Goal: Task Accomplishment & Management: Manage account settings

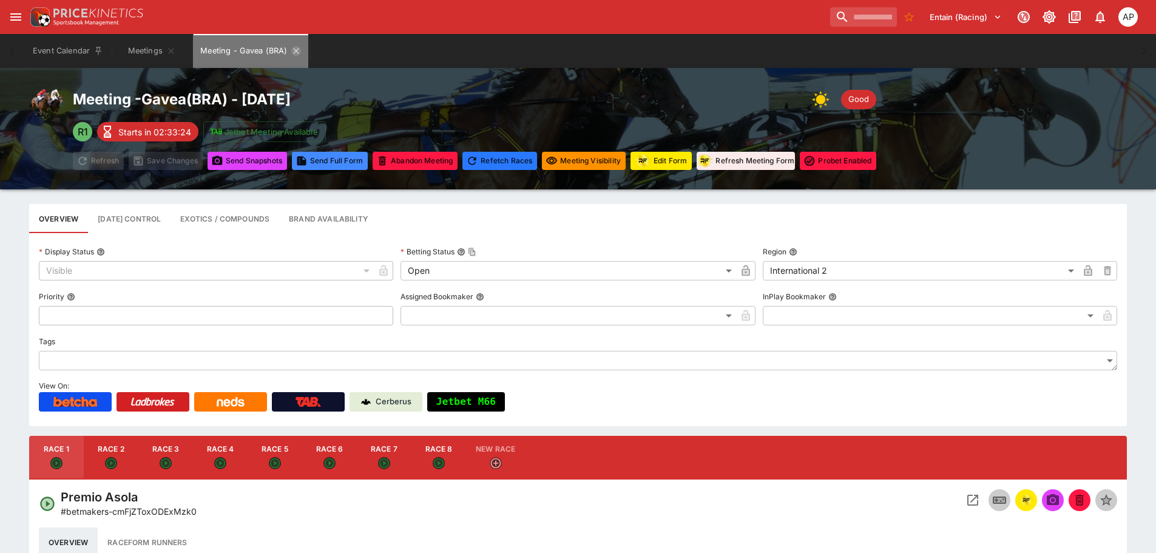
click at [296, 52] on icon "Meeting - Gavea (BRA)" at bounding box center [295, 50] width 5 height 5
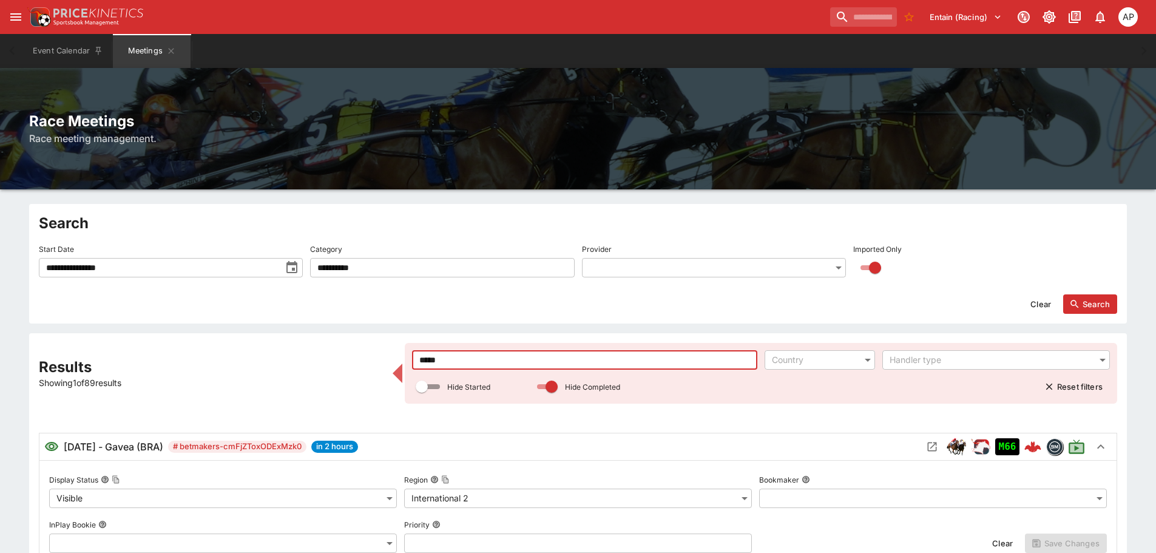
drag, startPoint x: 442, startPoint y: 359, endPoint x: 320, endPoint y: 364, distance: 121.5
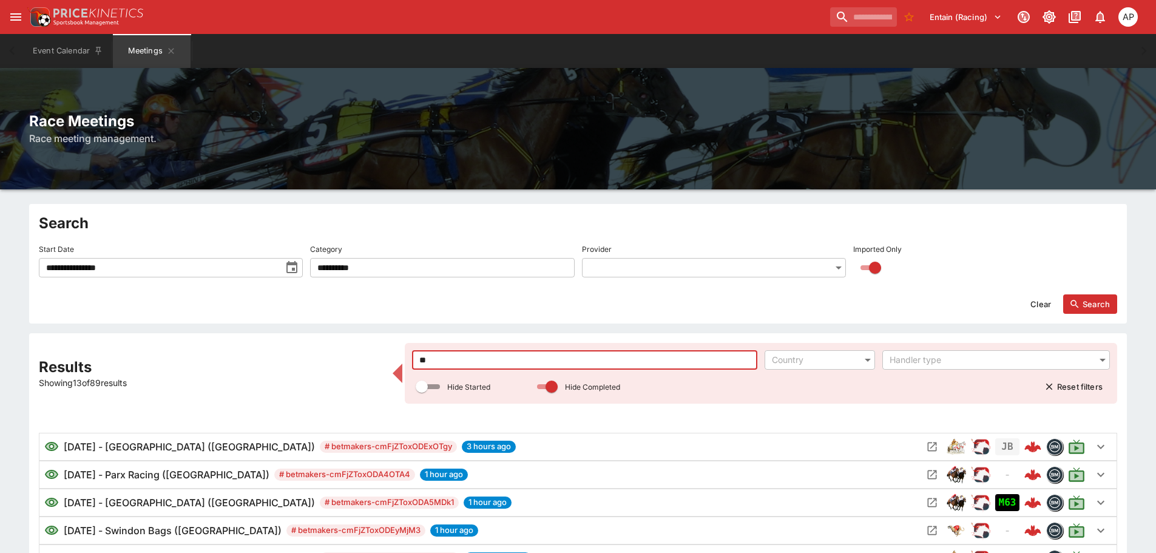
type input "*"
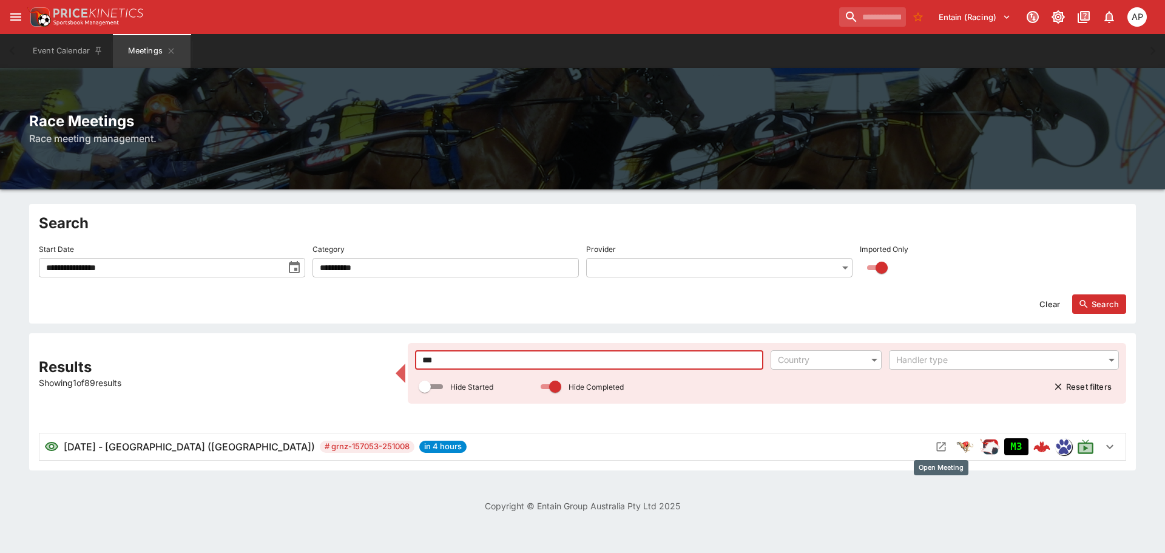
type input "***"
click at [942, 441] on icon "Open Meeting" at bounding box center [941, 446] width 12 height 12
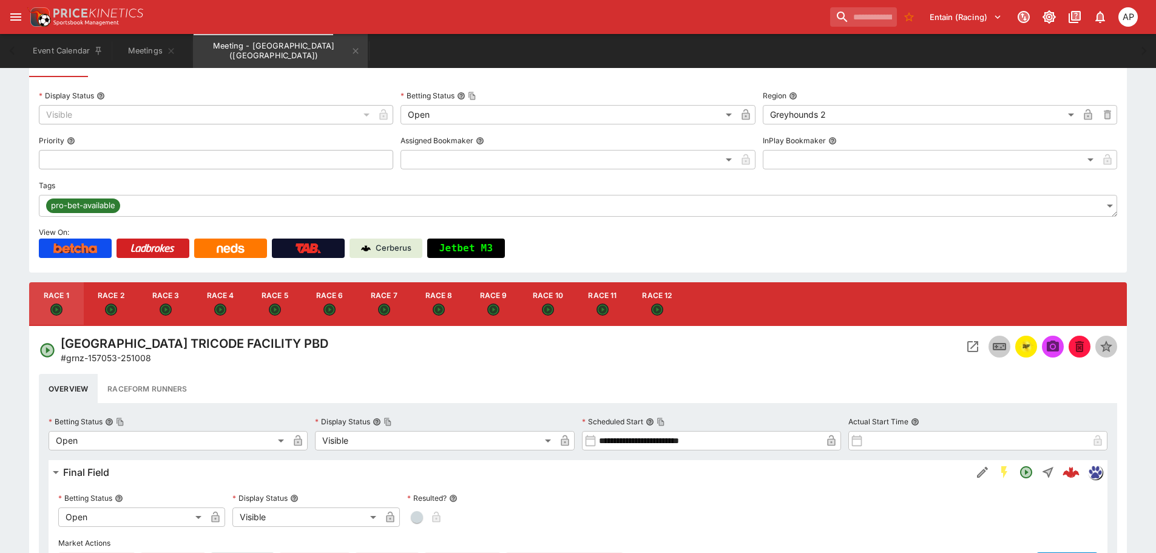
scroll to position [243, 0]
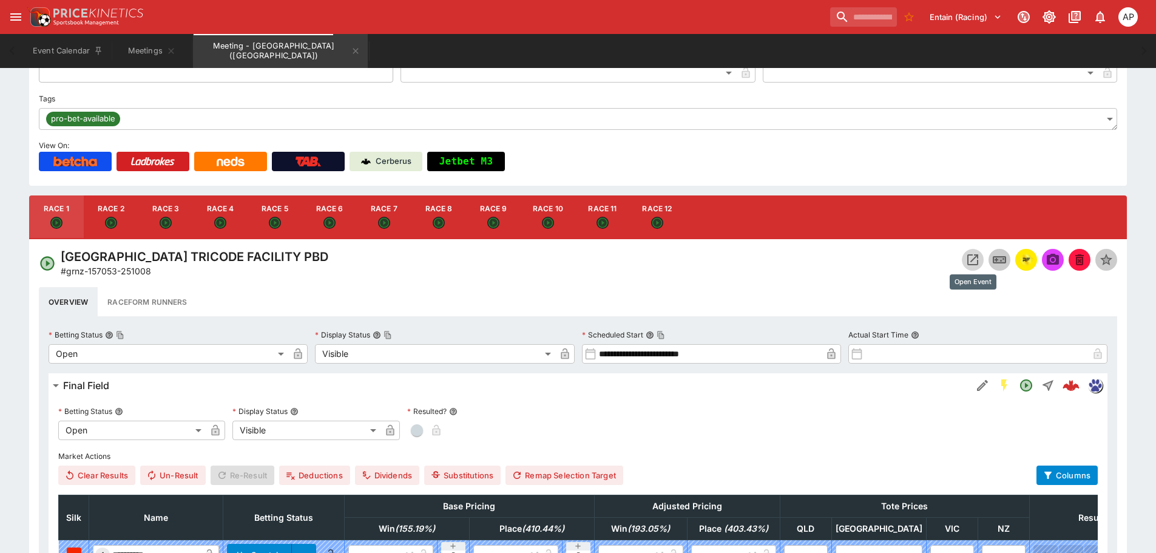
click at [968, 263] on icon "Open Event" at bounding box center [972, 259] width 11 height 11
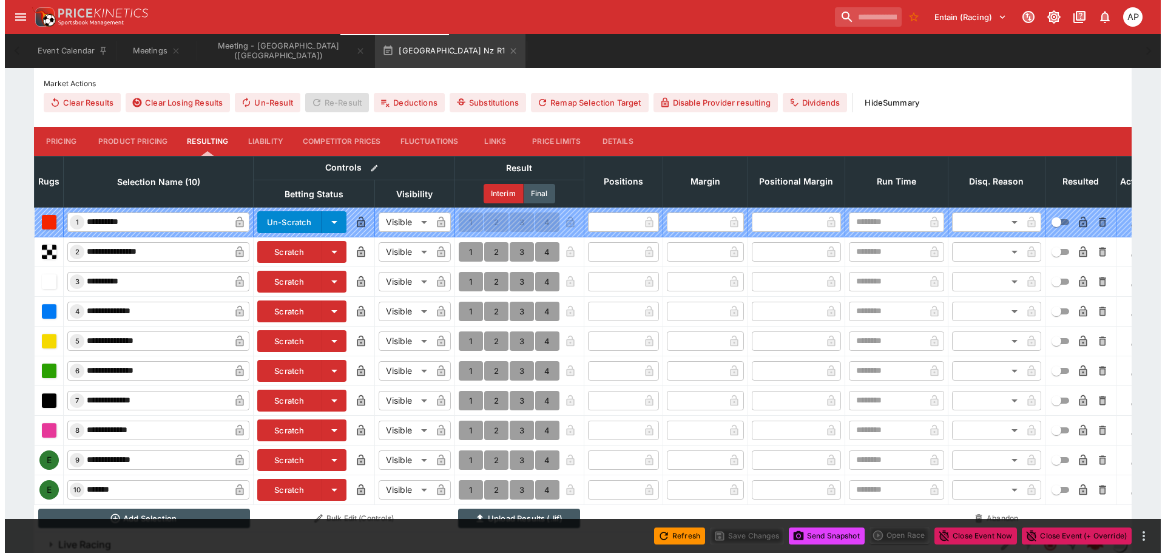
scroll to position [509, 0]
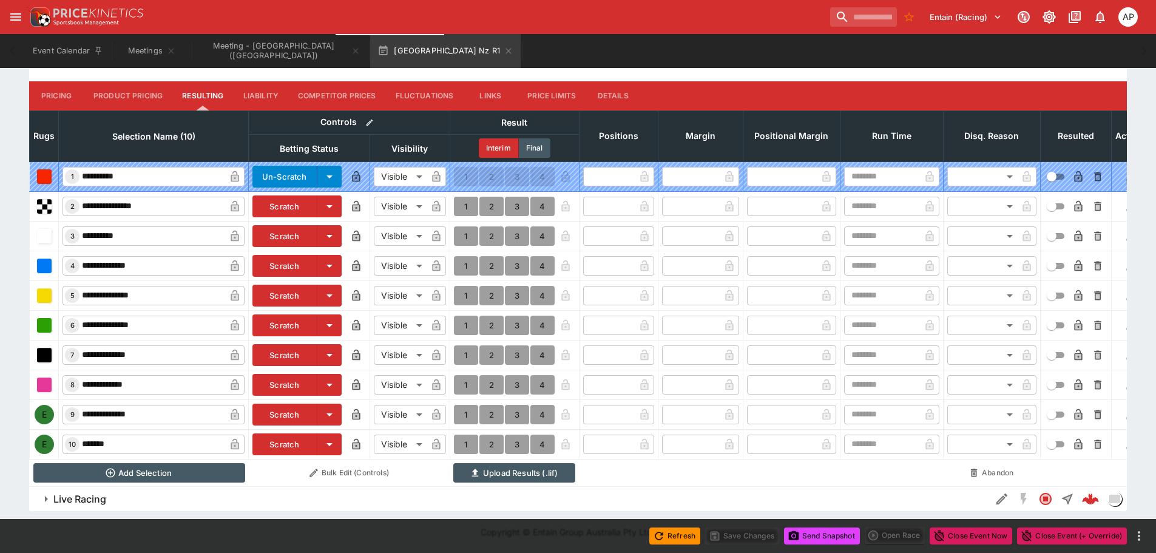
click at [293, 403] on button "Scratch" at bounding box center [284, 414] width 65 height 22
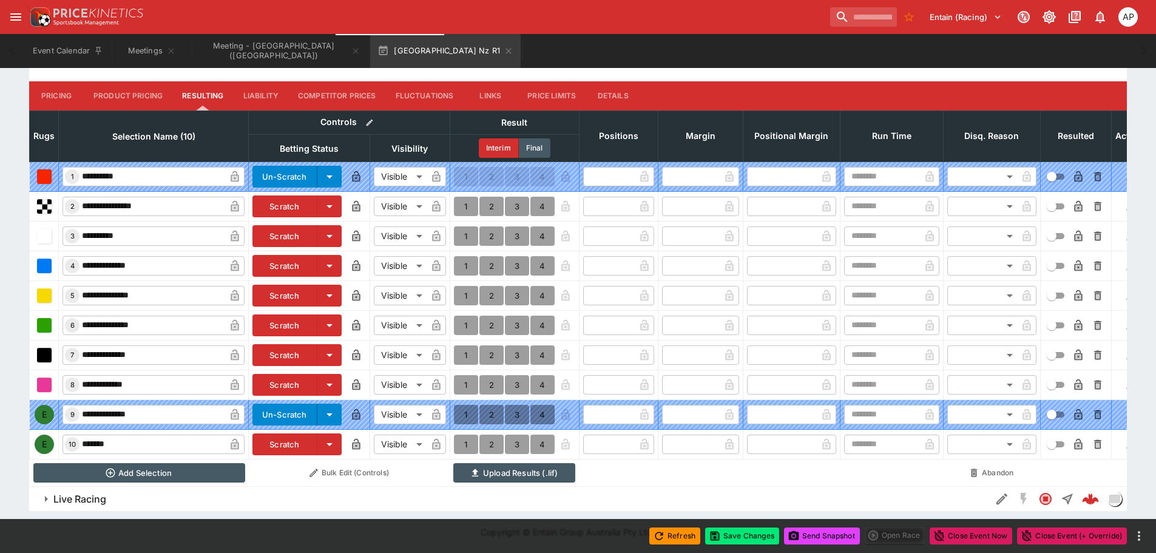
click at [289, 437] on button "Scratch" at bounding box center [284, 444] width 65 height 22
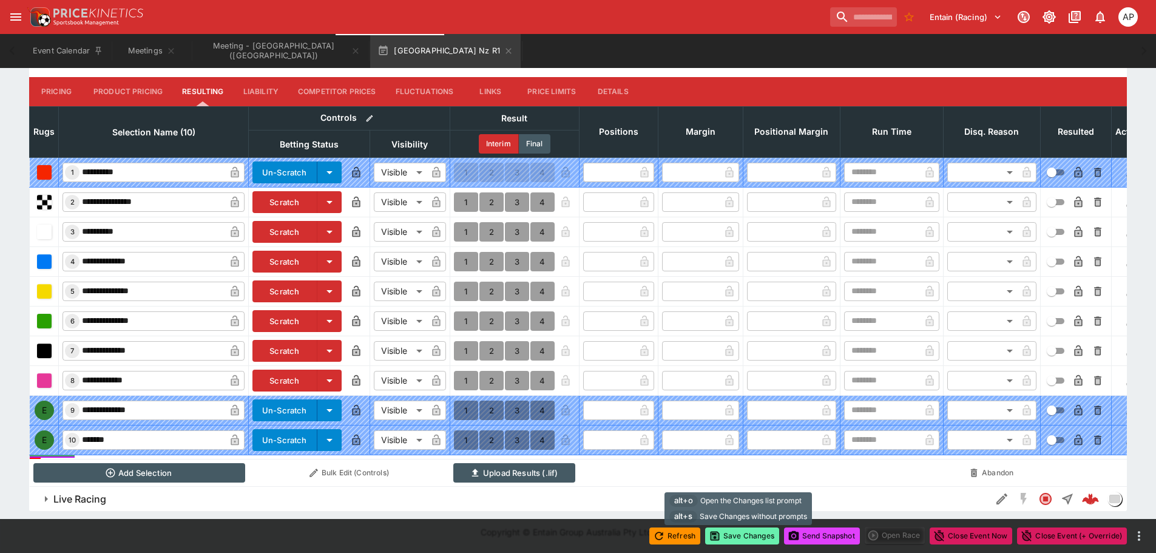
click at [739, 534] on button "Save Changes" at bounding box center [742, 535] width 74 height 17
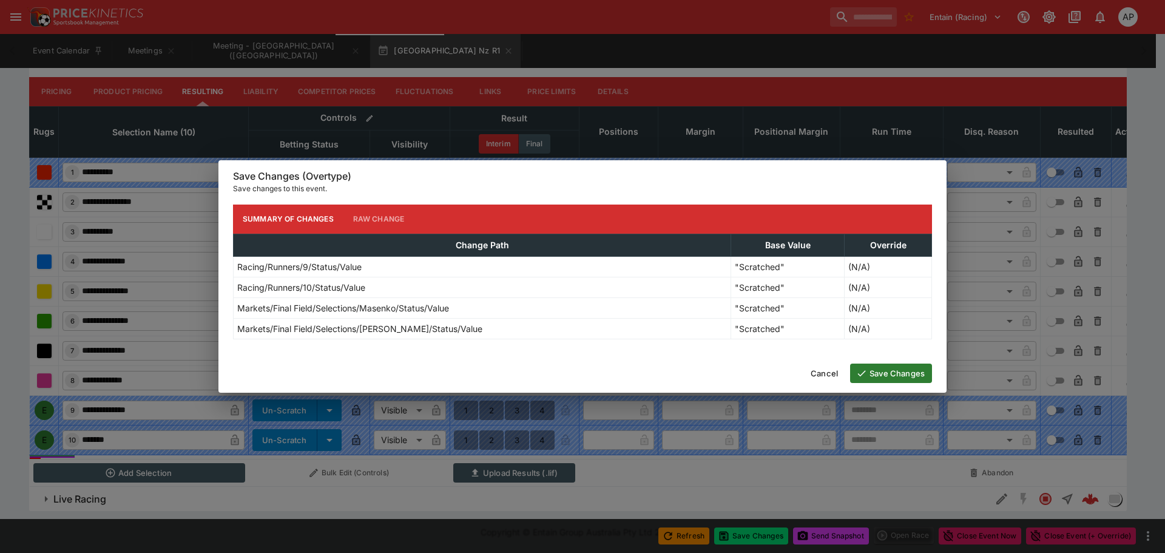
click at [889, 376] on button "Save Changes" at bounding box center [891, 372] width 82 height 19
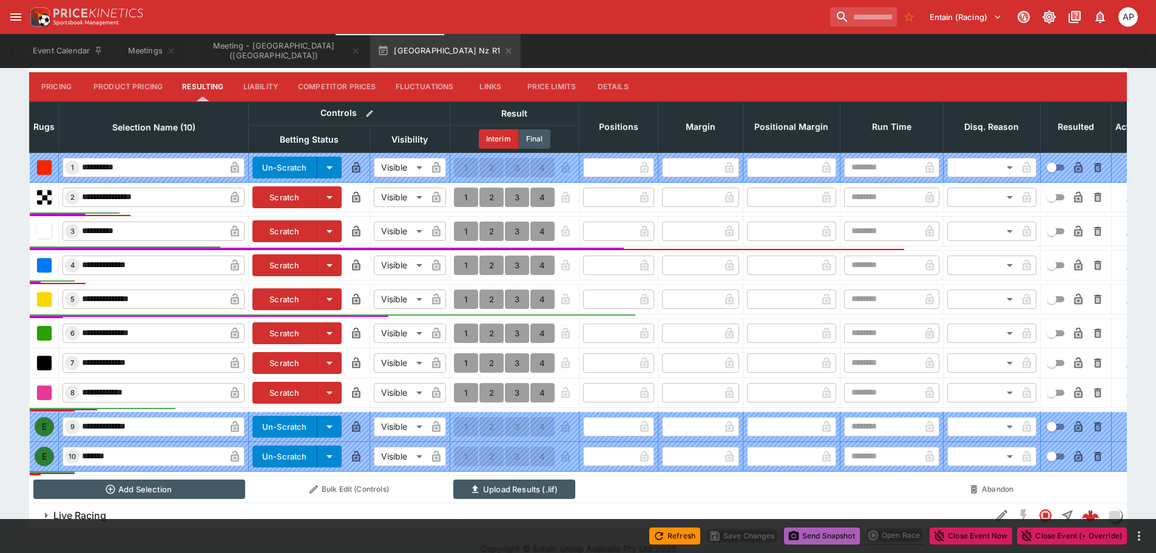
click at [815, 536] on button "Send Snapshot" at bounding box center [822, 535] width 76 height 17
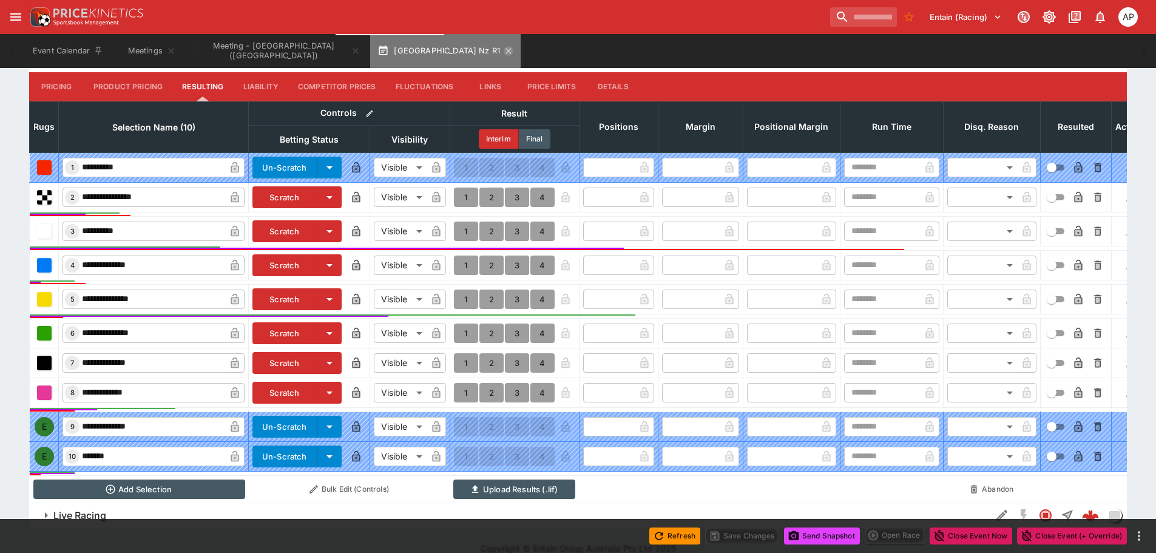
click at [504, 55] on icon "button" at bounding box center [509, 51] width 10 height 10
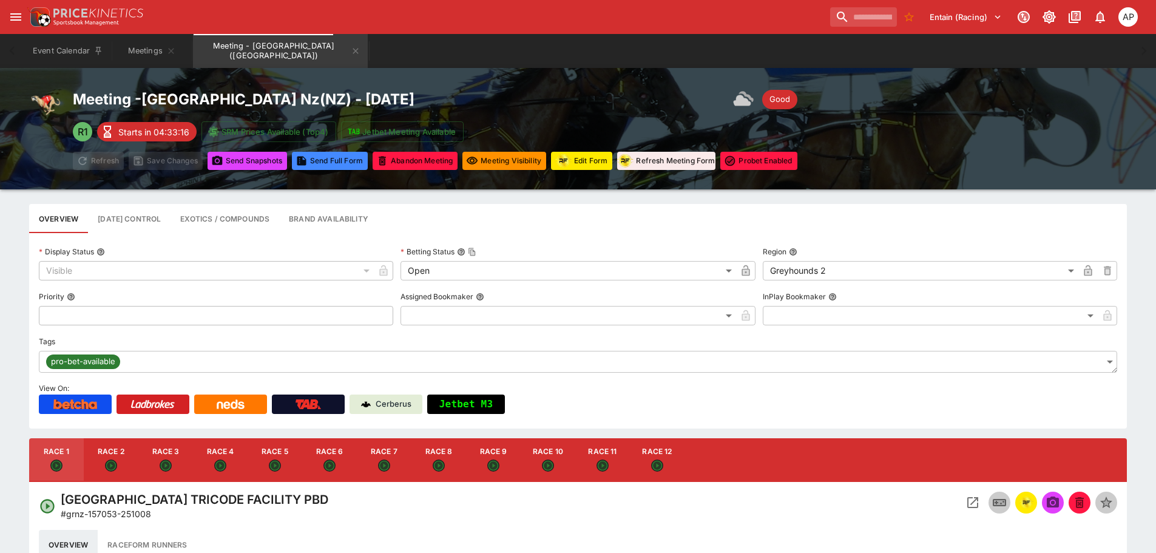
drag, startPoint x: 116, startPoint y: 460, endPoint x: 344, endPoint y: 489, distance: 229.9
click at [116, 460] on div "button" at bounding box center [111, 466] width 12 height 14
type input "**********"
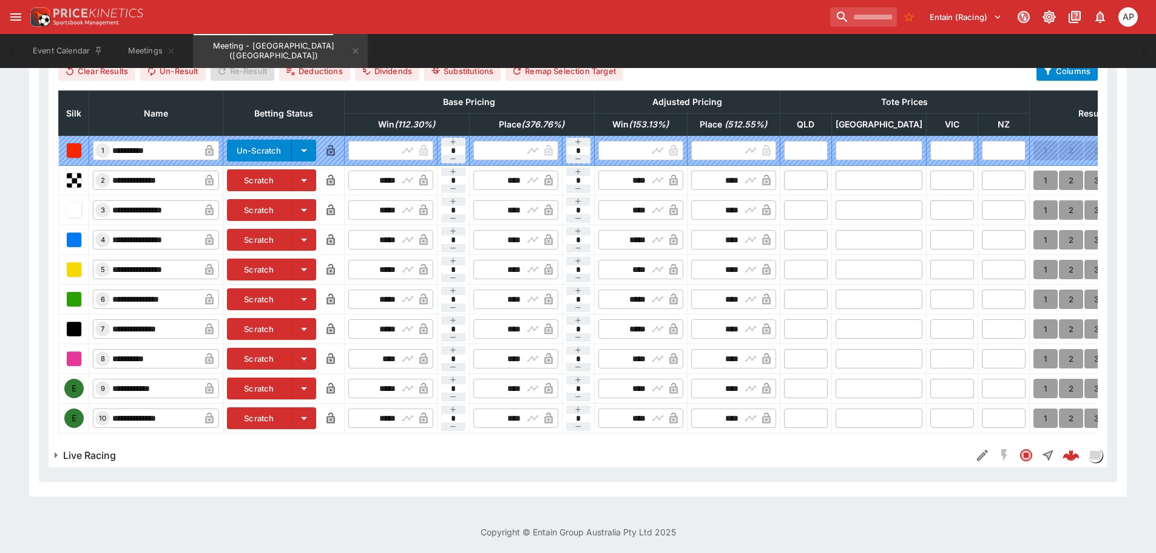
scroll to position [656, 0]
click at [288, 382] on button "Scratch" at bounding box center [259, 388] width 65 height 22
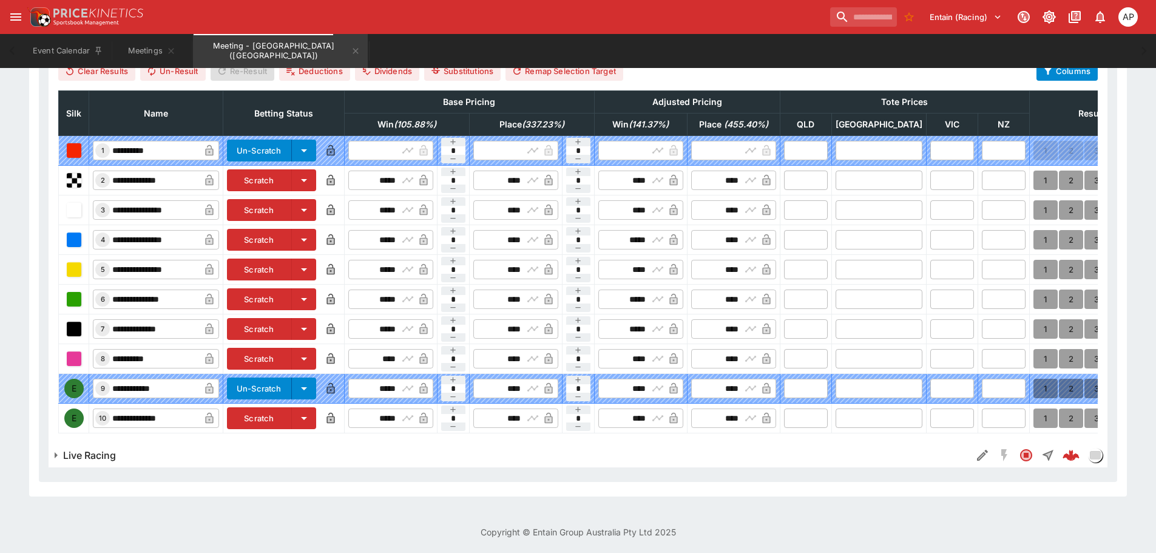
click at [289, 416] on button "Scratch" at bounding box center [259, 418] width 65 height 22
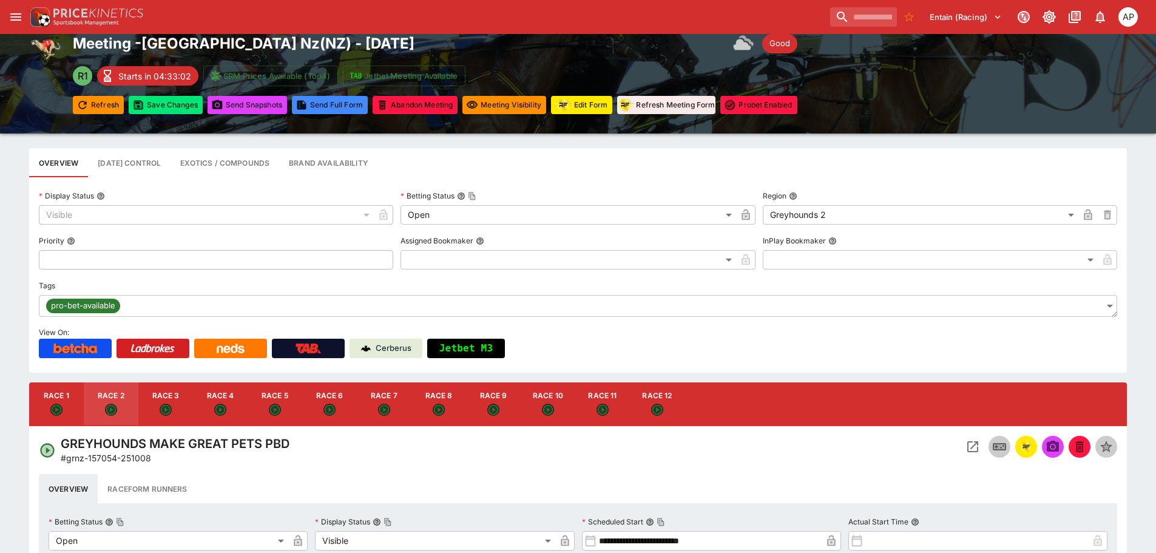
scroll to position [0, 0]
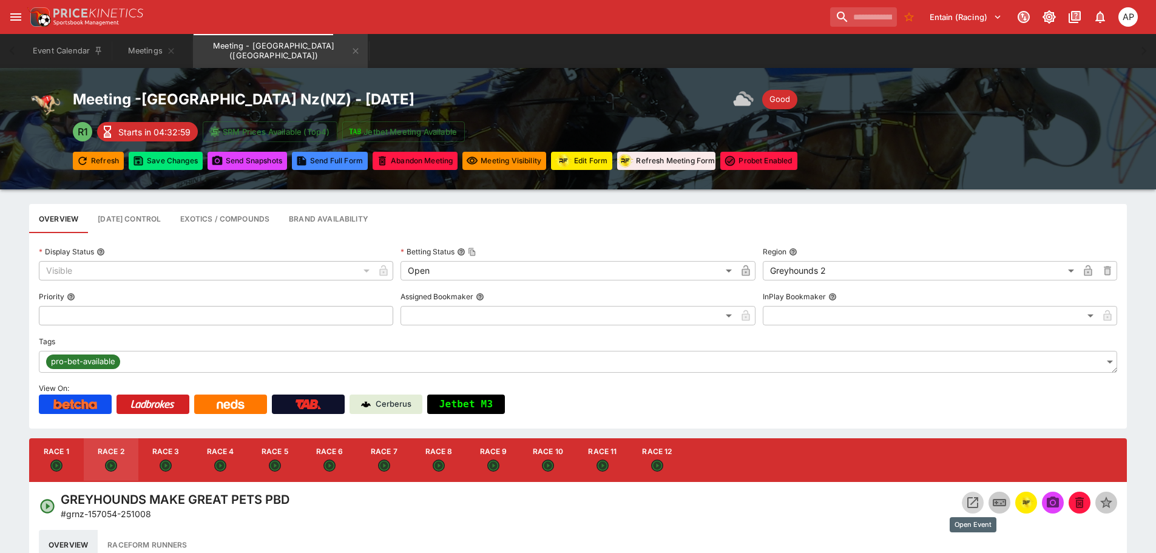
click at [966, 496] on icon "Open Event" at bounding box center [972, 502] width 15 height 15
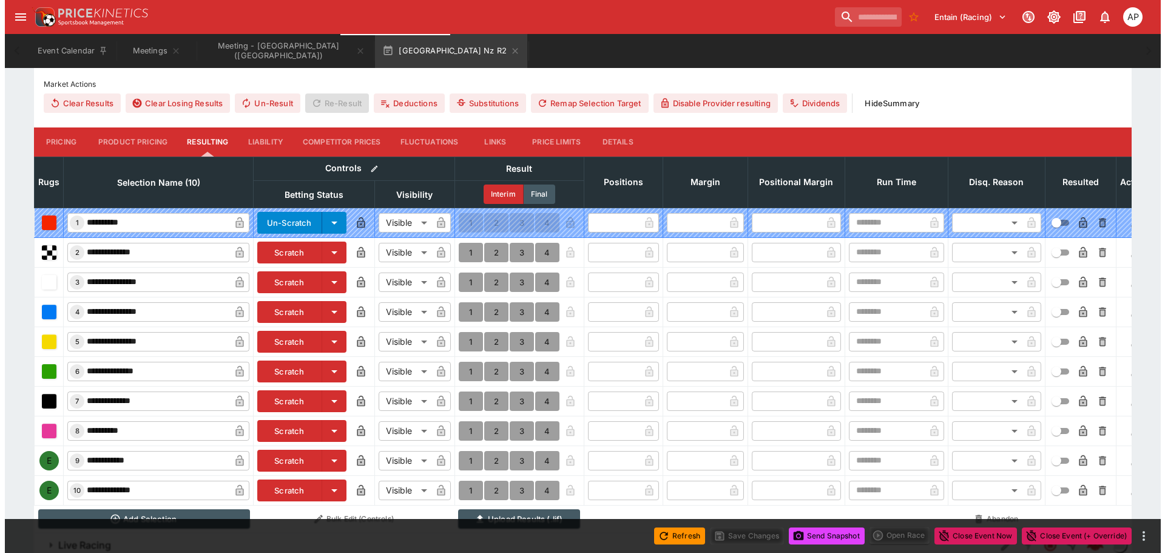
scroll to position [509, 0]
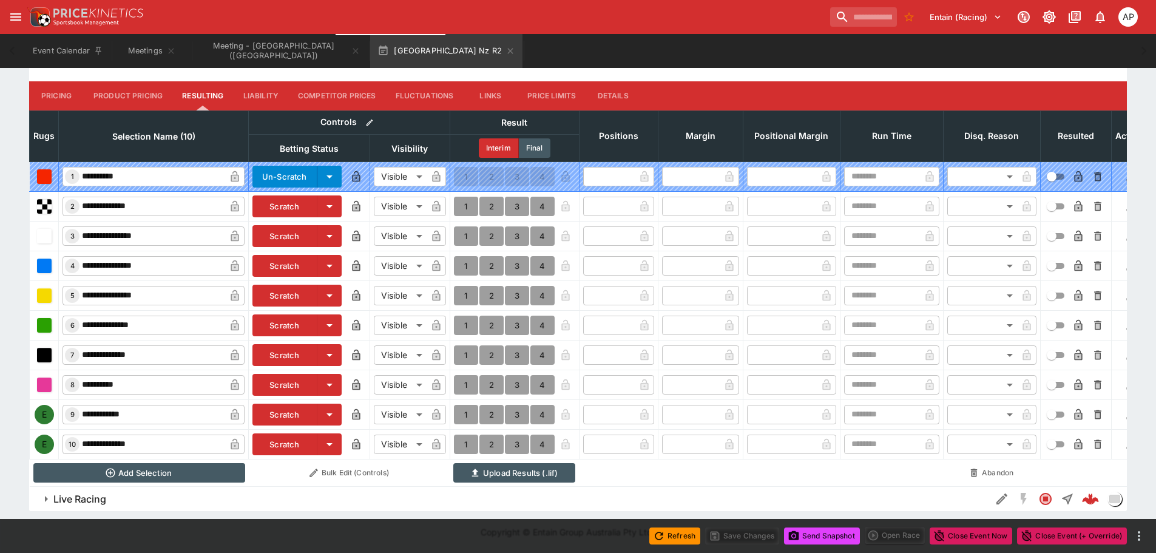
click at [300, 406] on button "Scratch" at bounding box center [284, 414] width 65 height 22
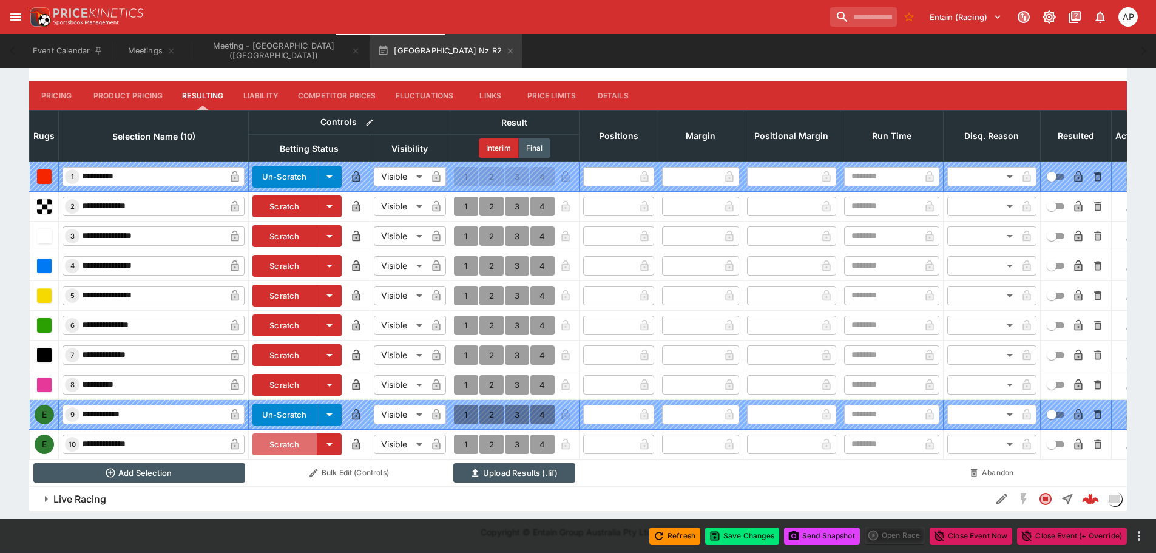
click at [281, 436] on button "Scratch" at bounding box center [284, 444] width 65 height 22
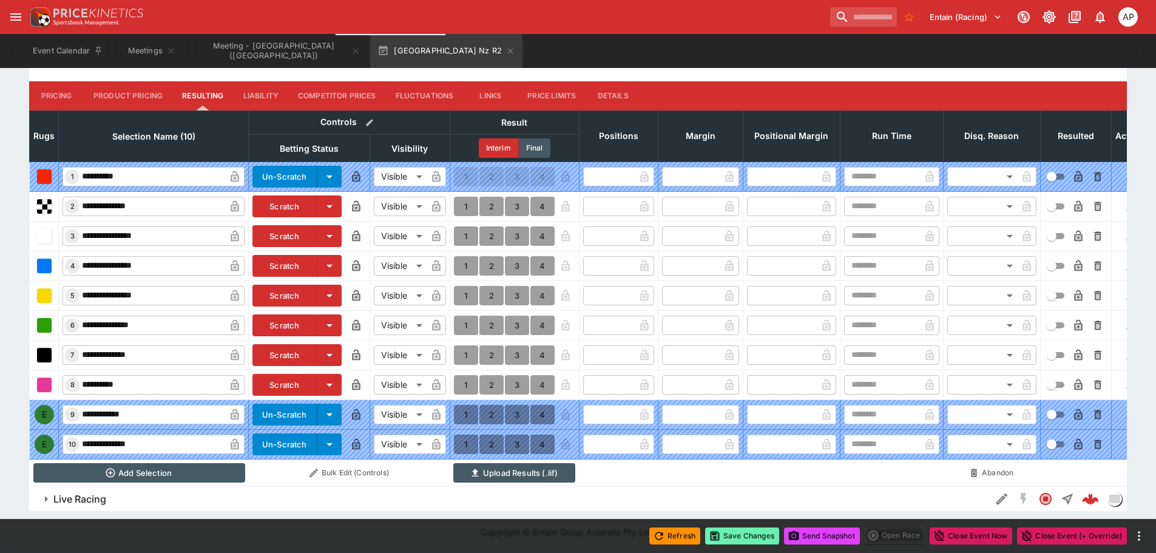
click at [743, 532] on button "Save Changes" at bounding box center [742, 535] width 74 height 17
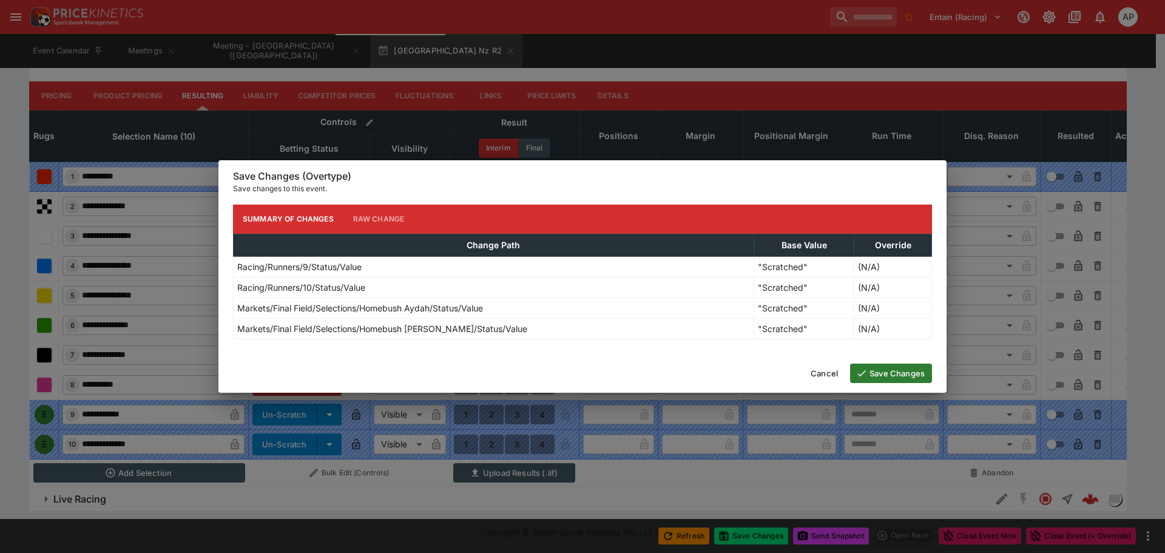
click at [885, 373] on button "Save Changes" at bounding box center [891, 372] width 82 height 19
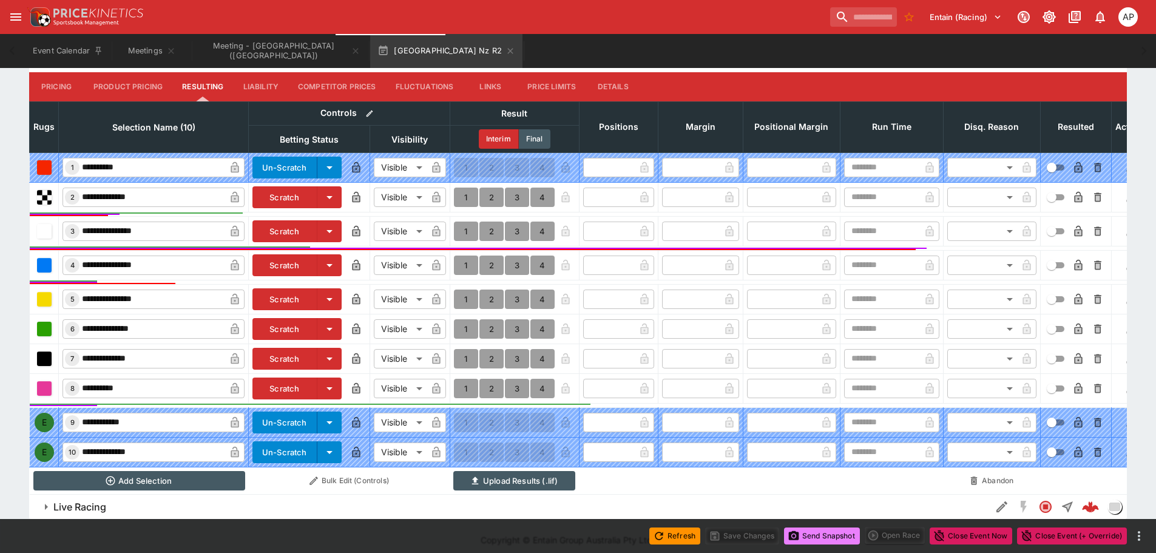
click at [819, 534] on button "Send Snapshot" at bounding box center [822, 535] width 76 height 17
click at [505, 50] on icon "button" at bounding box center [510, 51] width 10 height 10
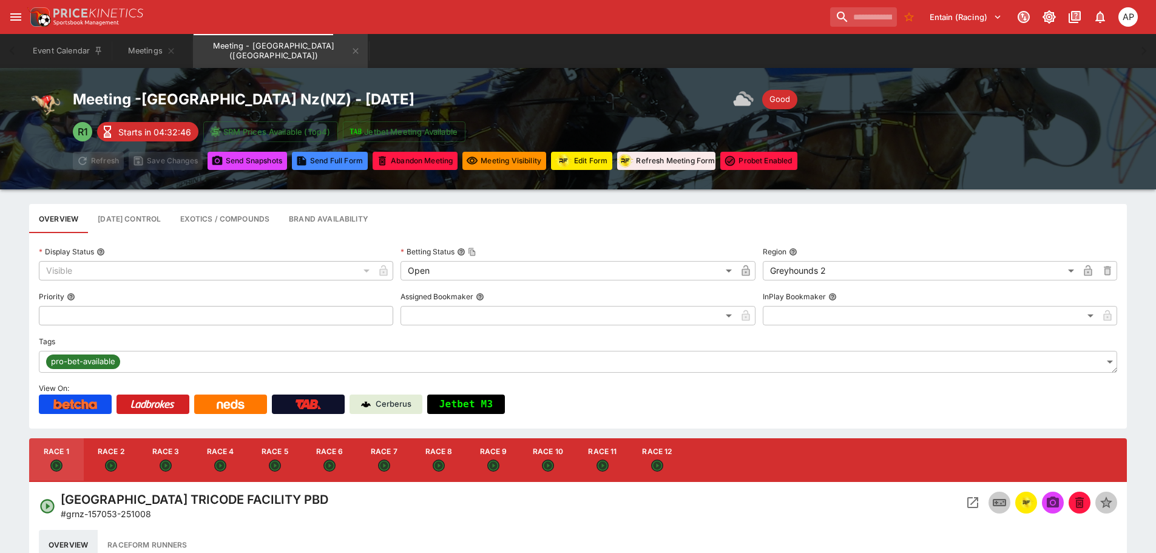
drag, startPoint x: 169, startPoint y: 466, endPoint x: 609, endPoint y: 491, distance: 440.0
click at [169, 465] on icon "Open" at bounding box center [165, 465] width 8 height 8
type input "**********"
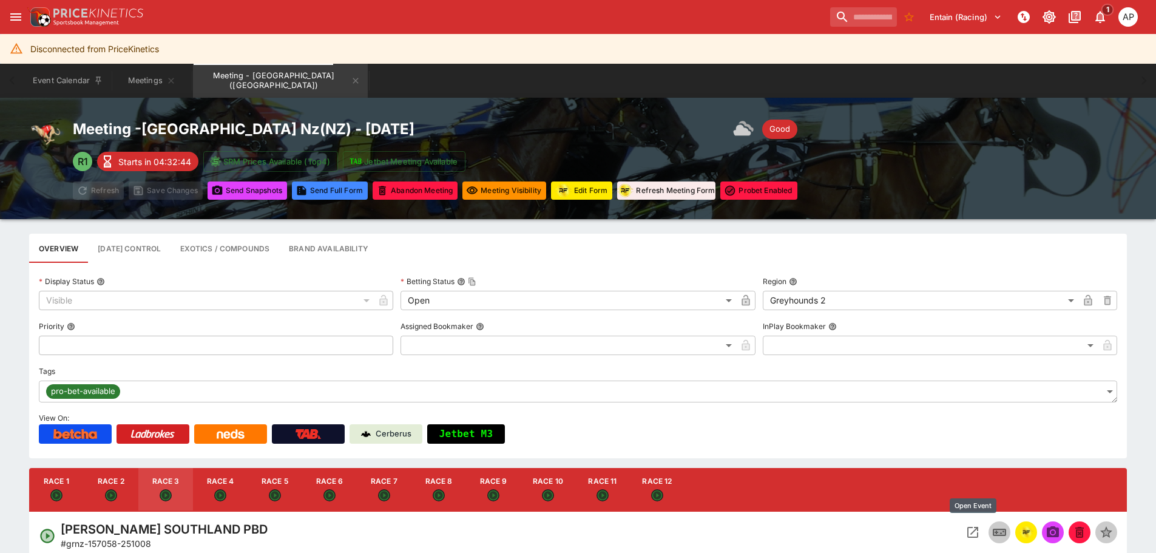
click at [974, 526] on icon "Open Event" at bounding box center [972, 532] width 15 height 15
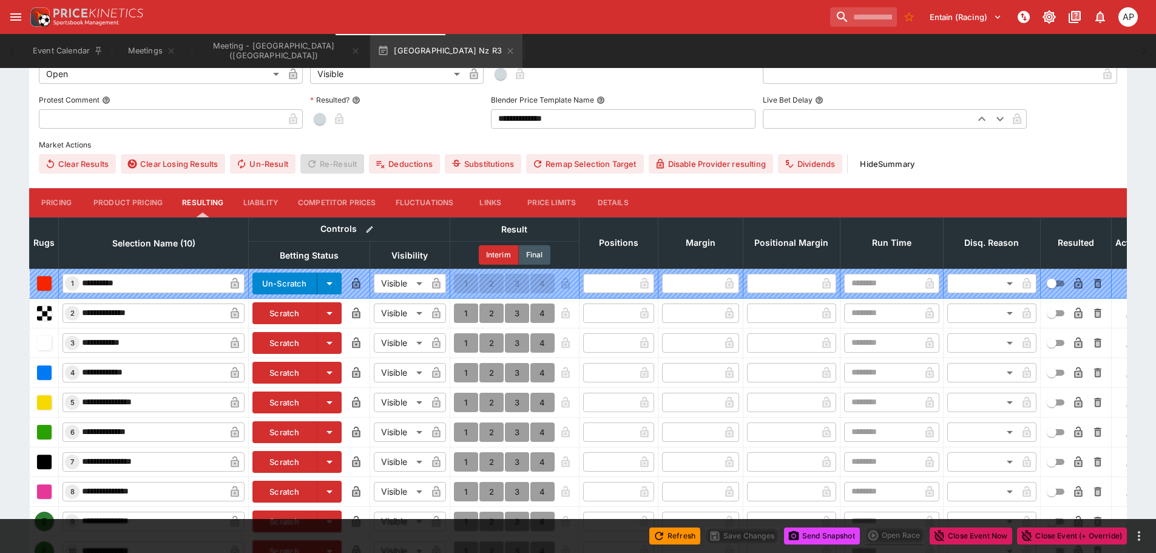
scroll to position [395, 0]
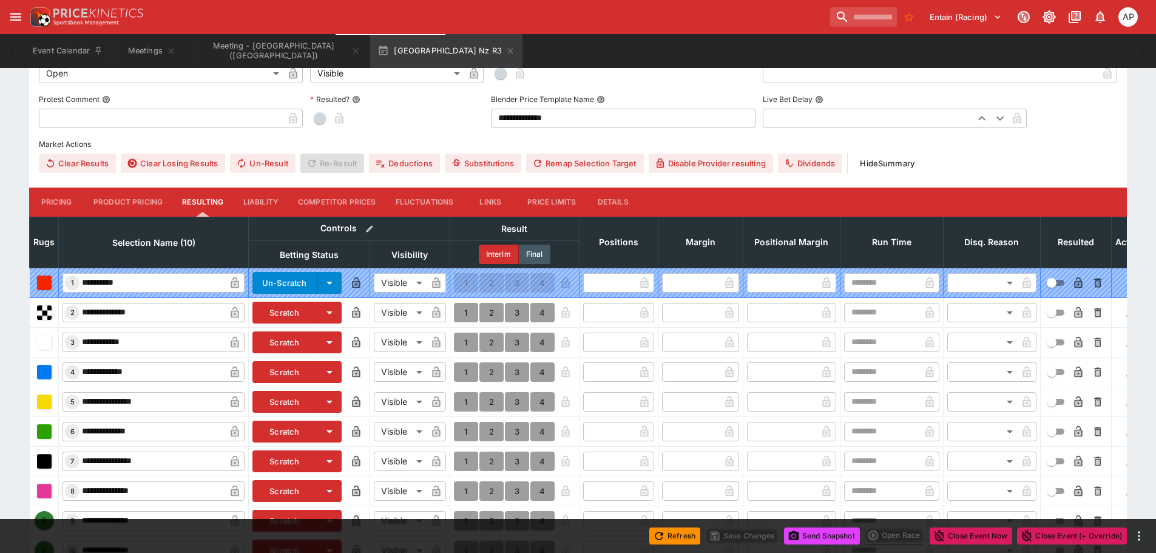
click at [283, 347] on button "Scratch" at bounding box center [284, 342] width 65 height 22
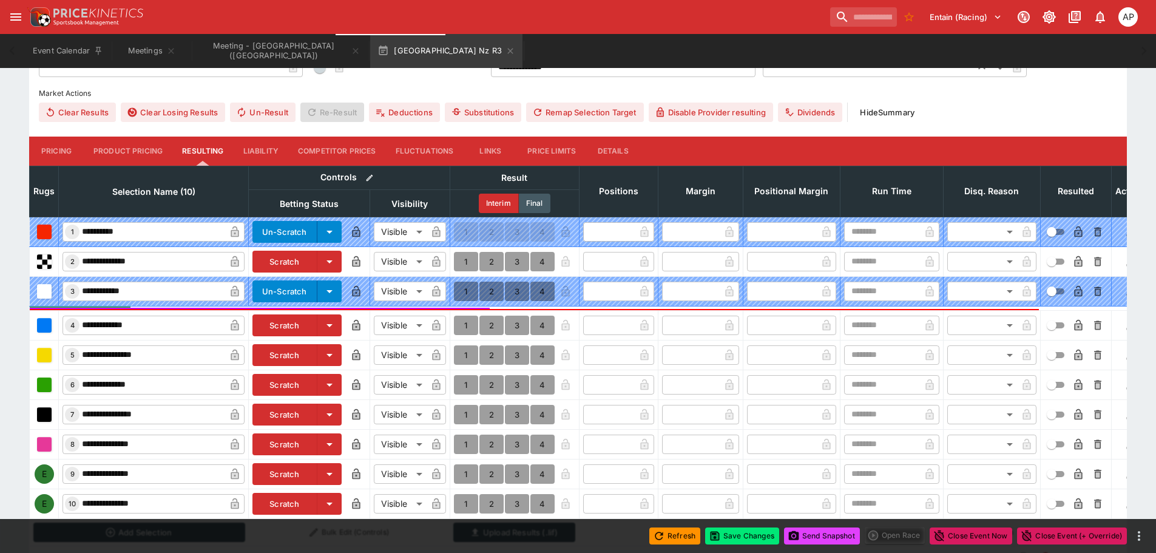
scroll to position [514, 0]
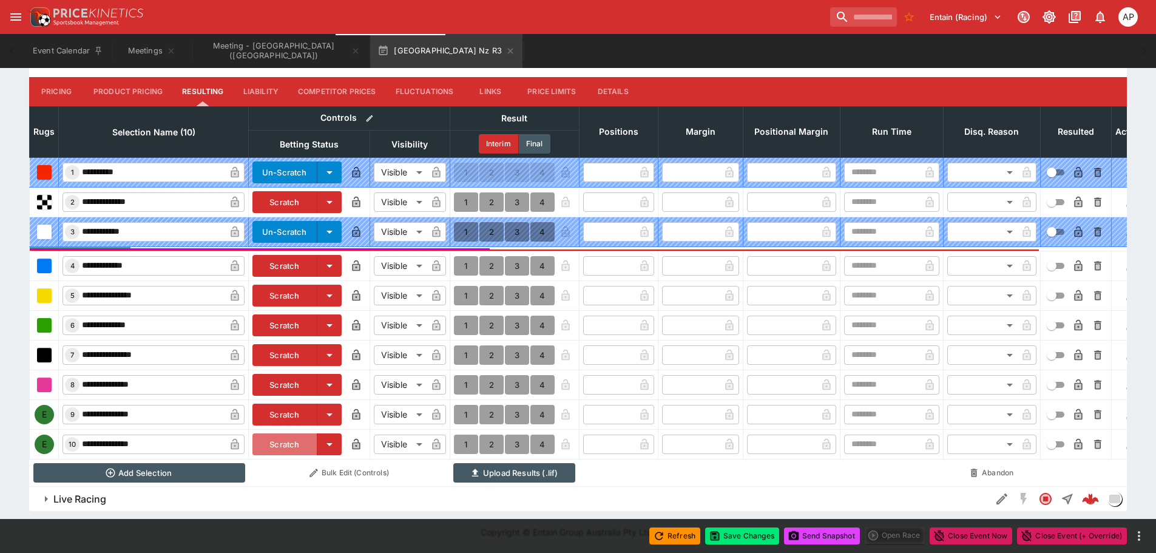
click at [279, 434] on button "Scratch" at bounding box center [284, 444] width 65 height 22
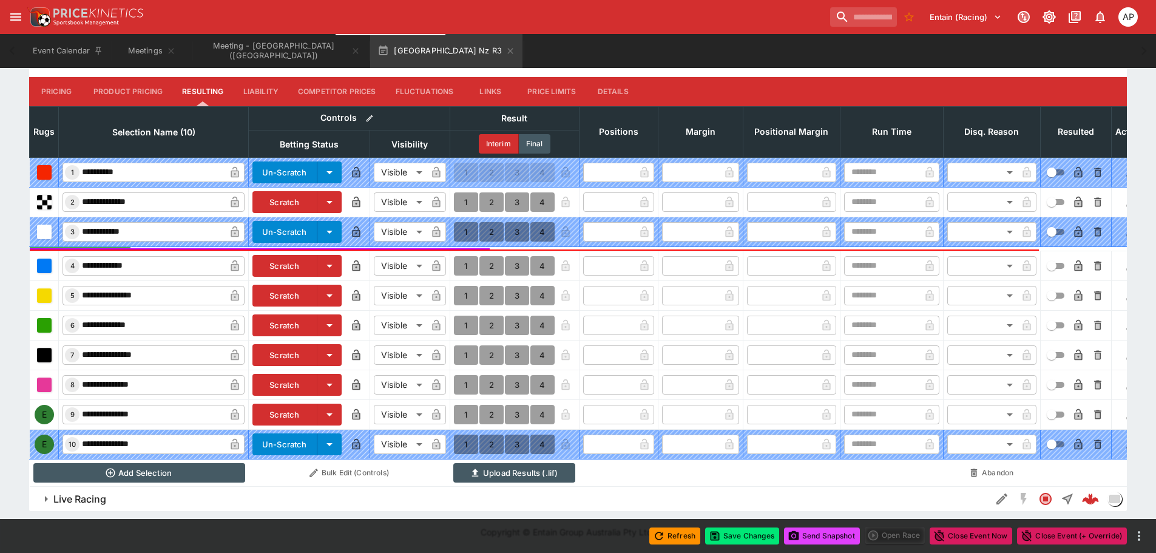
scroll to position [454, 0]
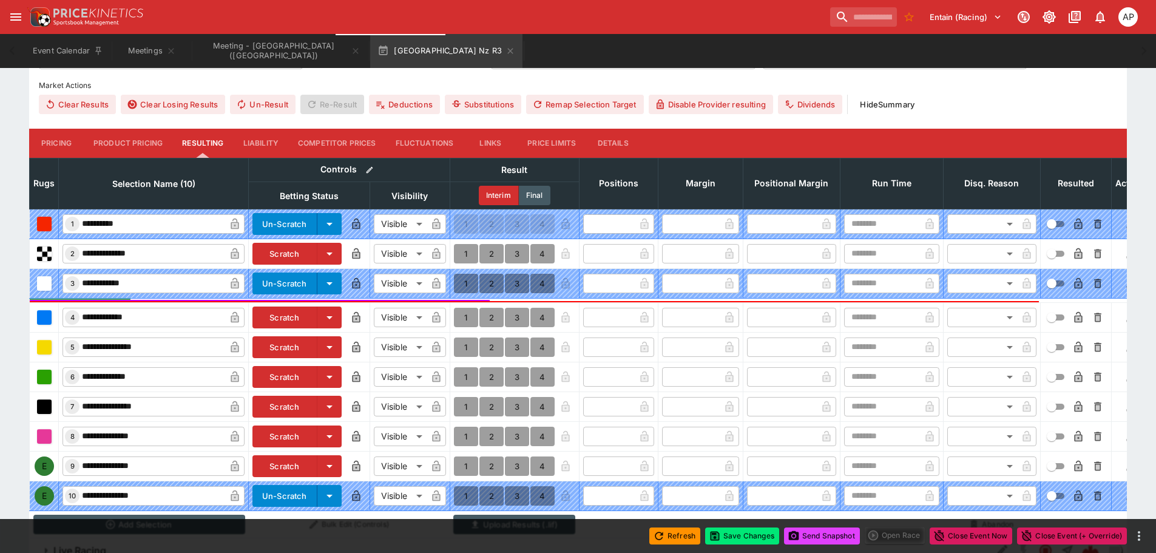
click at [630, 141] on button "Details" at bounding box center [612, 143] width 55 height 29
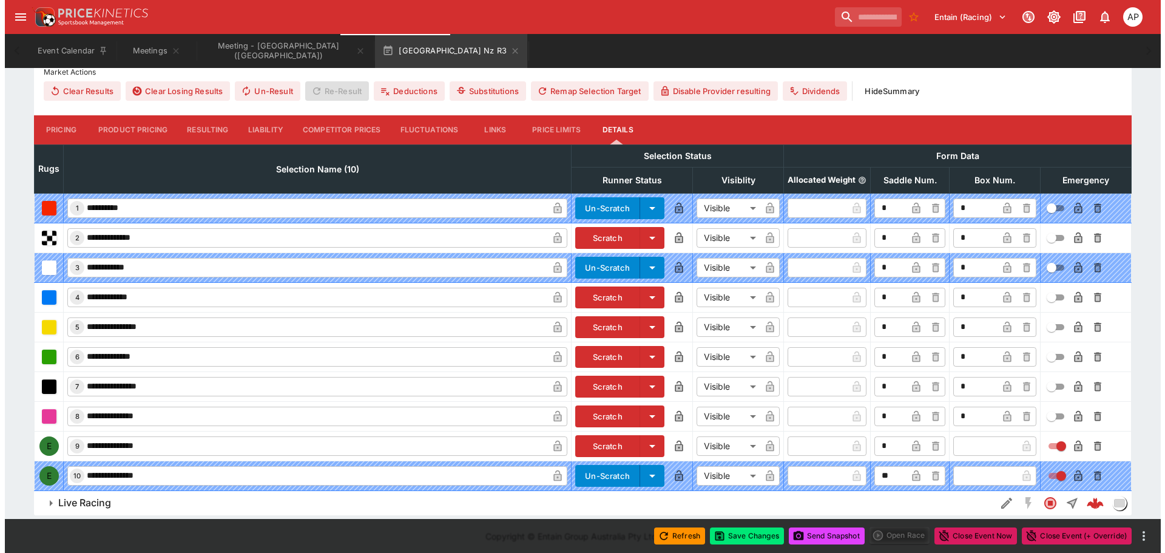
scroll to position [471, 0]
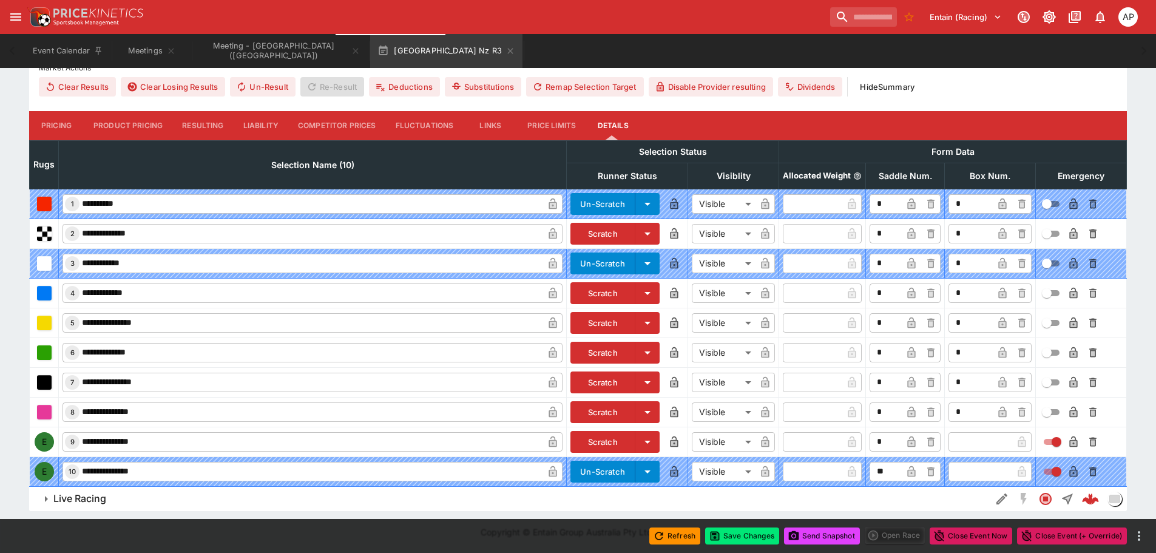
click at [968, 447] on input "text" at bounding box center [980, 441] width 64 height 19
type input "*"
click at [747, 535] on button "Save Changes" at bounding box center [742, 535] width 74 height 17
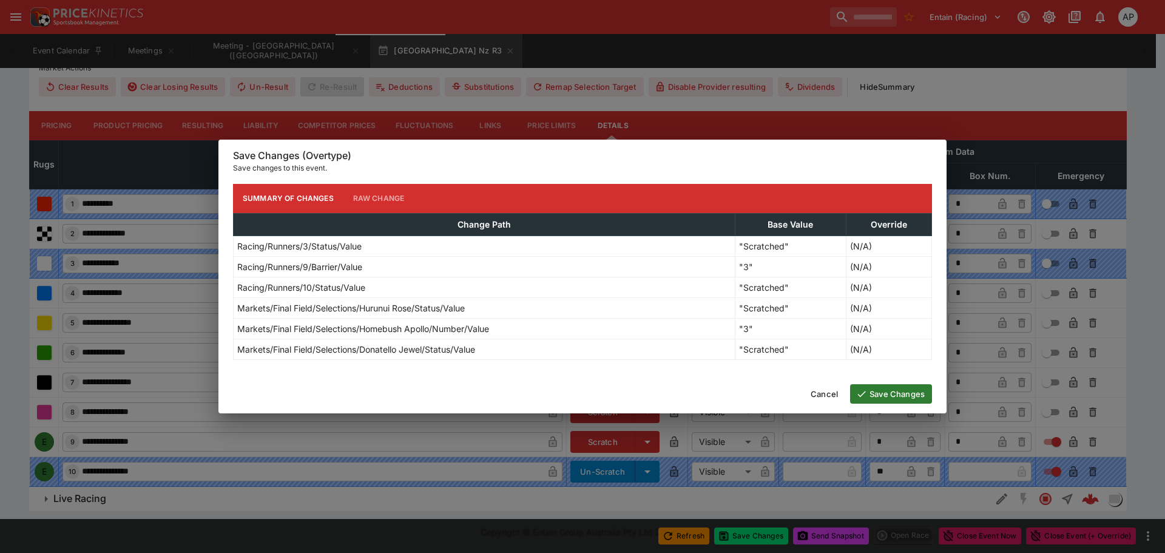
click at [892, 397] on button "Save Changes" at bounding box center [891, 393] width 82 height 19
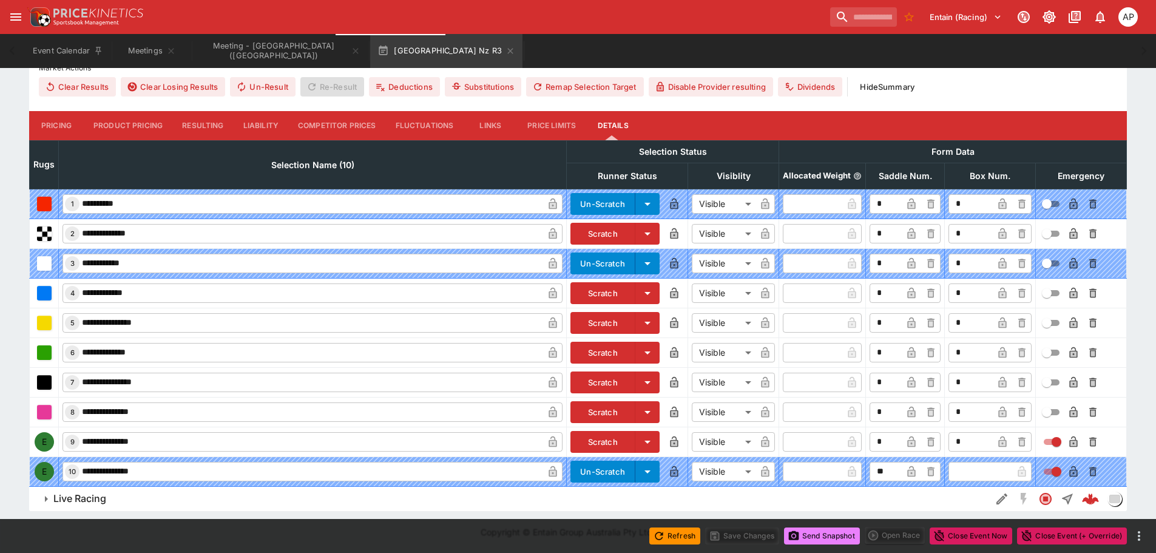
click at [820, 538] on button "Send Snapshot" at bounding box center [822, 535] width 76 height 17
click at [505, 53] on icon "button" at bounding box center [510, 51] width 10 height 10
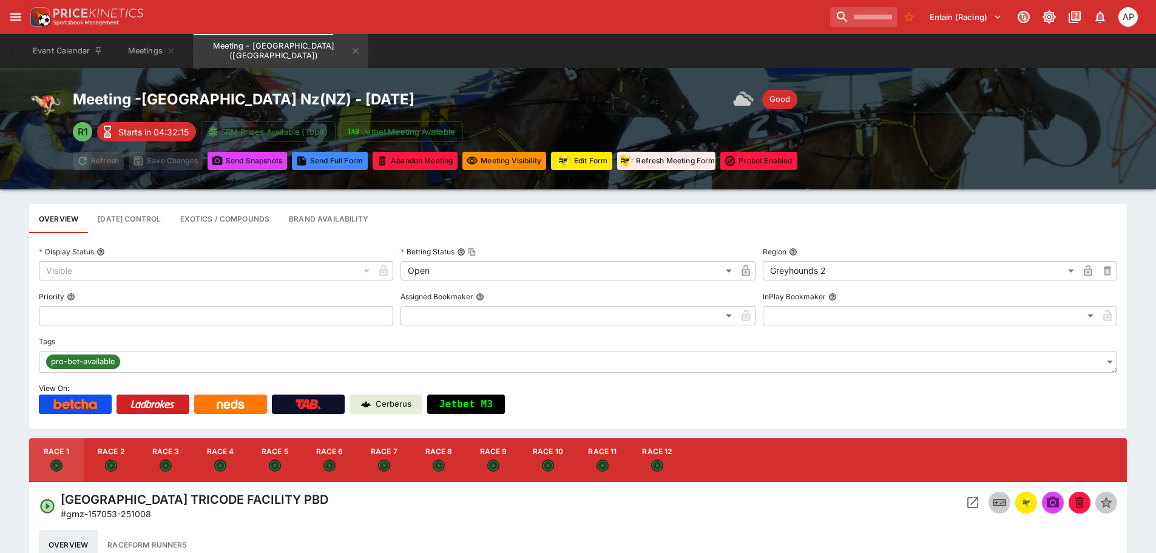
click at [229, 462] on button "Race 4" at bounding box center [220, 460] width 55 height 44
type input "**********"
click at [971, 507] on icon "Open Event" at bounding box center [972, 502] width 11 height 11
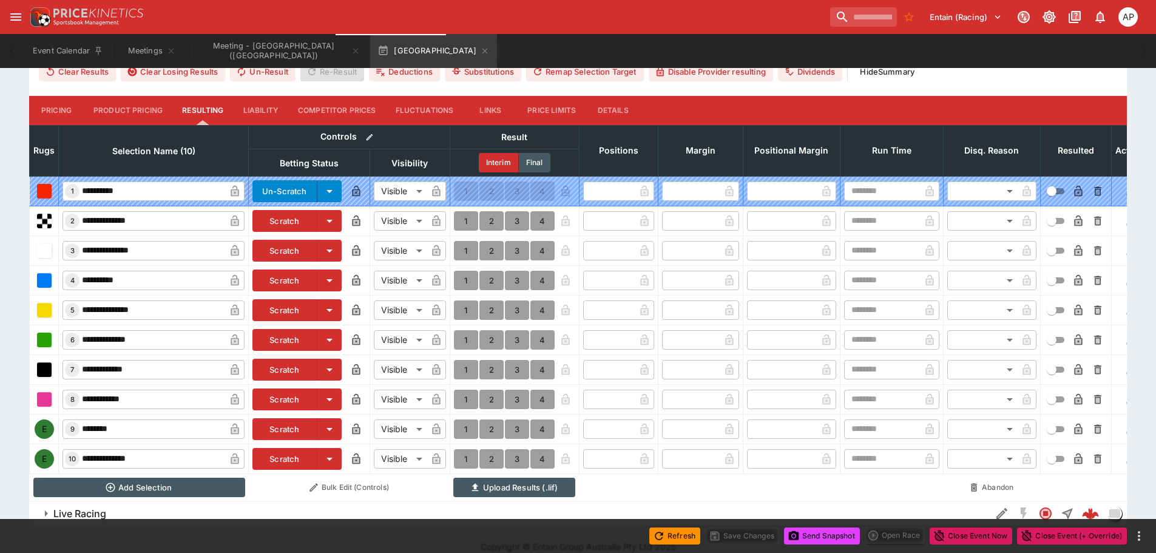
scroll to position [487, 0]
click at [298, 312] on button "Scratch" at bounding box center [284, 310] width 65 height 22
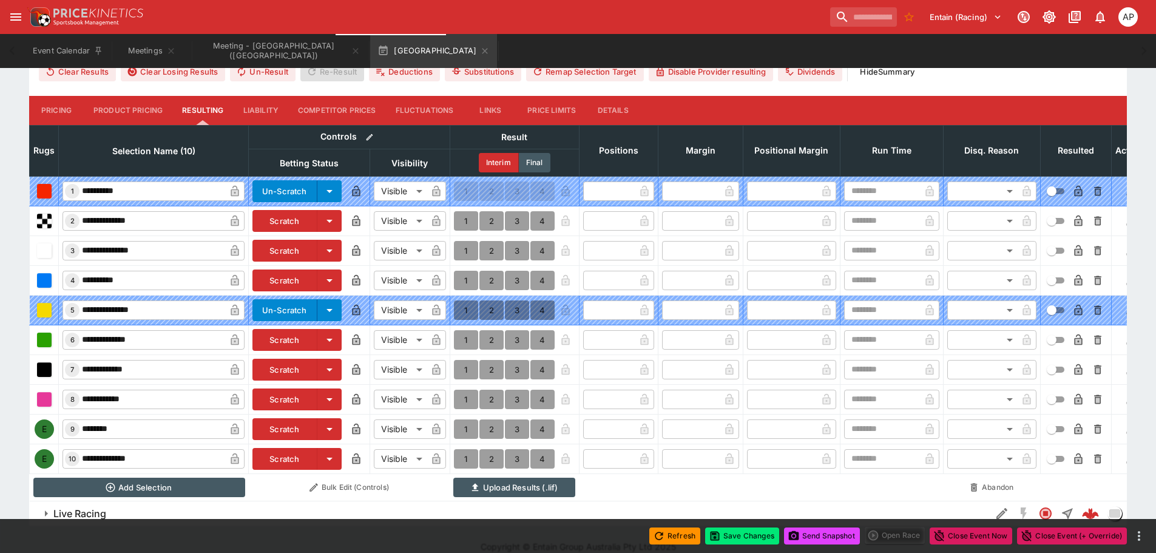
click at [284, 456] on button "Scratch" at bounding box center [284, 459] width 65 height 22
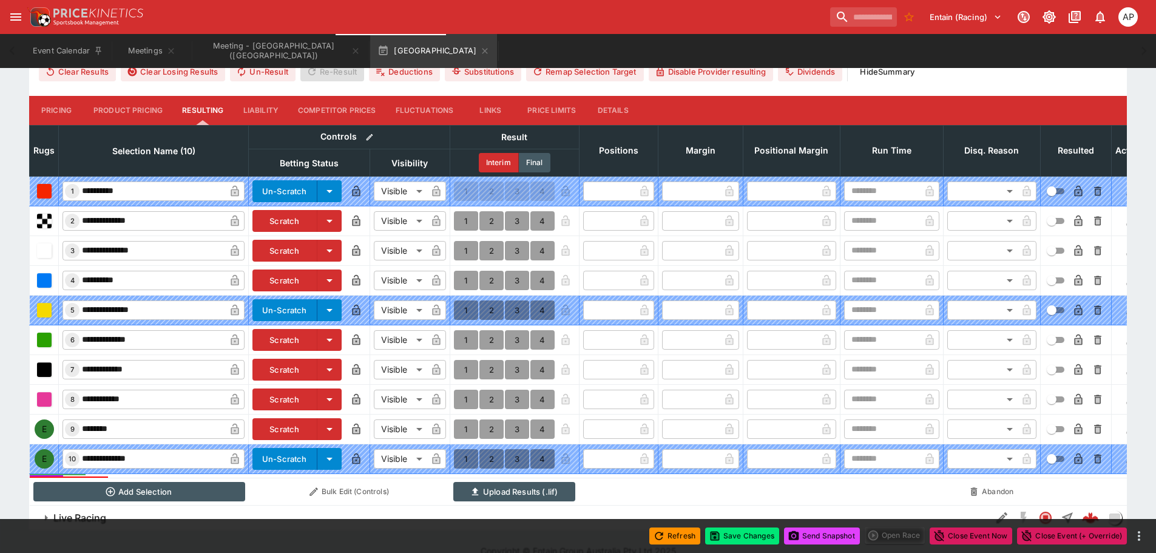
click at [608, 105] on button "Details" at bounding box center [612, 110] width 55 height 29
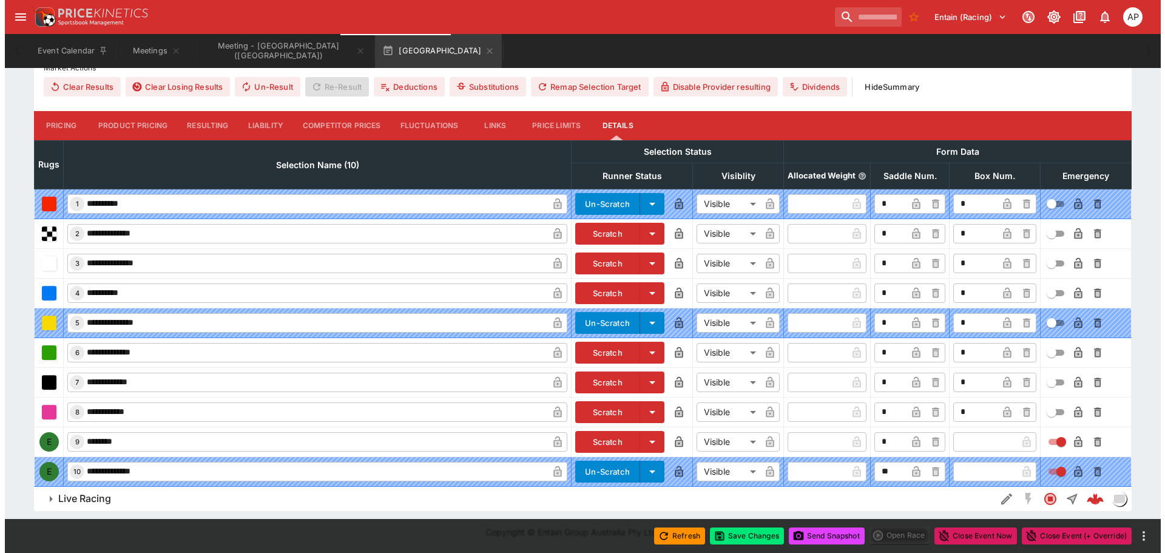
scroll to position [471, 0]
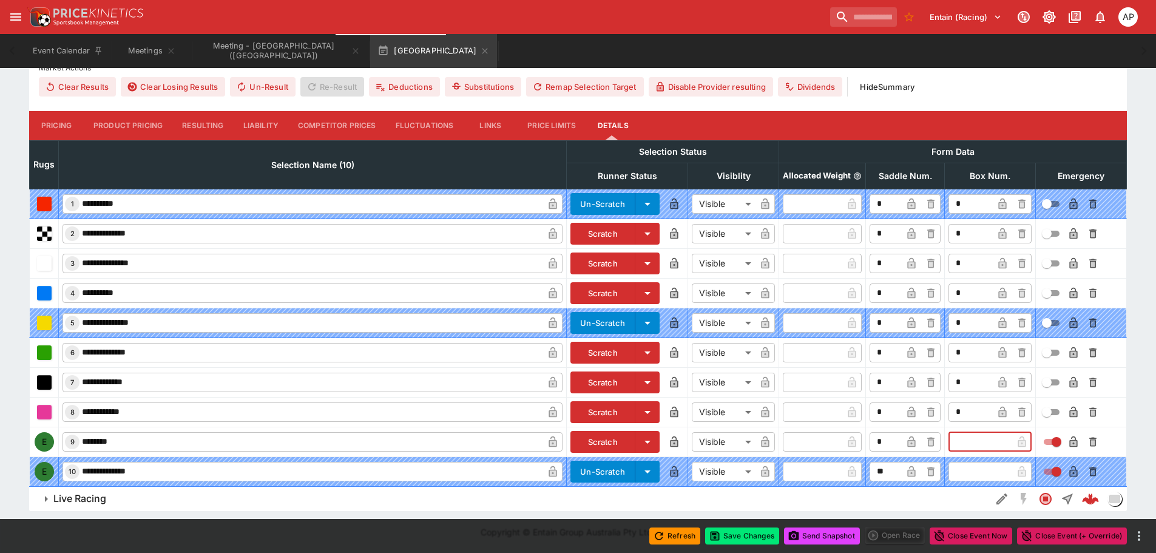
click at [965, 440] on input "text" at bounding box center [980, 441] width 64 height 19
type input "*"
click at [738, 539] on button "Save Changes" at bounding box center [742, 535] width 74 height 17
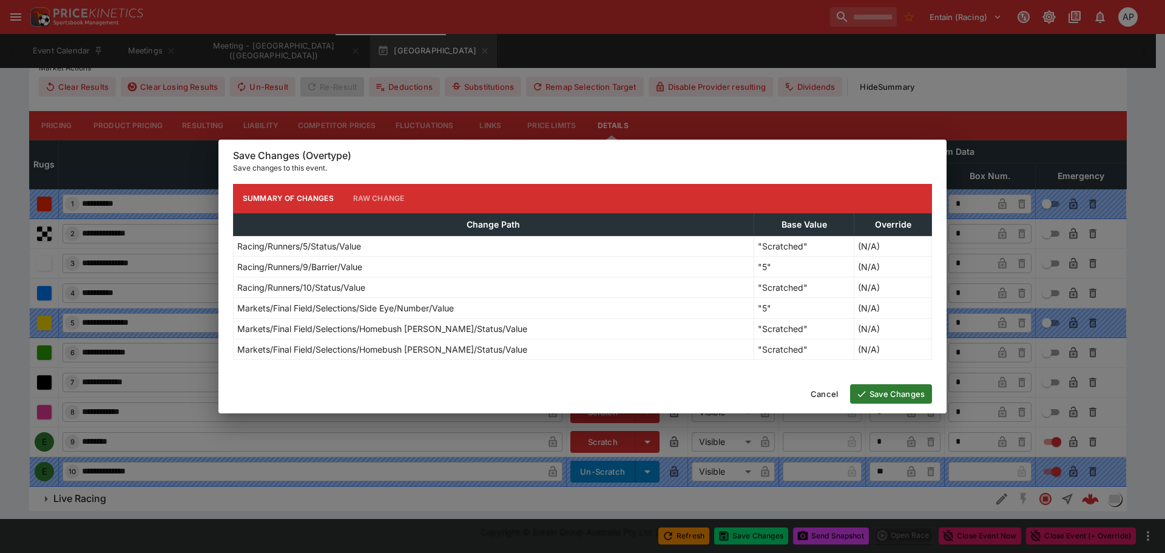
click at [882, 394] on button "Save Changes" at bounding box center [891, 393] width 82 height 19
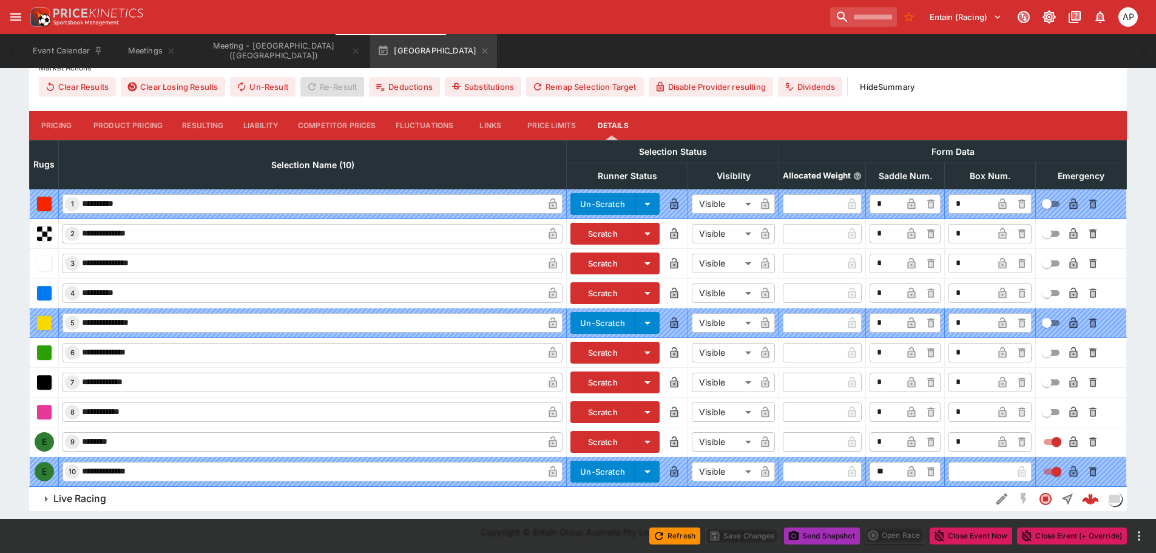
drag, startPoint x: 795, startPoint y: 531, endPoint x: 792, endPoint y: 521, distance: 10.4
click at [795, 530] on icon "button" at bounding box center [793, 536] width 12 height 12
click at [480, 49] on icon "button" at bounding box center [485, 51] width 10 height 10
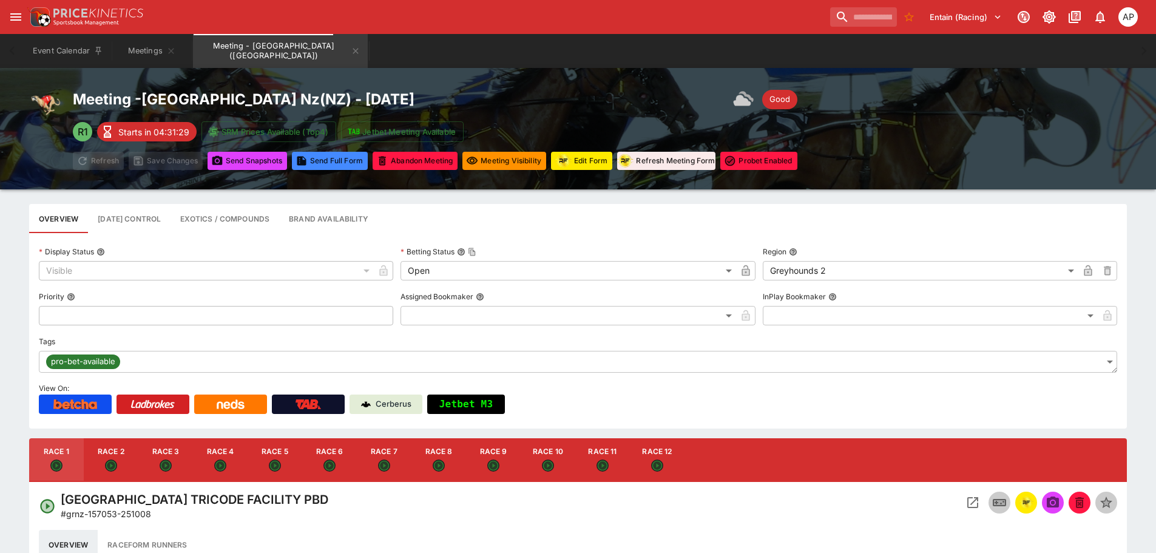
drag, startPoint x: 274, startPoint y: 460, endPoint x: 530, endPoint y: 486, distance: 257.9
click at [274, 460] on icon "Open" at bounding box center [275, 465] width 12 height 12
type input "**********"
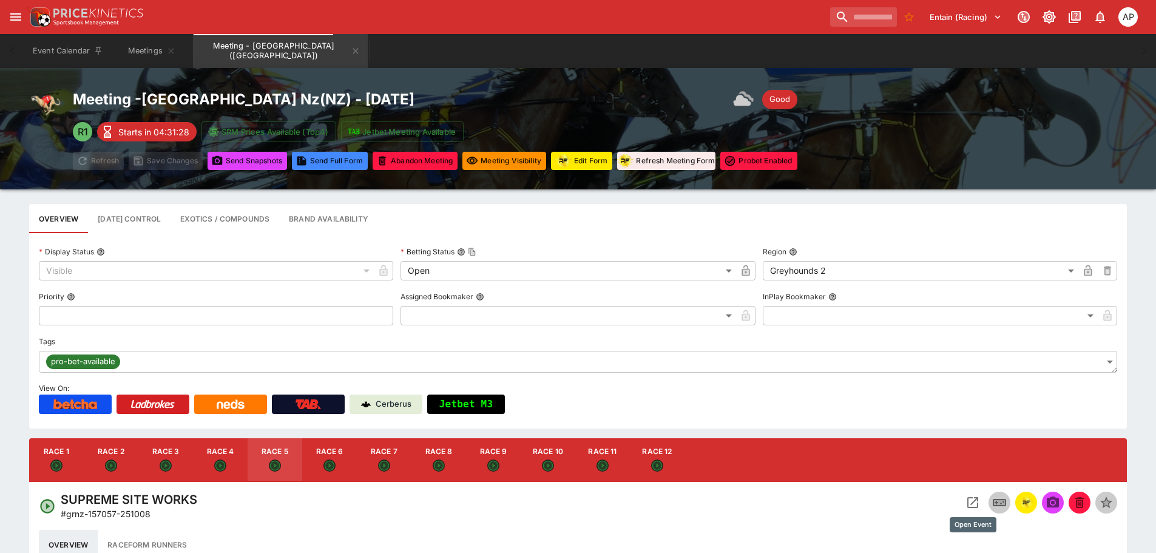
click at [982, 504] on button "Open Event" at bounding box center [973, 502] width 22 height 22
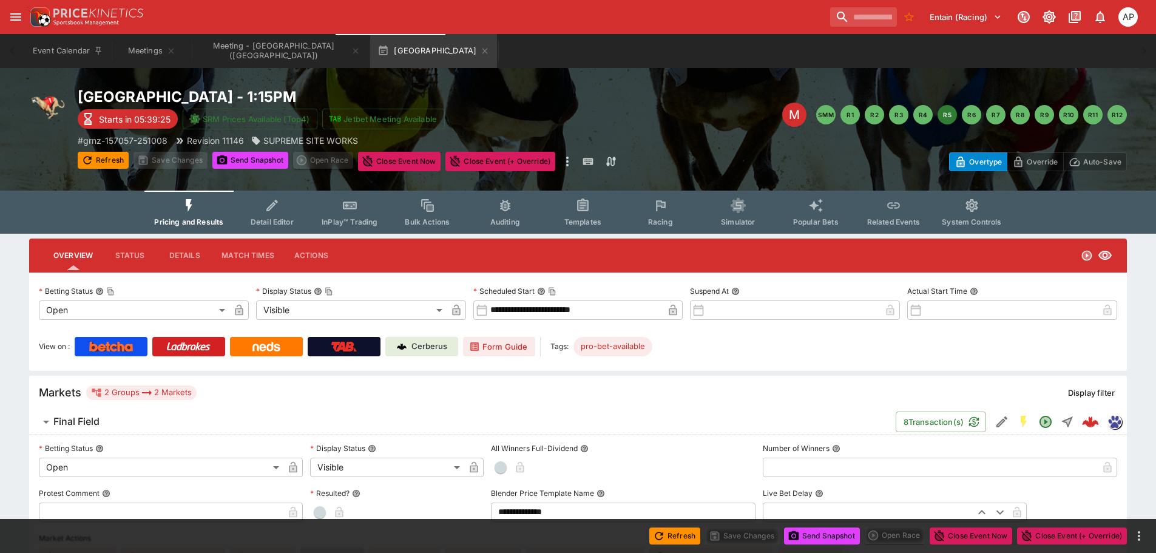
scroll to position [61, 0]
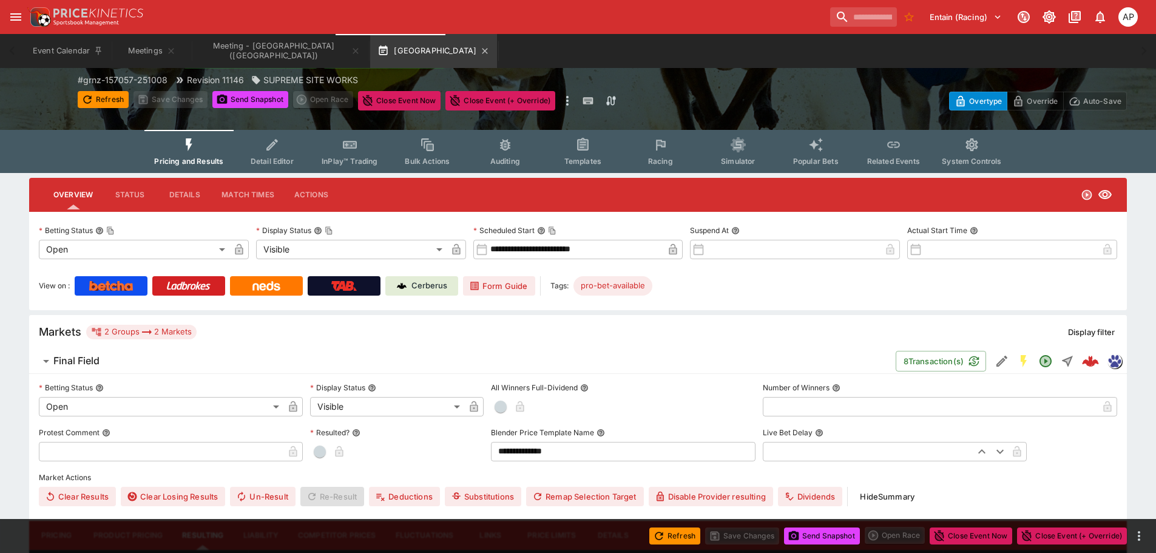
click at [428, 47] on button "[GEOGRAPHIC_DATA]" at bounding box center [433, 51] width 127 height 34
click at [480, 49] on icon "button" at bounding box center [485, 51] width 10 height 10
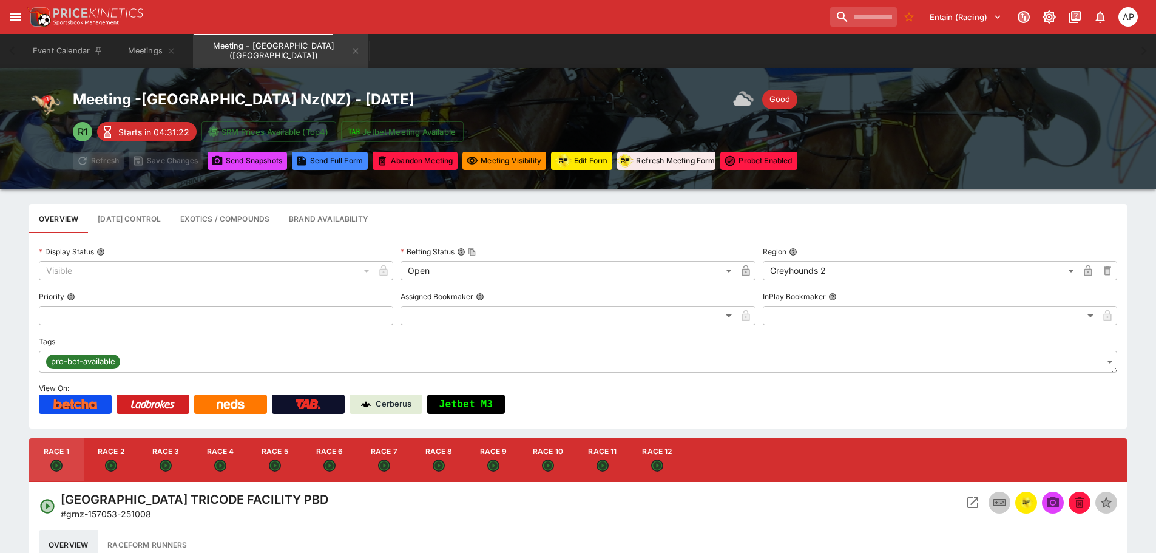
click at [335, 462] on button "Race 6" at bounding box center [329, 460] width 55 height 44
type input "**********"
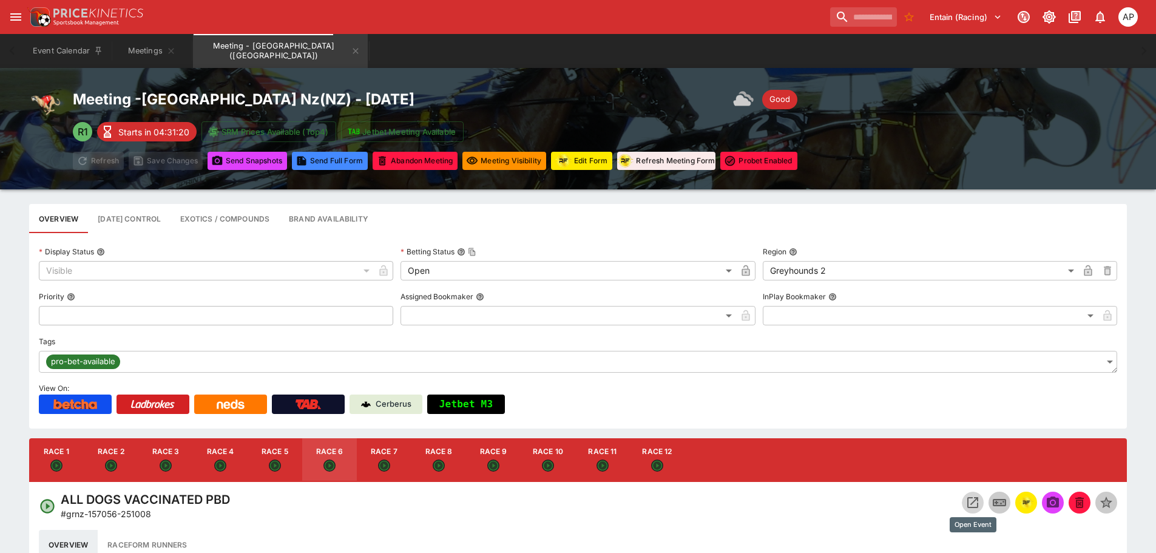
click at [968, 501] on icon "Open Event" at bounding box center [972, 502] width 11 height 11
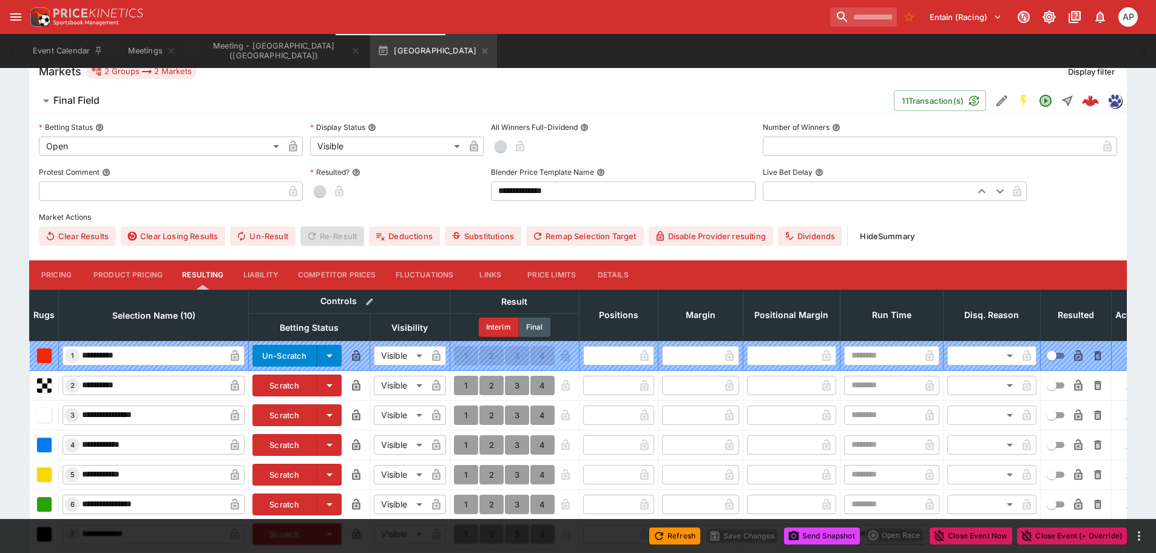
scroll to position [425, 0]
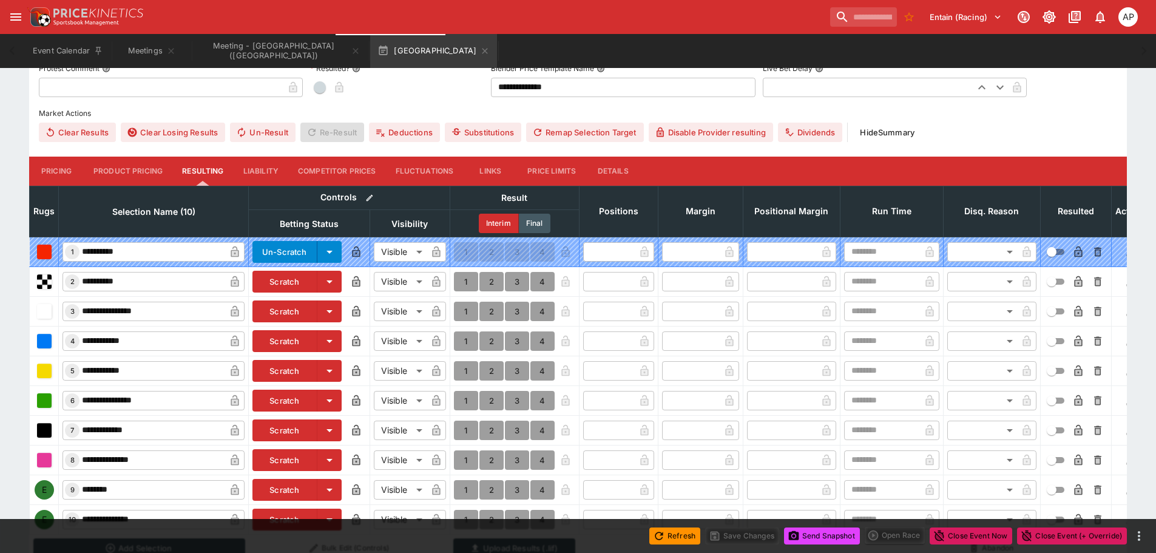
click at [275, 340] on button "Scratch" at bounding box center [284, 341] width 65 height 22
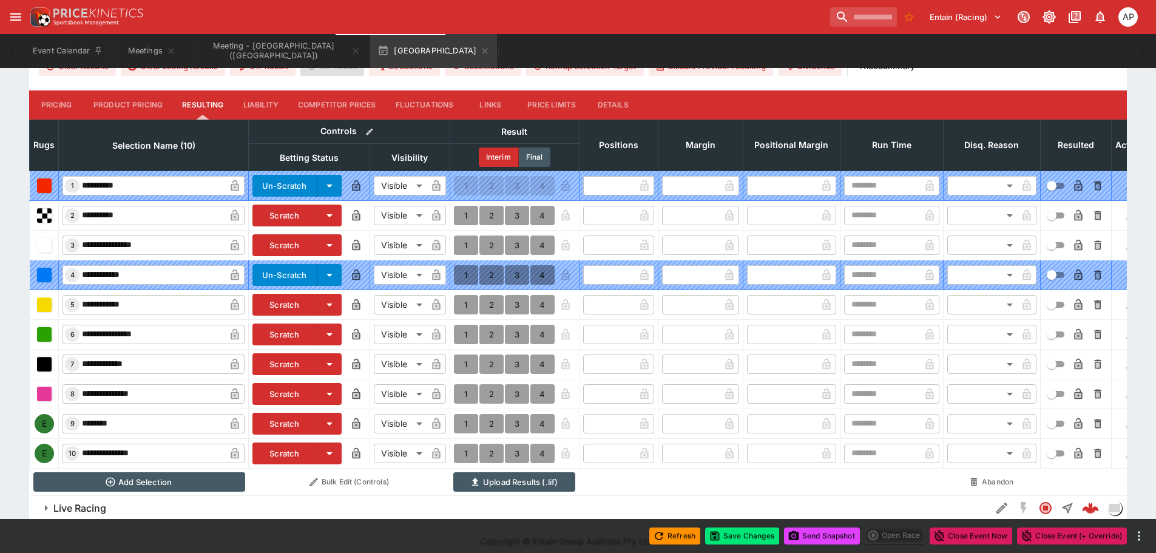
scroll to position [509, 0]
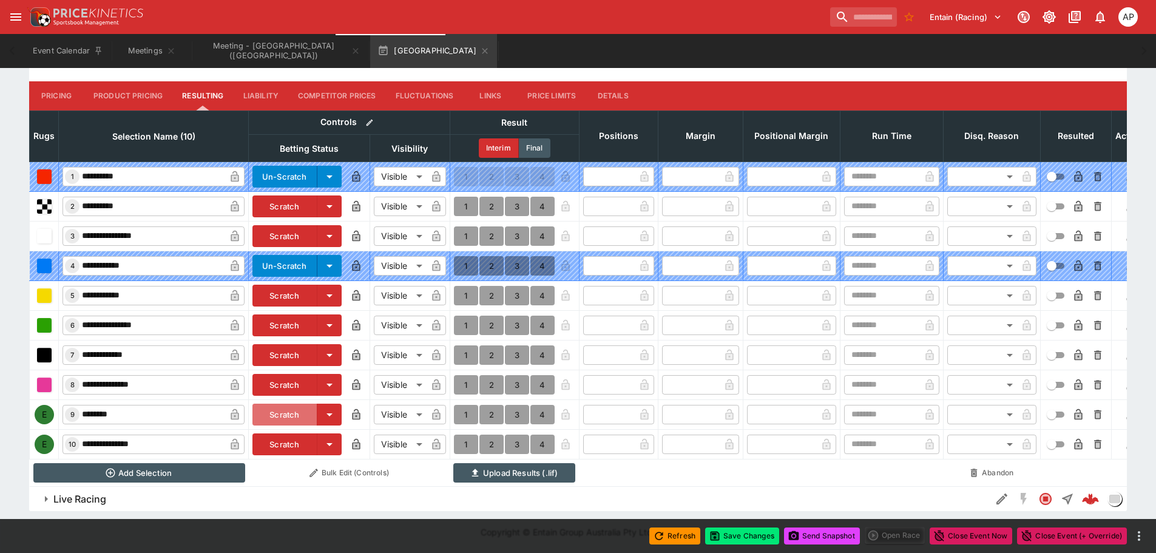
click at [283, 404] on button "Scratch" at bounding box center [284, 414] width 65 height 22
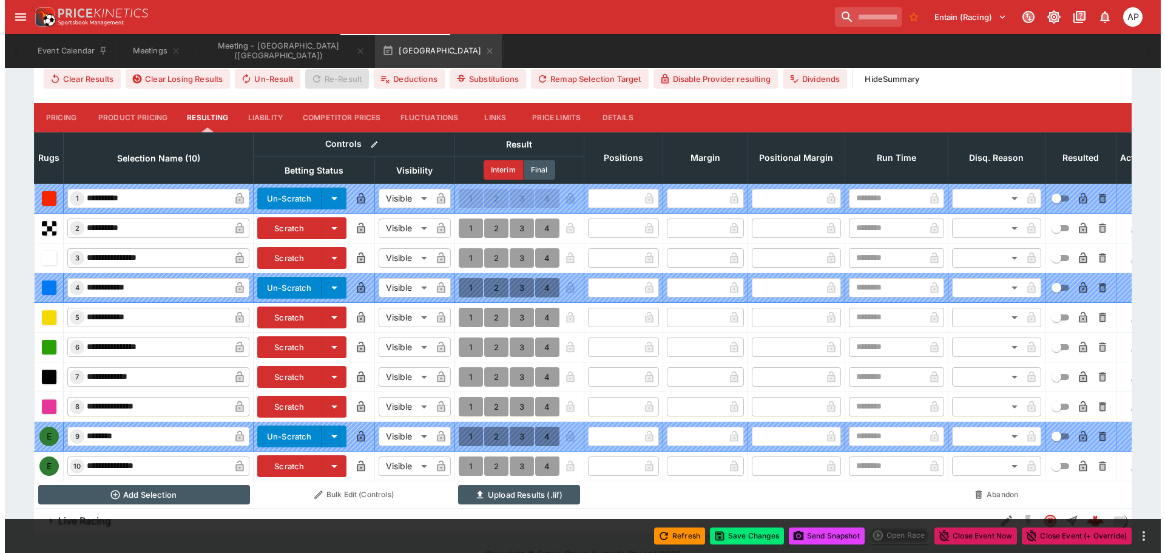
scroll to position [448, 0]
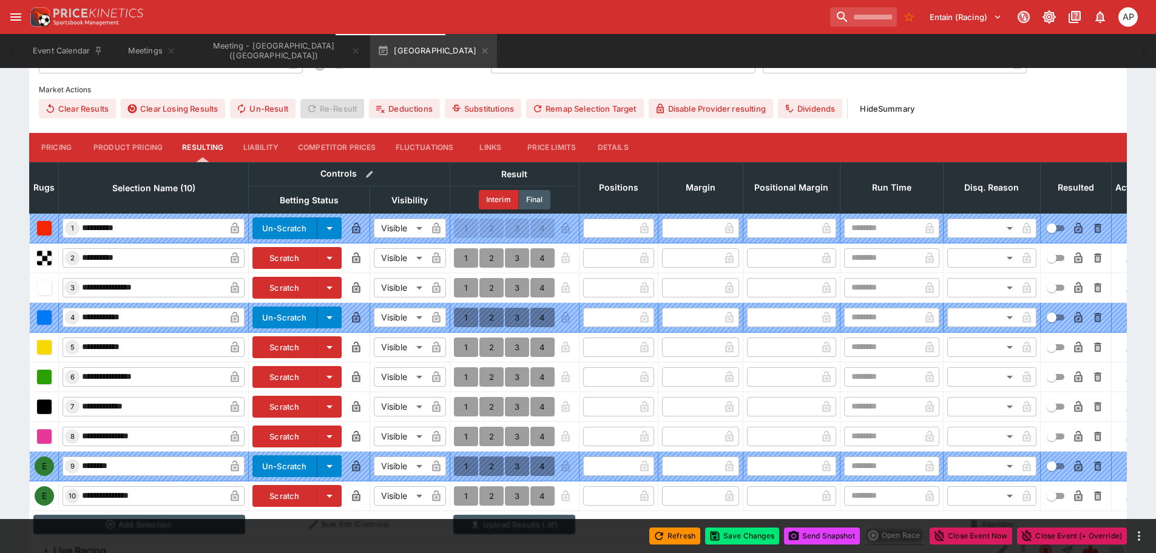
click at [611, 146] on button "Details" at bounding box center [612, 147] width 55 height 29
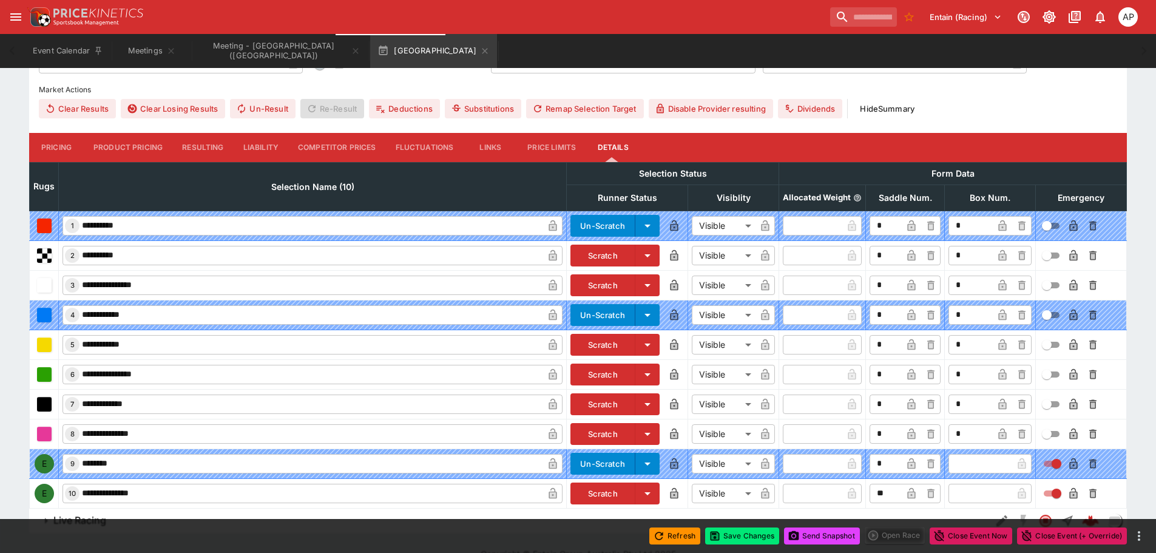
click at [978, 487] on input "text" at bounding box center [980, 493] width 64 height 19
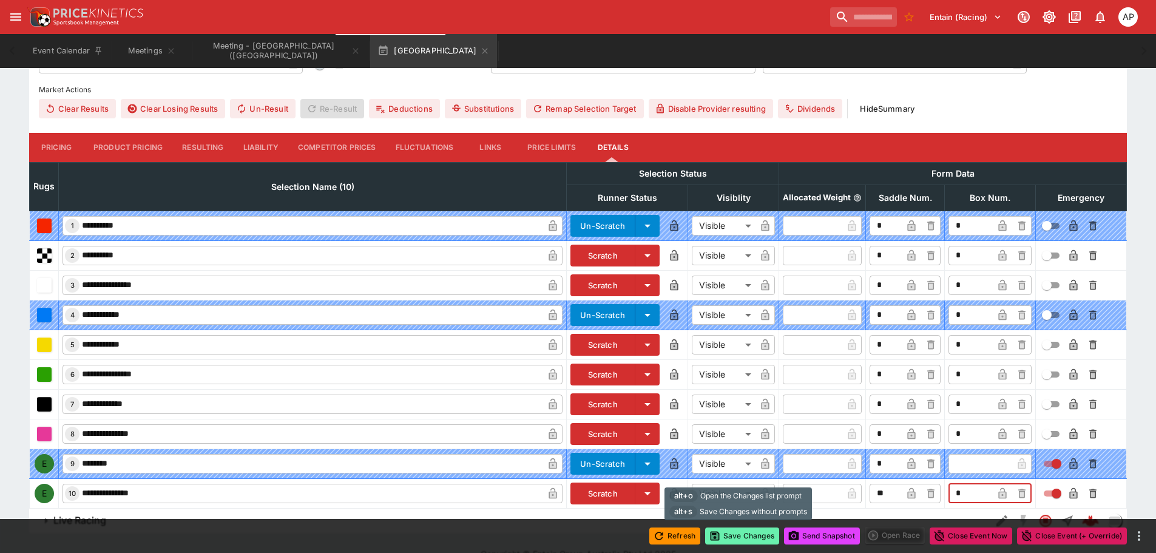
type input "*"
click at [740, 538] on button "Save Changes" at bounding box center [742, 535] width 74 height 17
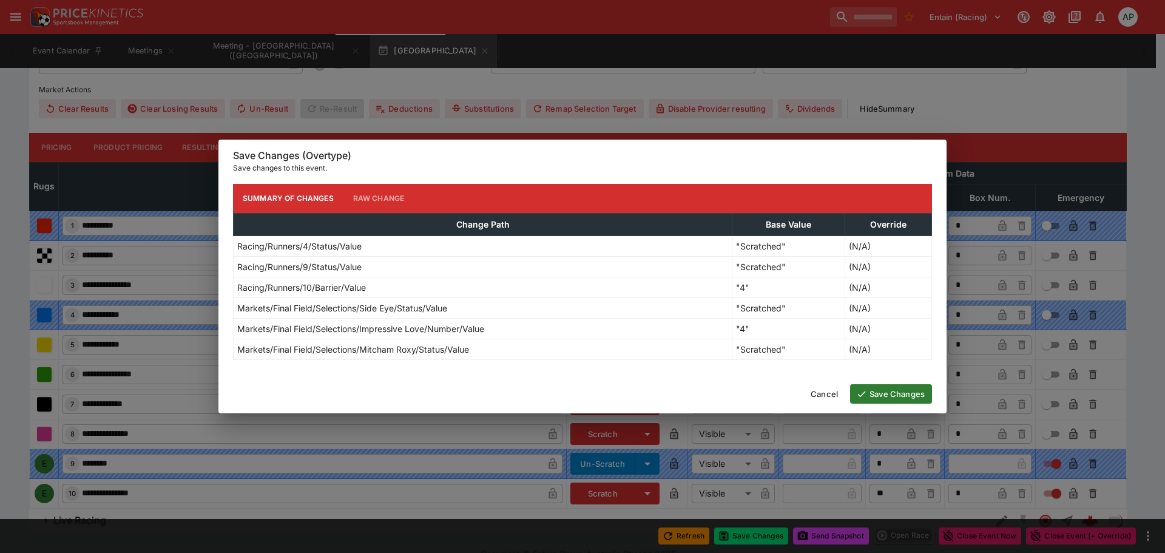
click at [889, 389] on button "Save Changes" at bounding box center [891, 393] width 82 height 19
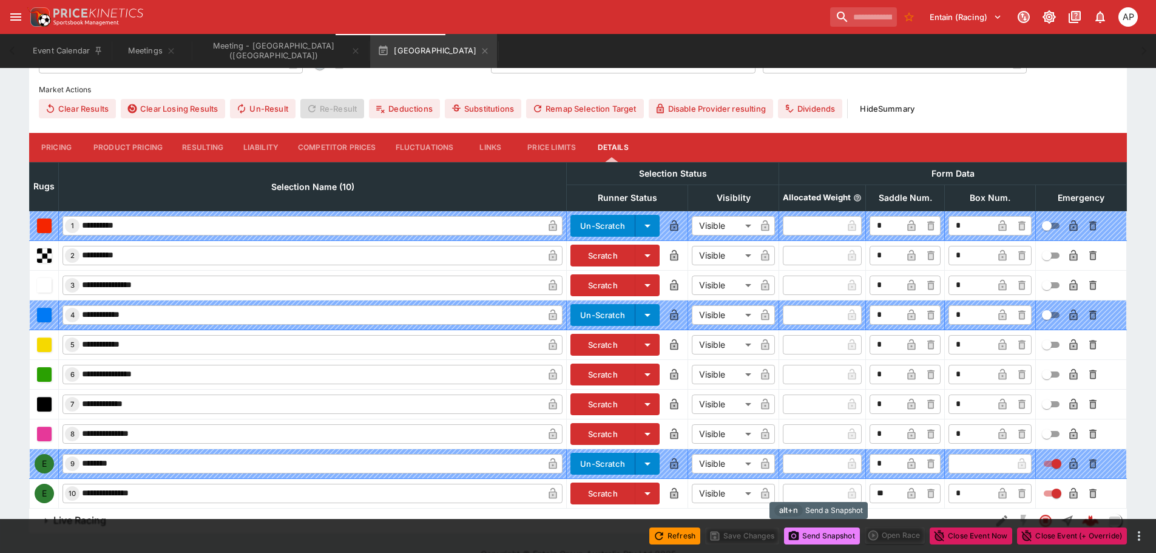
click at [824, 534] on button "Send Snapshot" at bounding box center [822, 535] width 76 height 17
click at [480, 51] on icon "button" at bounding box center [485, 51] width 10 height 10
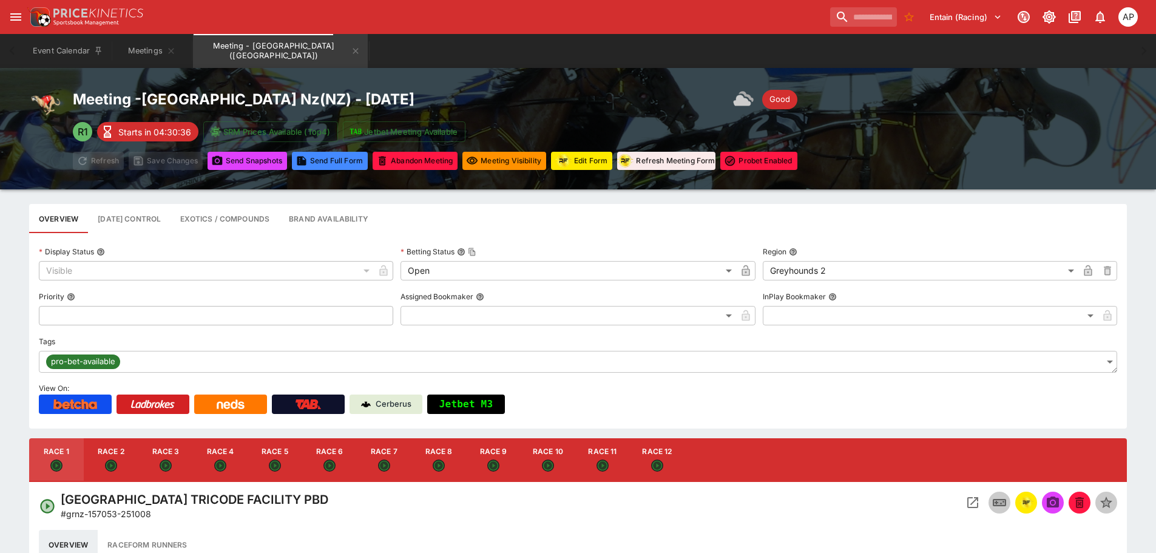
click at [385, 457] on button "Race 7" at bounding box center [384, 460] width 55 height 44
type input "**********"
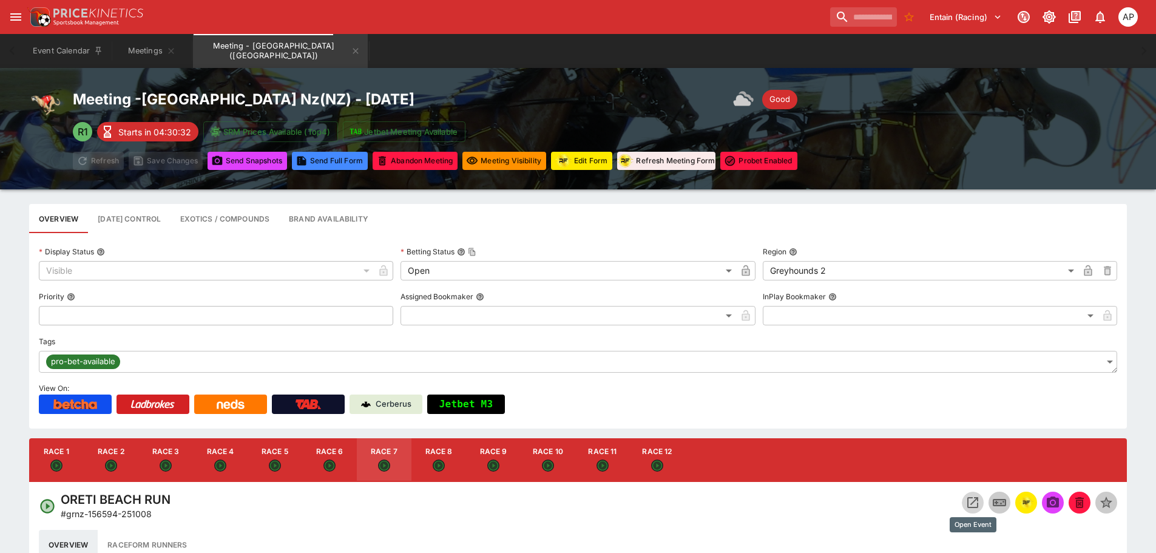
click at [969, 501] on icon "Open Event" at bounding box center [972, 502] width 15 height 15
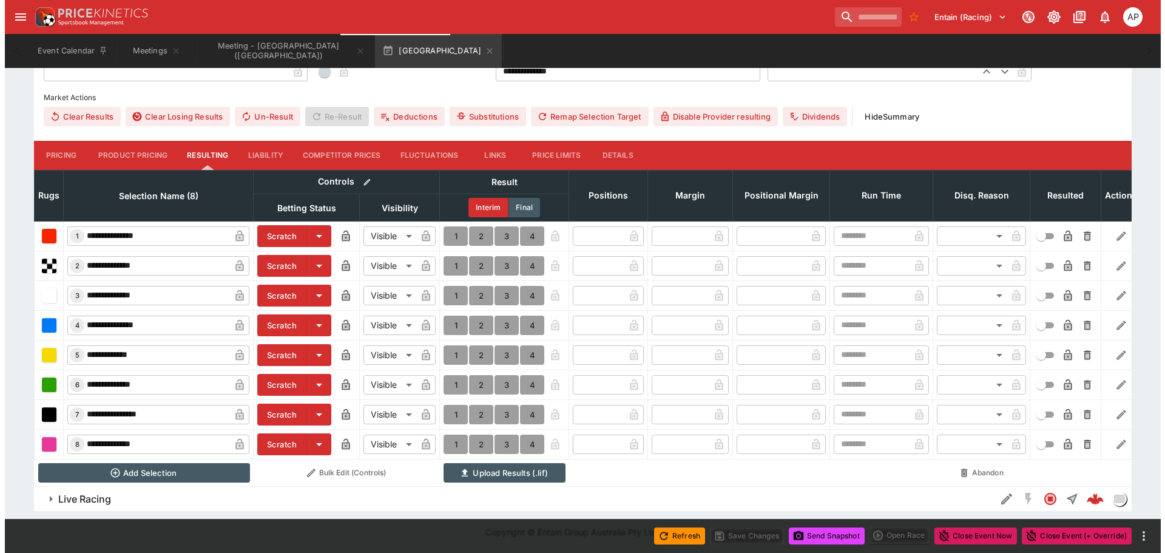
scroll to position [451, 0]
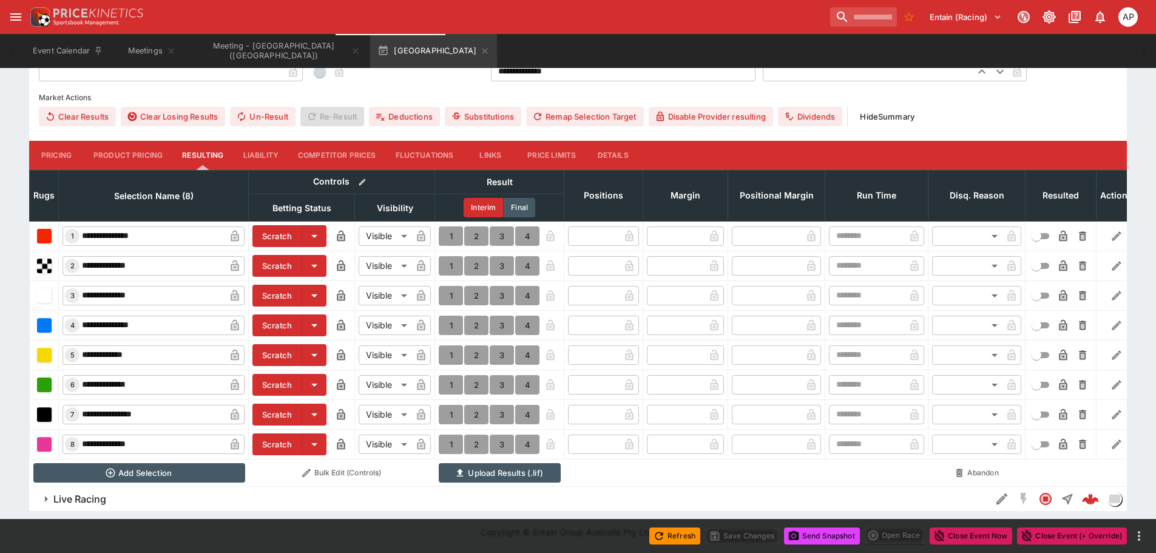
click at [277, 377] on button "Scratch" at bounding box center [277, 385] width 50 height 22
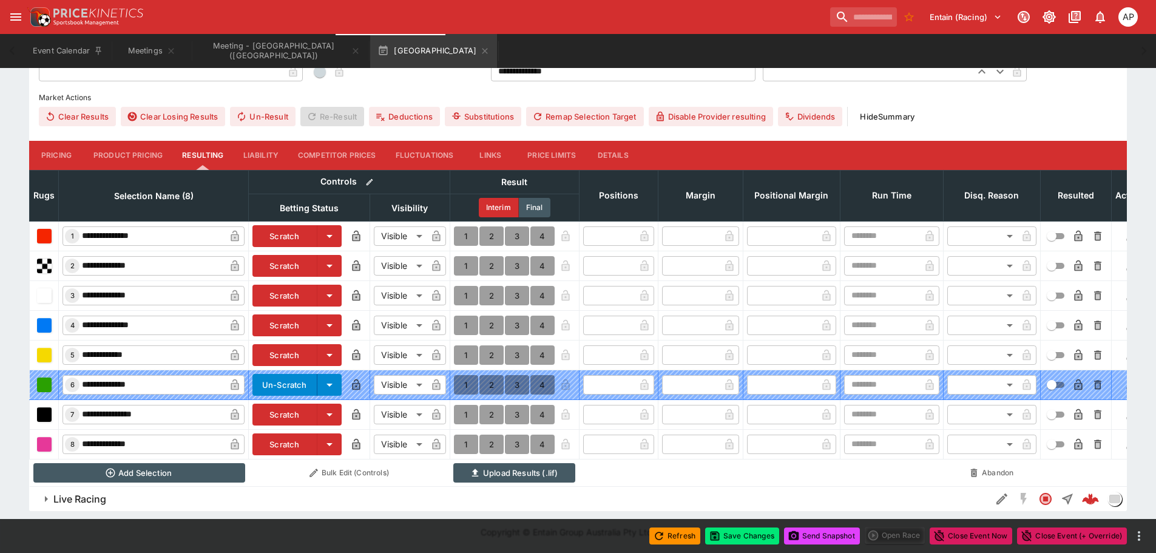
click at [278, 403] on button "Scratch" at bounding box center [284, 414] width 65 height 22
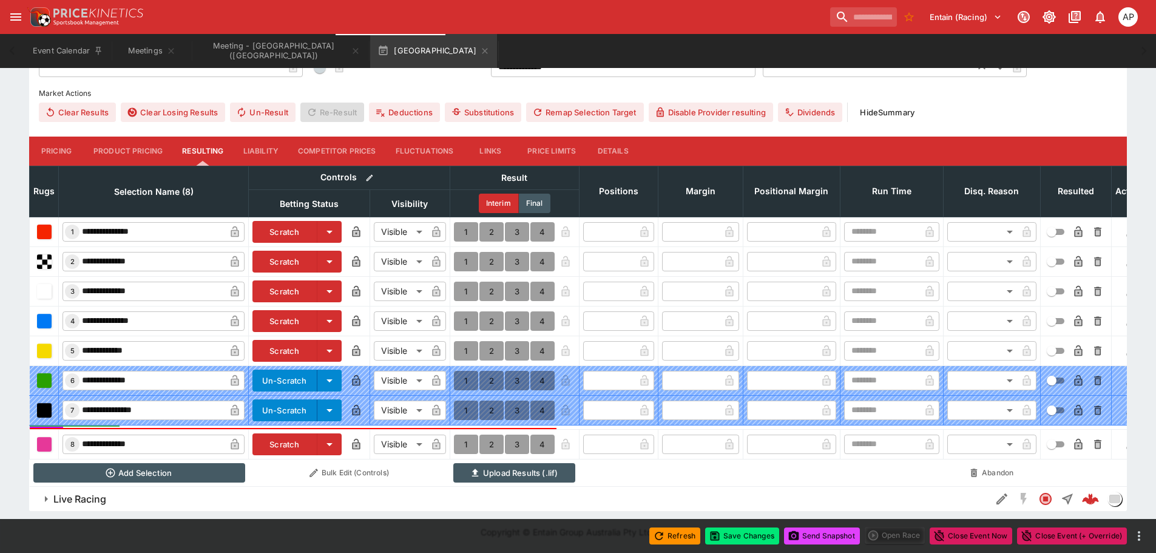
click at [276, 434] on button "Scratch" at bounding box center [284, 444] width 65 height 22
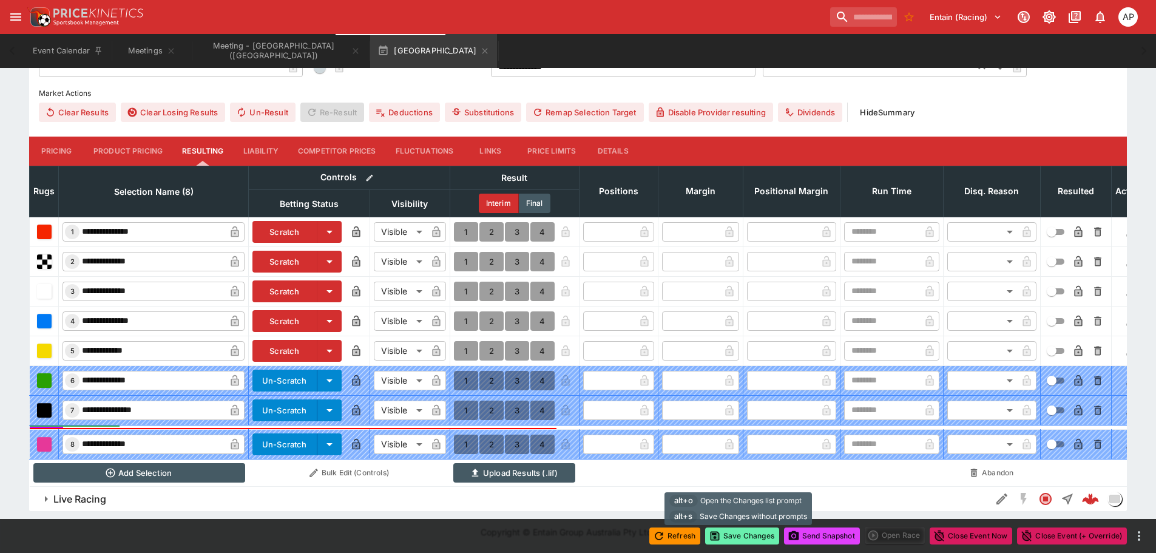
click at [733, 536] on button "Save Changes" at bounding box center [742, 535] width 74 height 17
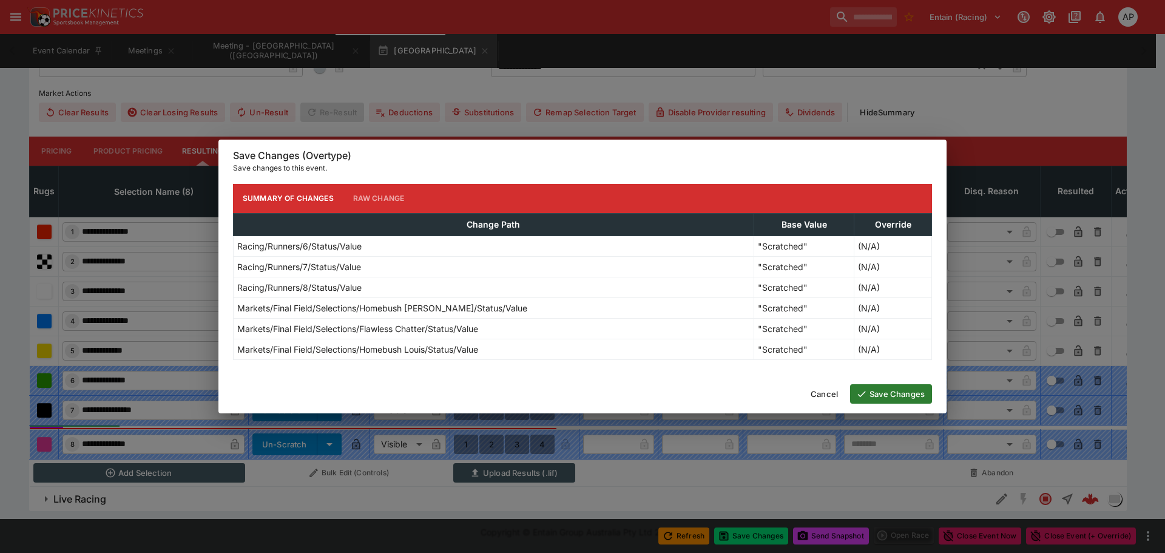
click at [909, 398] on button "Save Changes" at bounding box center [891, 393] width 82 height 19
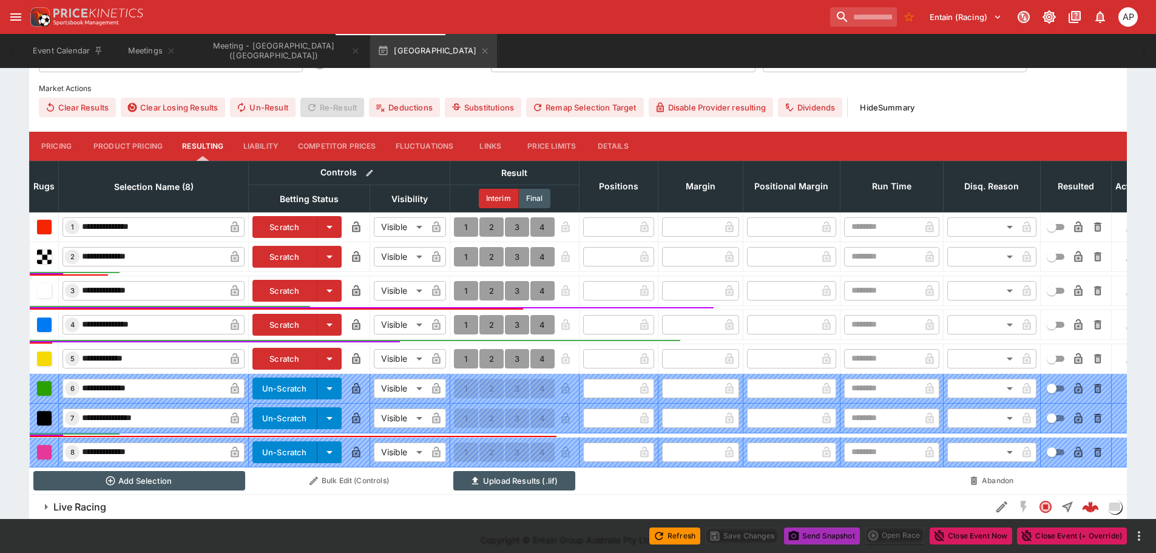
click at [815, 530] on button "Send Snapshot" at bounding box center [822, 535] width 76 height 17
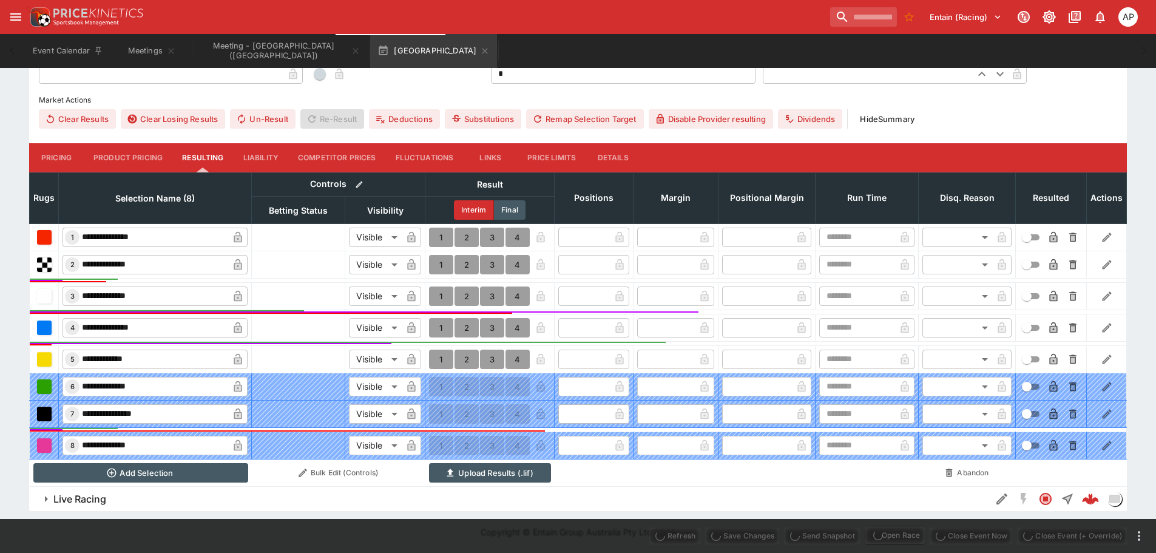
type input "**********"
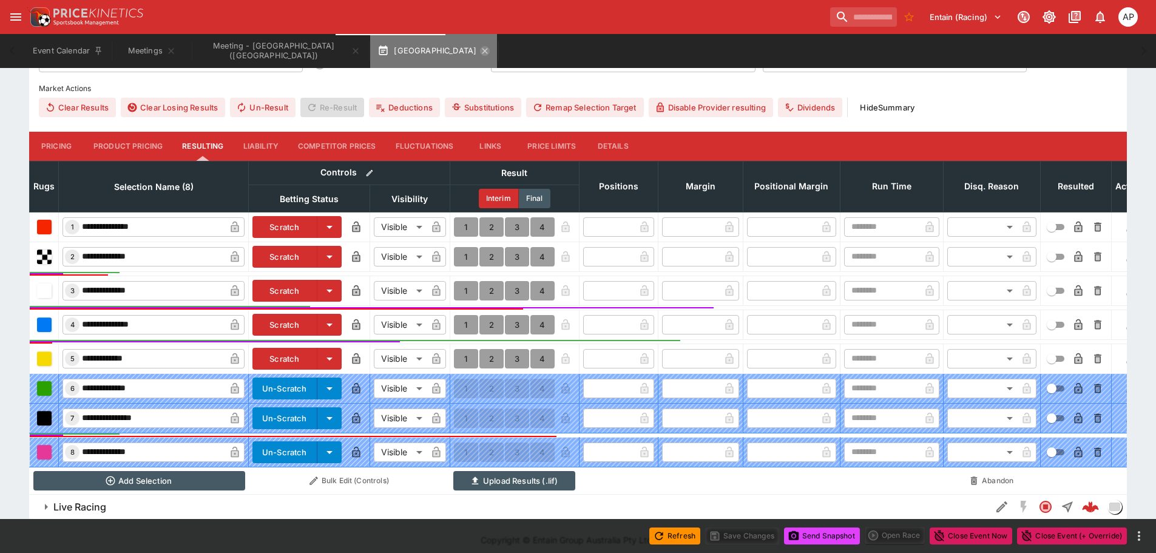
click at [480, 50] on icon "button" at bounding box center [485, 51] width 10 height 10
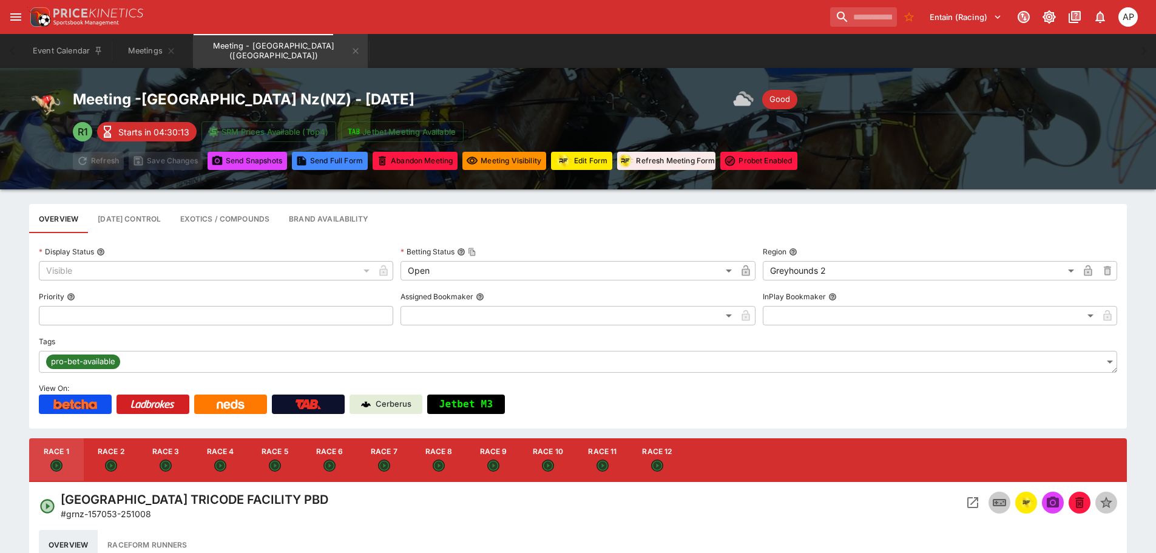
click at [438, 466] on icon "Open" at bounding box center [439, 465] width 10 height 10
type input "**********"
click at [966, 501] on icon "Open Event" at bounding box center [972, 502] width 15 height 15
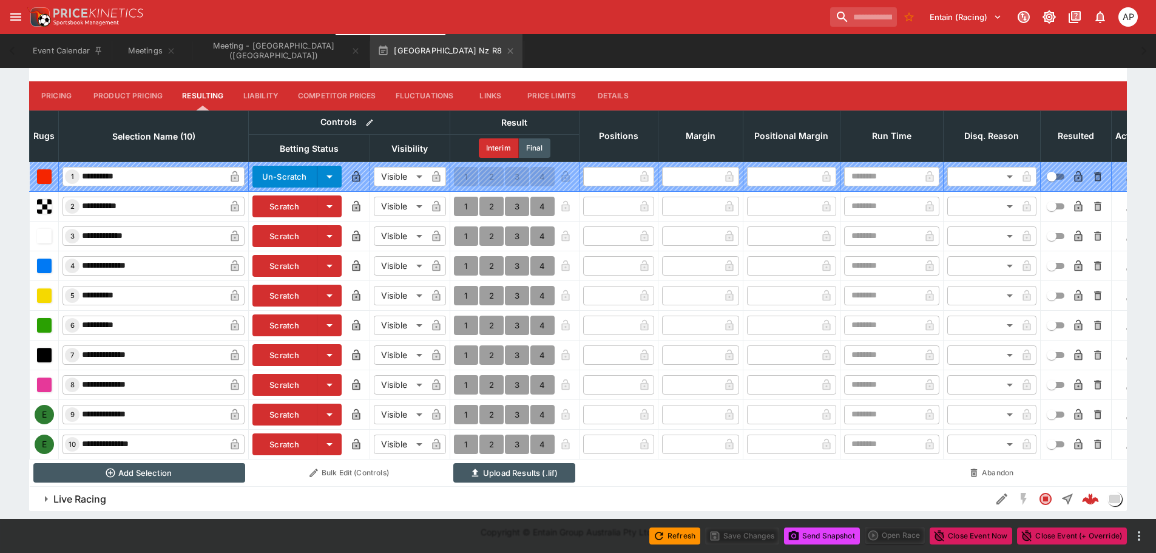
scroll to position [509, 0]
click at [282, 351] on button "Scratch" at bounding box center [284, 355] width 65 height 22
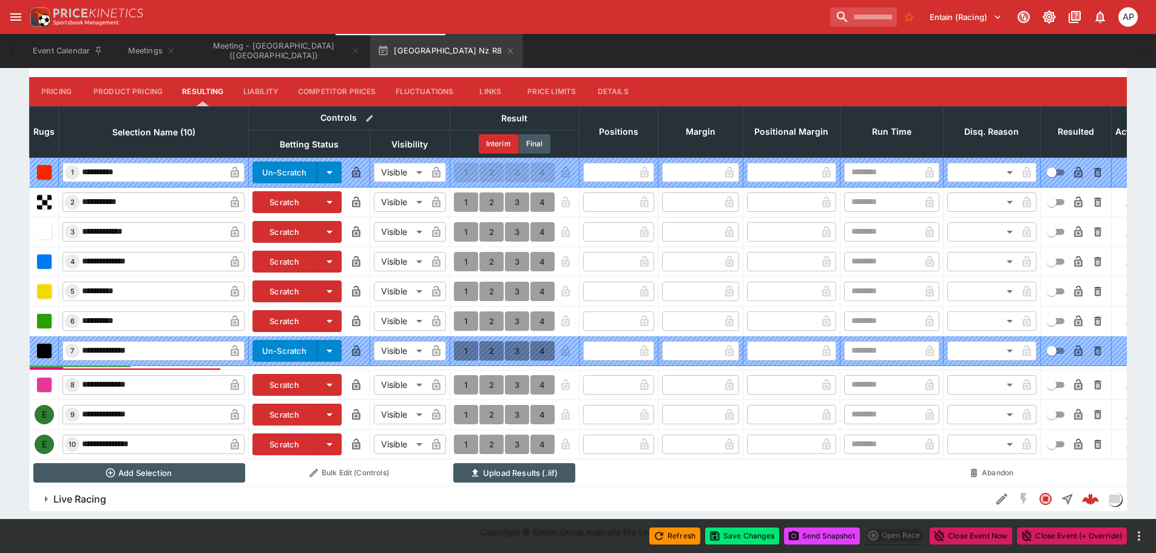
scroll to position [510, 0]
click at [286, 437] on button "Scratch" at bounding box center [284, 444] width 65 height 22
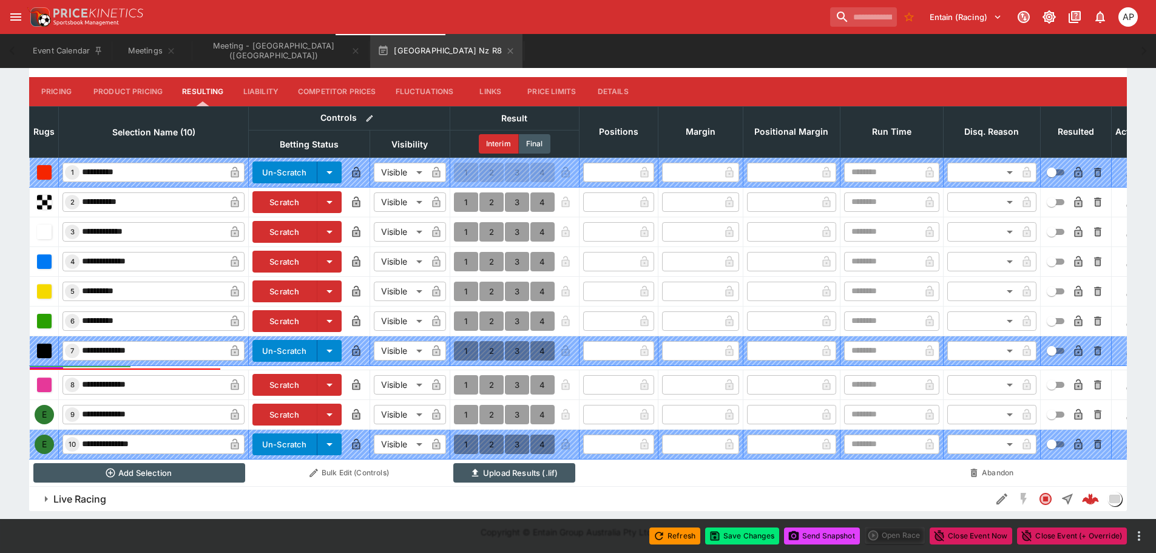
click at [619, 89] on button "Details" at bounding box center [612, 91] width 55 height 29
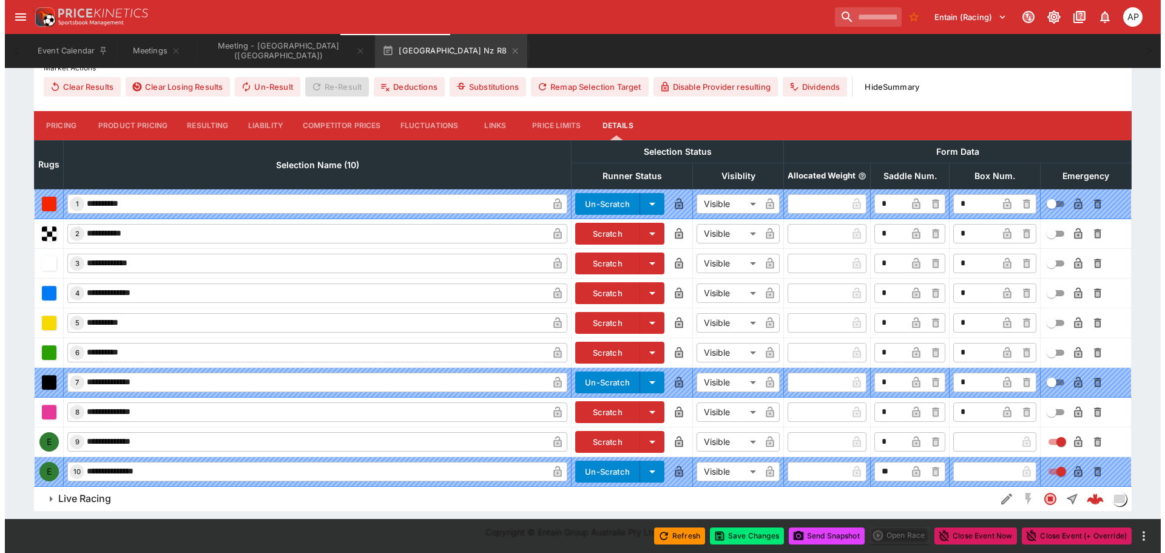
scroll to position [471, 0]
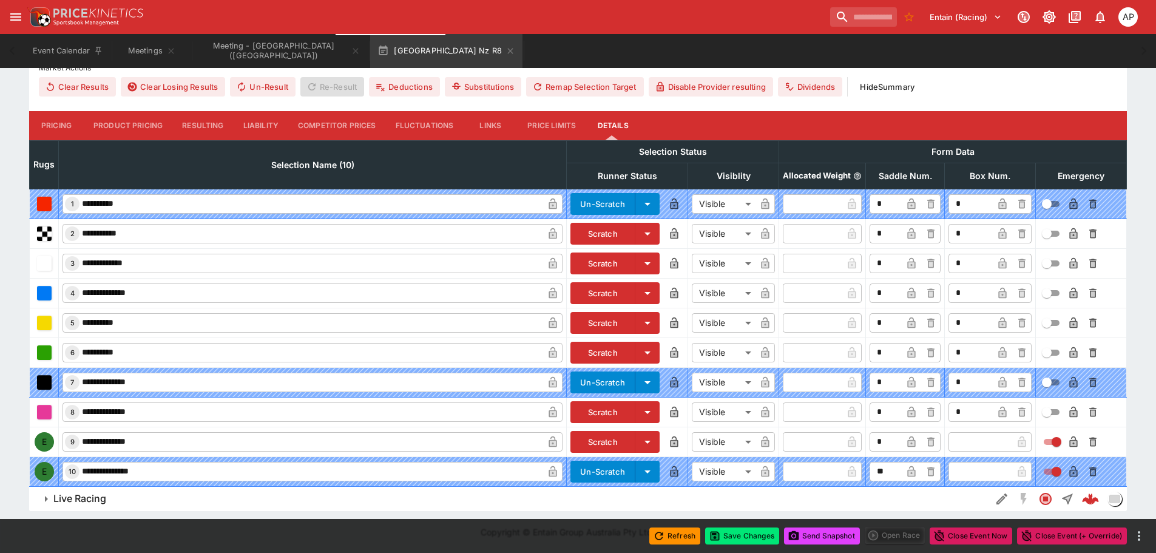
click at [977, 440] on input "text" at bounding box center [980, 441] width 64 height 19
type input "*"
click at [746, 539] on button "Save Changes" at bounding box center [742, 535] width 74 height 17
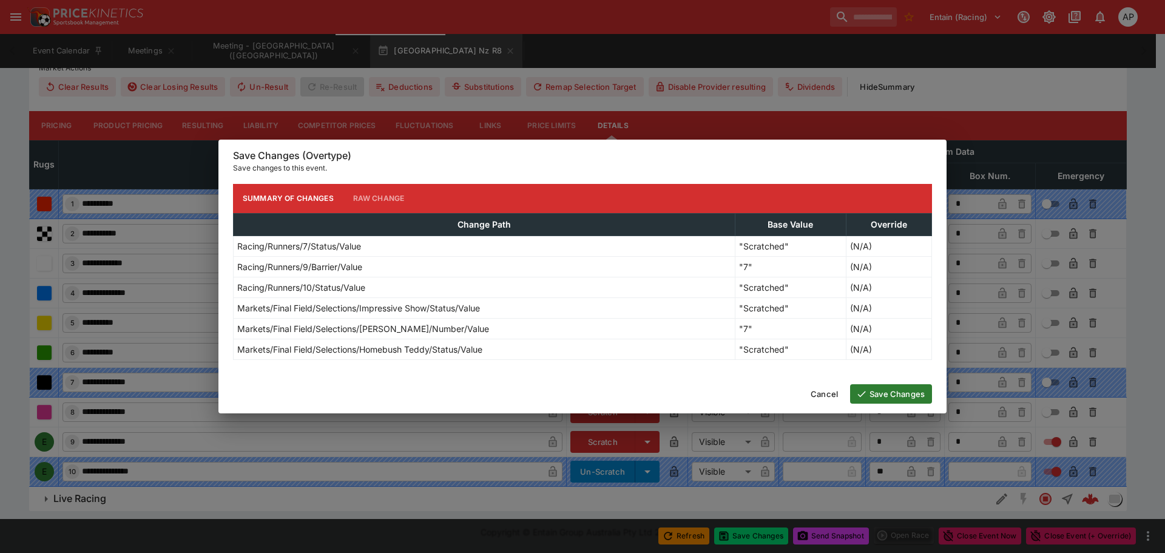
click at [898, 386] on button "Save Changes" at bounding box center [891, 393] width 82 height 19
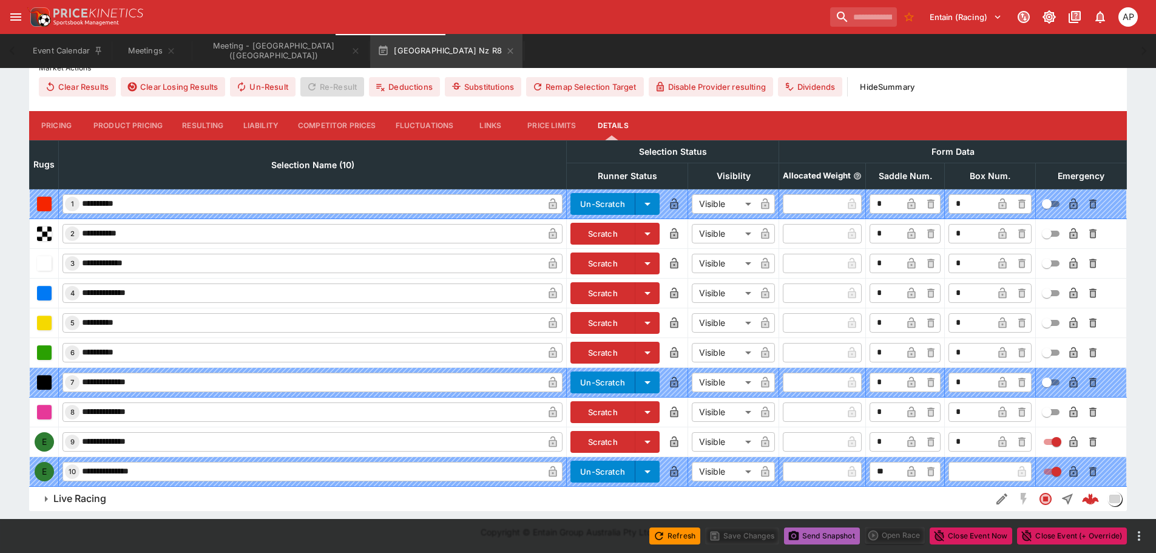
click at [827, 541] on button "Send Snapshot" at bounding box center [822, 535] width 76 height 17
click at [505, 47] on icon "button" at bounding box center [510, 51] width 10 height 10
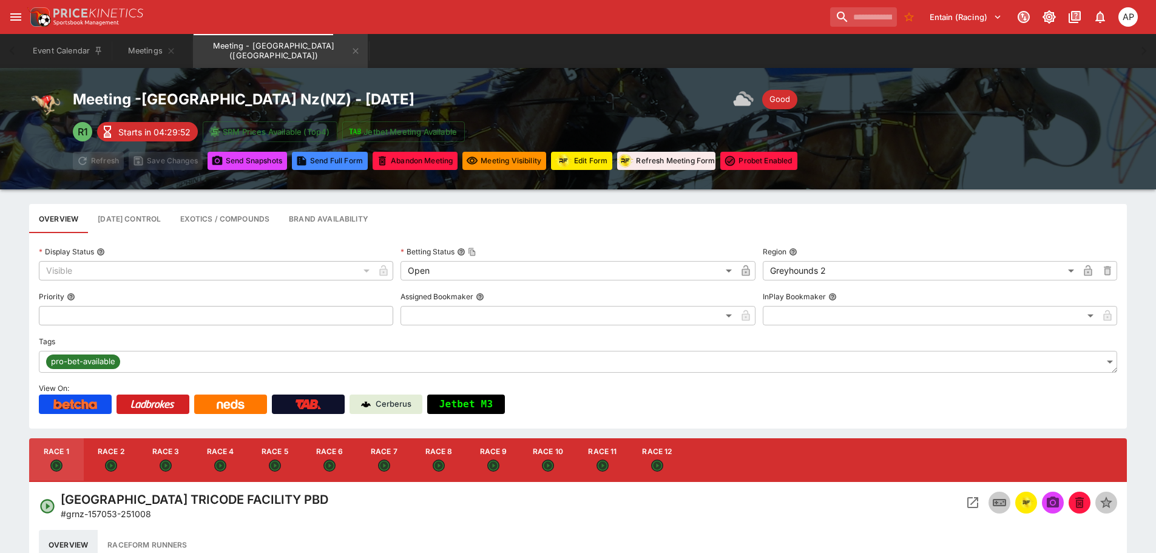
drag, startPoint x: 490, startPoint y: 463, endPoint x: 925, endPoint y: 514, distance: 437.4
click at [490, 464] on icon "Open" at bounding box center [493, 465] width 8 height 8
type input "**********"
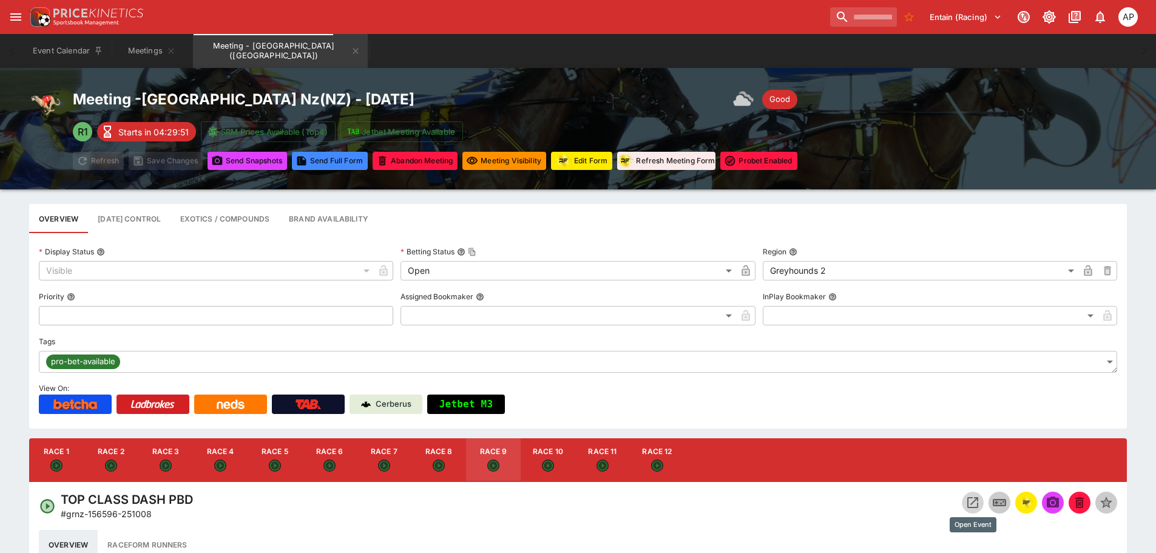
click at [971, 507] on icon "Open Event" at bounding box center [972, 502] width 15 height 15
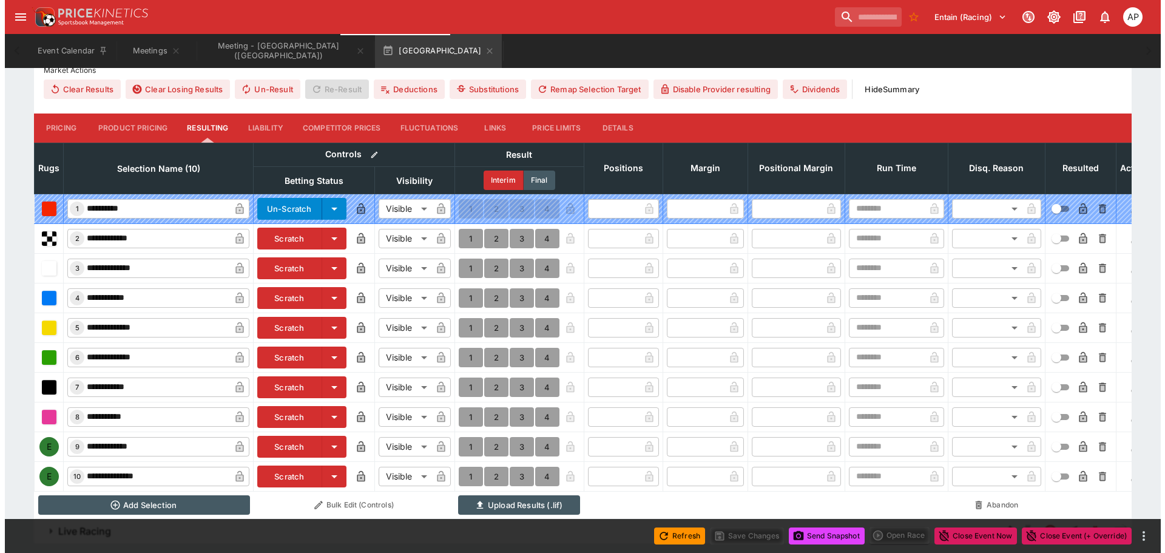
scroll to position [509, 0]
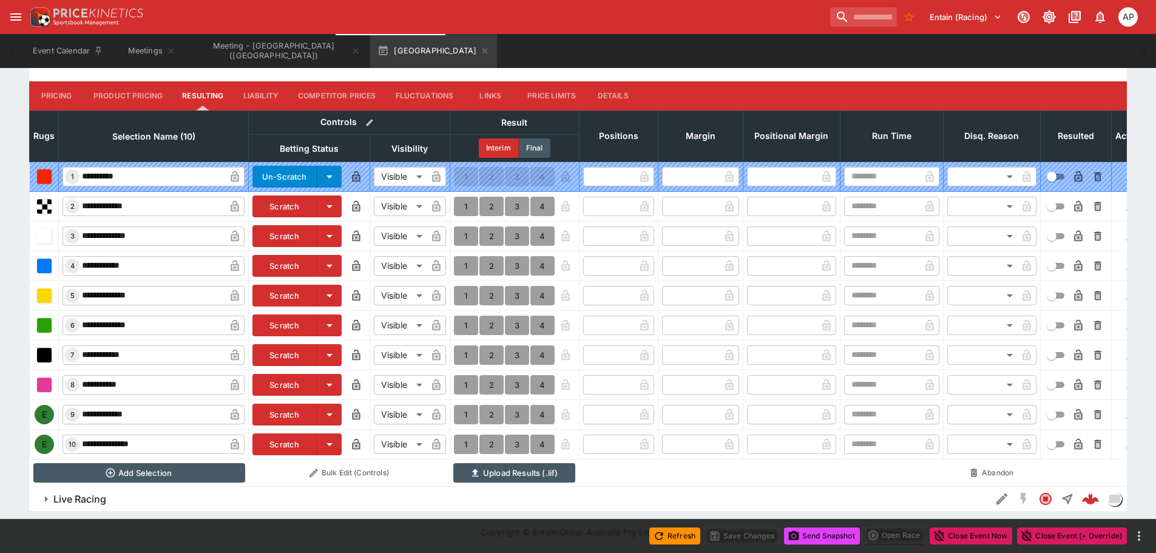
drag, startPoint x: 288, startPoint y: 403, endPoint x: 286, endPoint y: 426, distance: 23.2
click at [289, 403] on button "Scratch" at bounding box center [284, 414] width 65 height 22
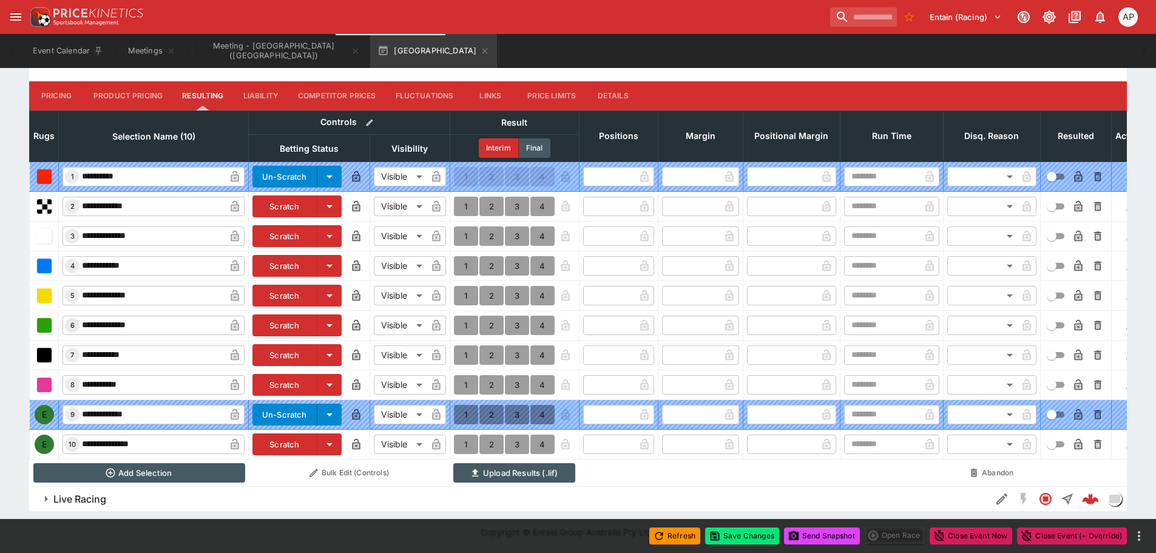
click at [282, 433] on button "Scratch" at bounding box center [284, 444] width 65 height 22
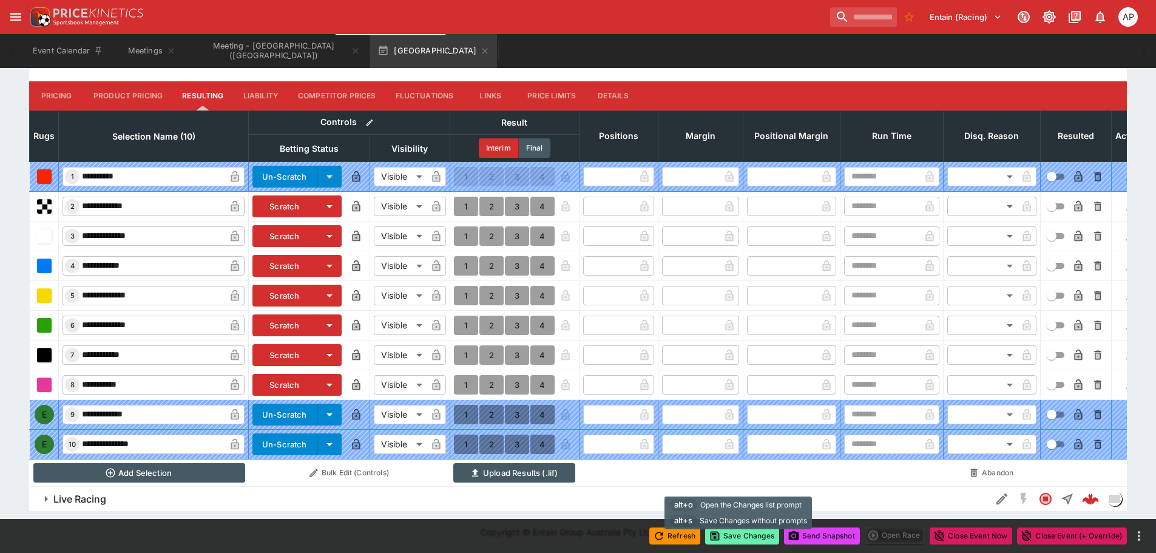
click at [746, 534] on button "Save Changes" at bounding box center [742, 535] width 74 height 17
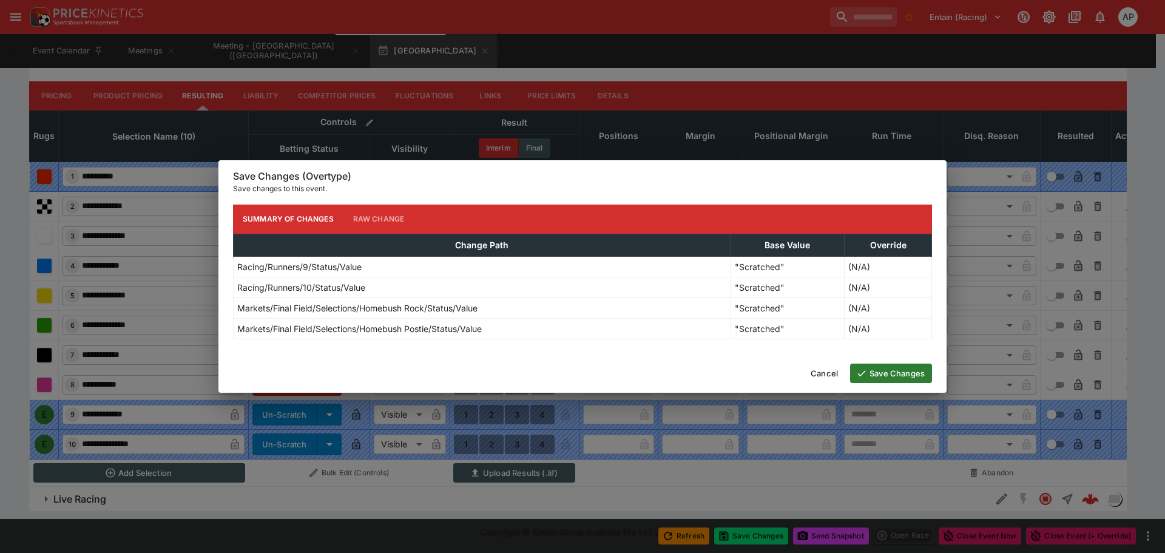
click at [883, 373] on button "Save Changes" at bounding box center [891, 372] width 82 height 19
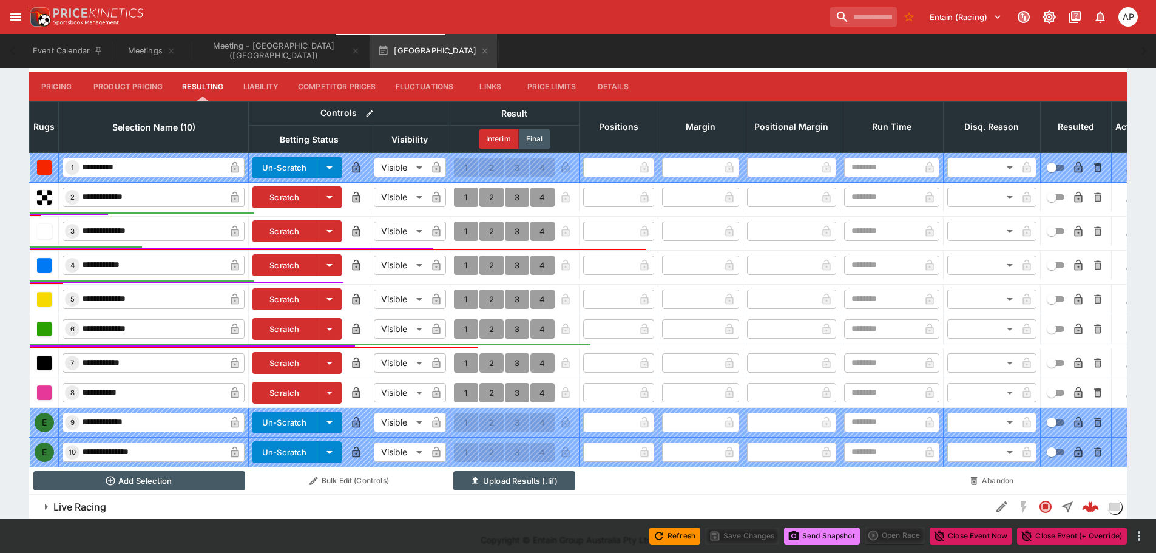
click at [828, 533] on button "Send Snapshot" at bounding box center [822, 535] width 76 height 17
click at [480, 50] on icon "button" at bounding box center [485, 51] width 10 height 10
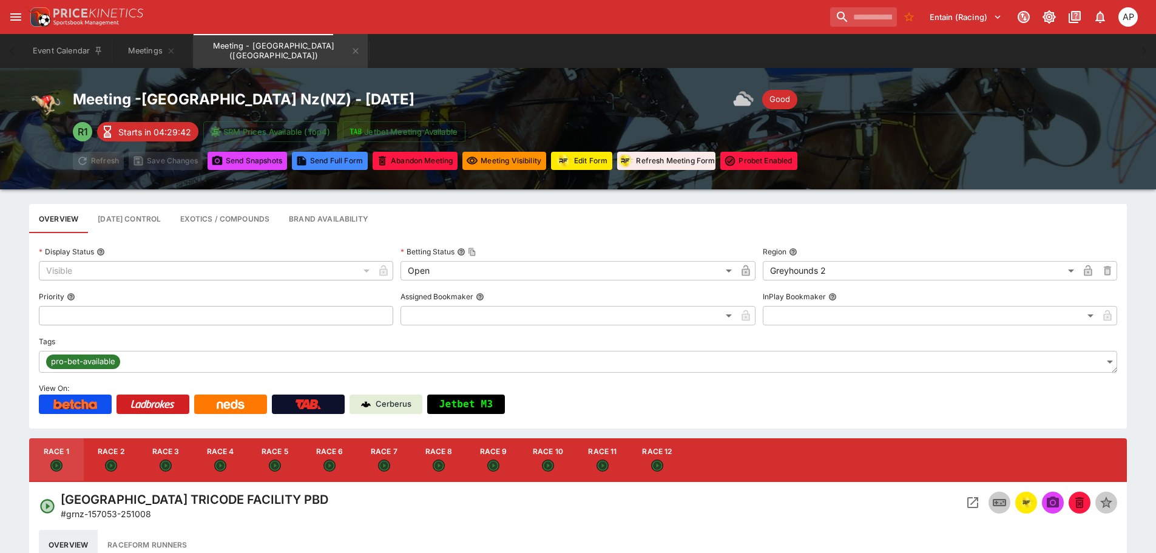
click at [541, 459] on button "Race 10" at bounding box center [548, 460] width 55 height 44
type input "**********"
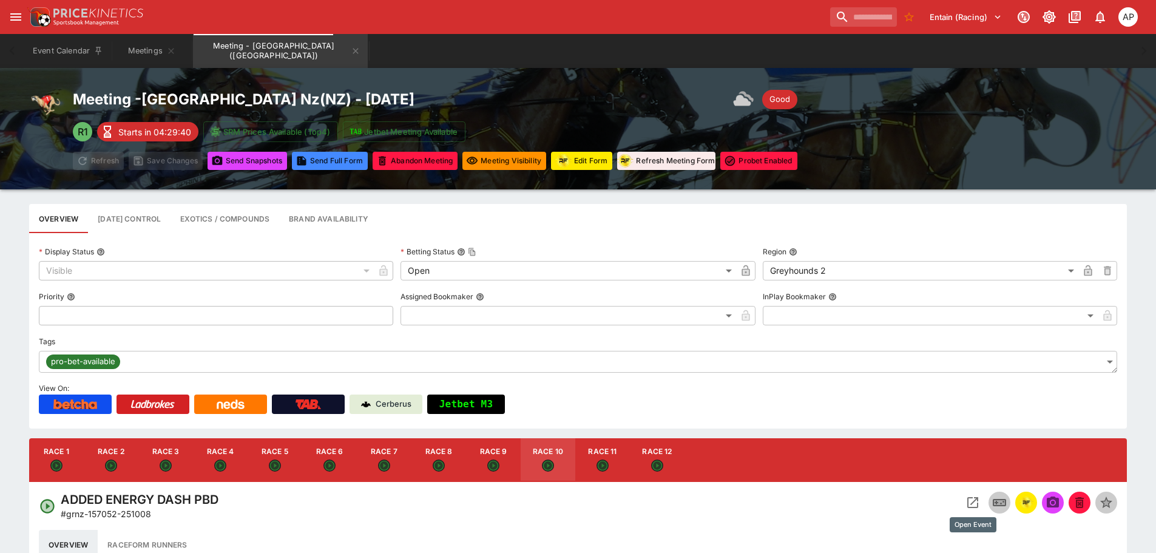
click at [967, 497] on icon "Open Event" at bounding box center [972, 502] width 15 height 15
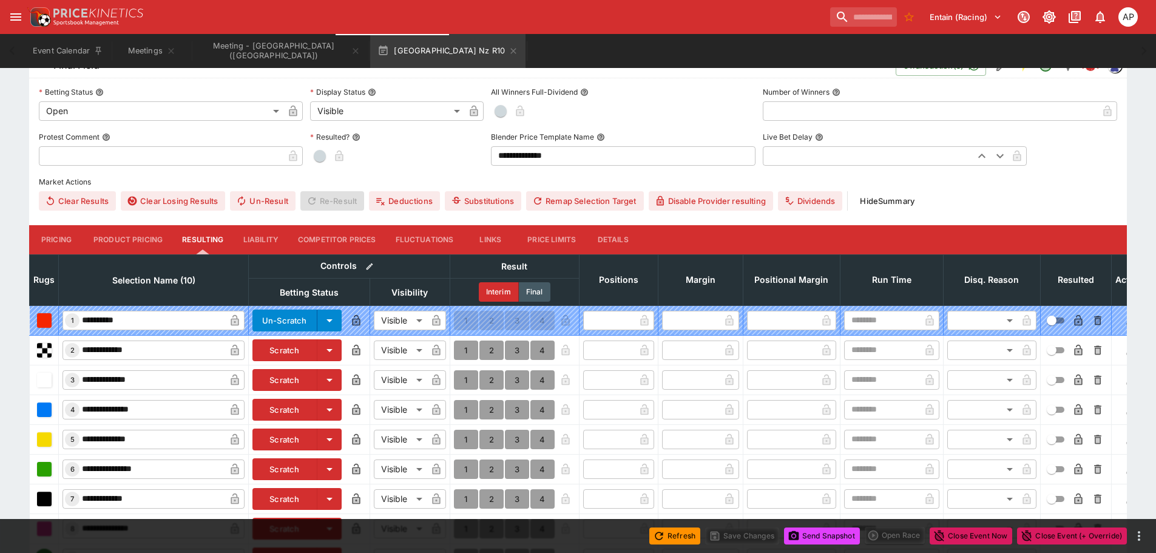
scroll to position [485, 0]
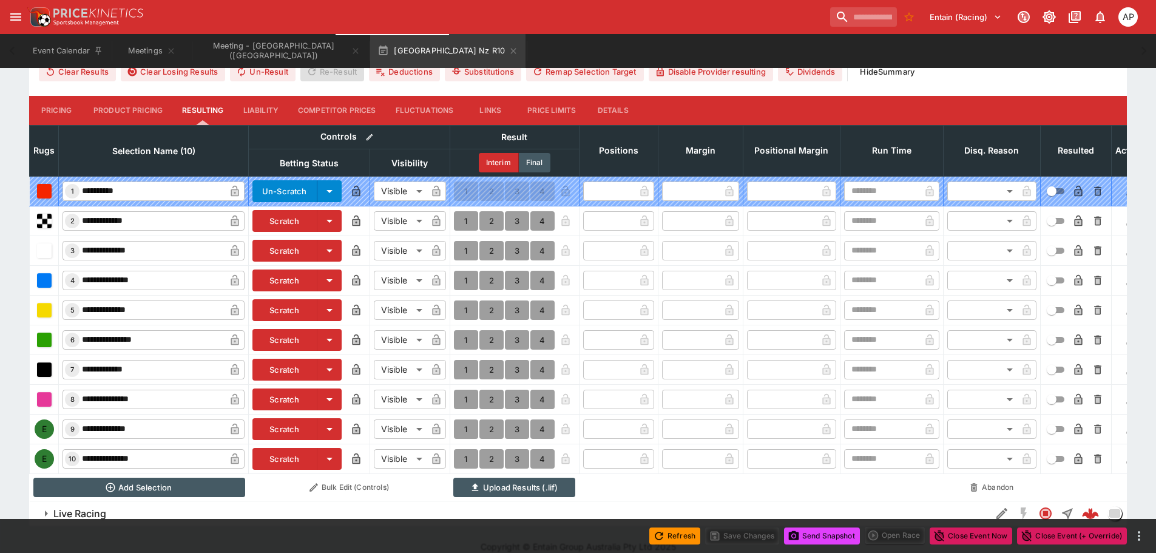
click at [284, 426] on button "Scratch" at bounding box center [284, 429] width 65 height 22
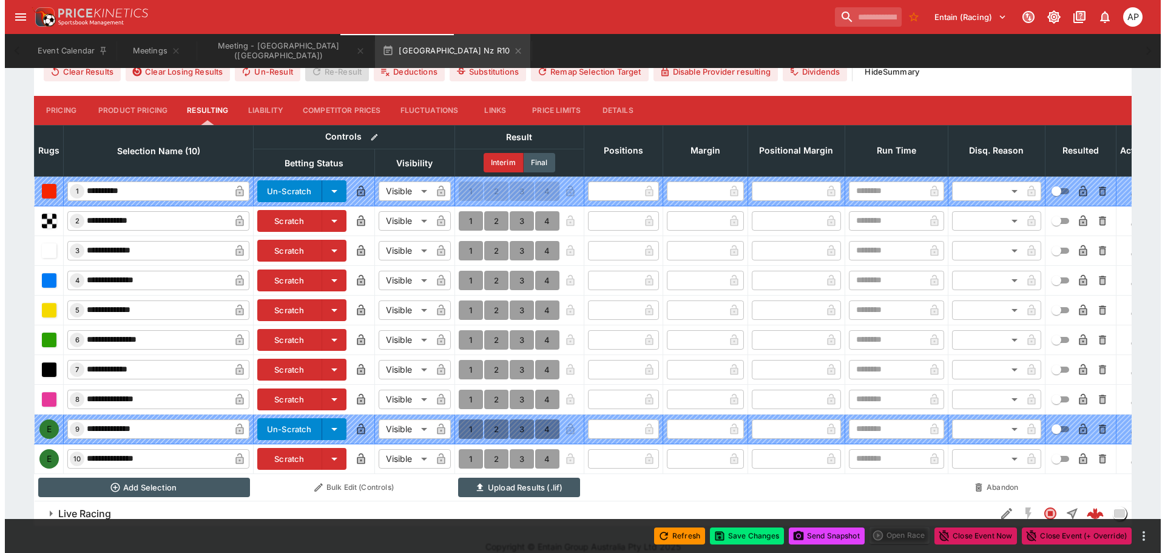
scroll to position [487, 0]
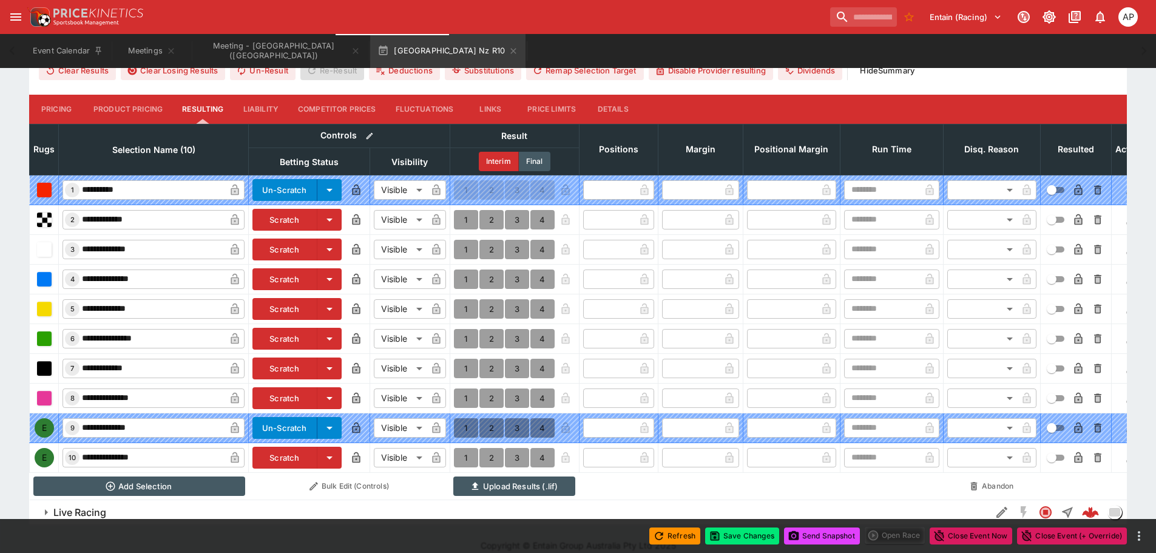
click at [282, 462] on button "Scratch" at bounding box center [284, 458] width 65 height 22
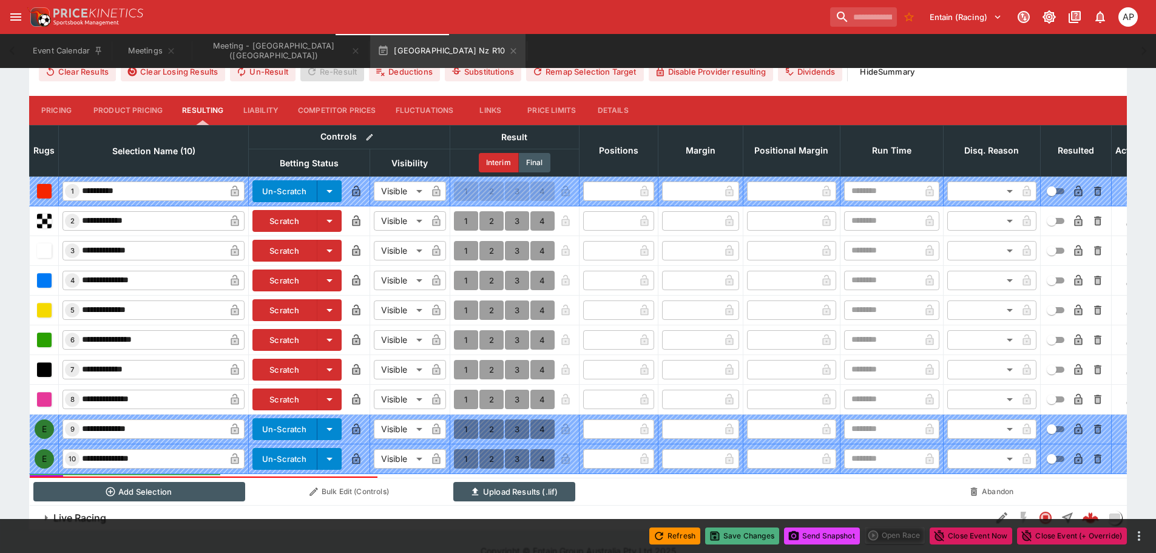
click at [738, 534] on button "Save Changes" at bounding box center [742, 535] width 74 height 17
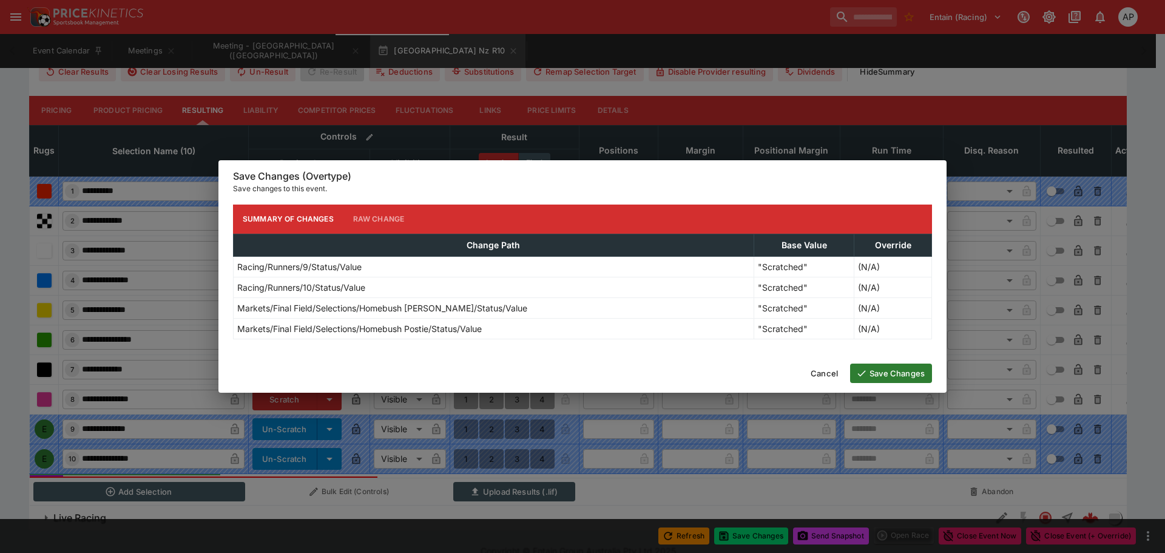
click at [900, 374] on button "Save Changes" at bounding box center [891, 372] width 82 height 19
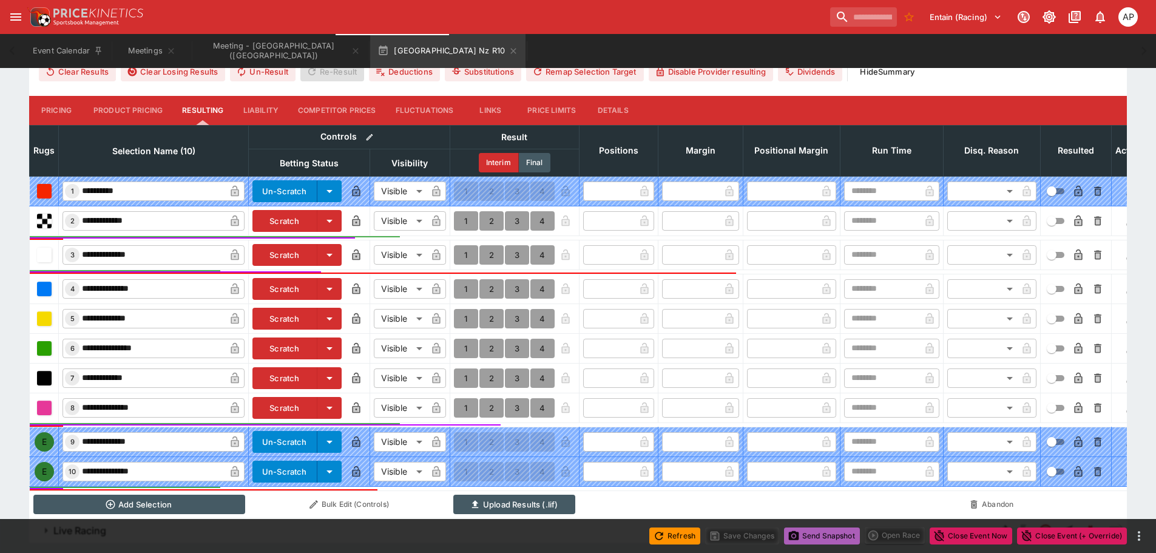
click at [829, 538] on button "Send Snapshot" at bounding box center [822, 535] width 76 height 17
click at [508, 48] on icon "button" at bounding box center [513, 51] width 10 height 10
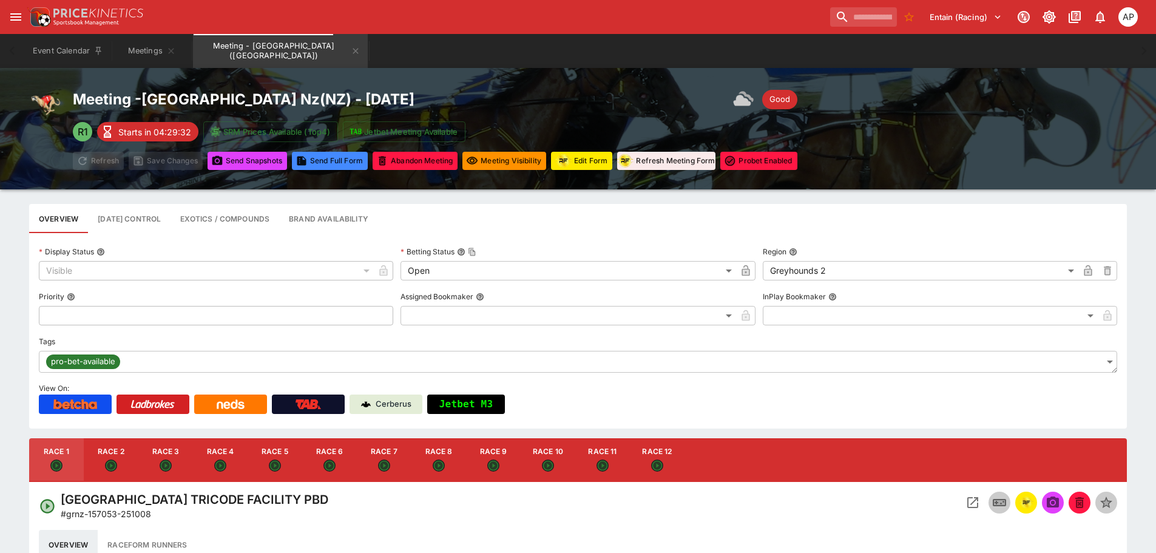
click at [607, 455] on button "Race 11" at bounding box center [602, 460] width 55 height 44
type input "**********"
click at [963, 499] on button "Open Event" at bounding box center [973, 502] width 22 height 22
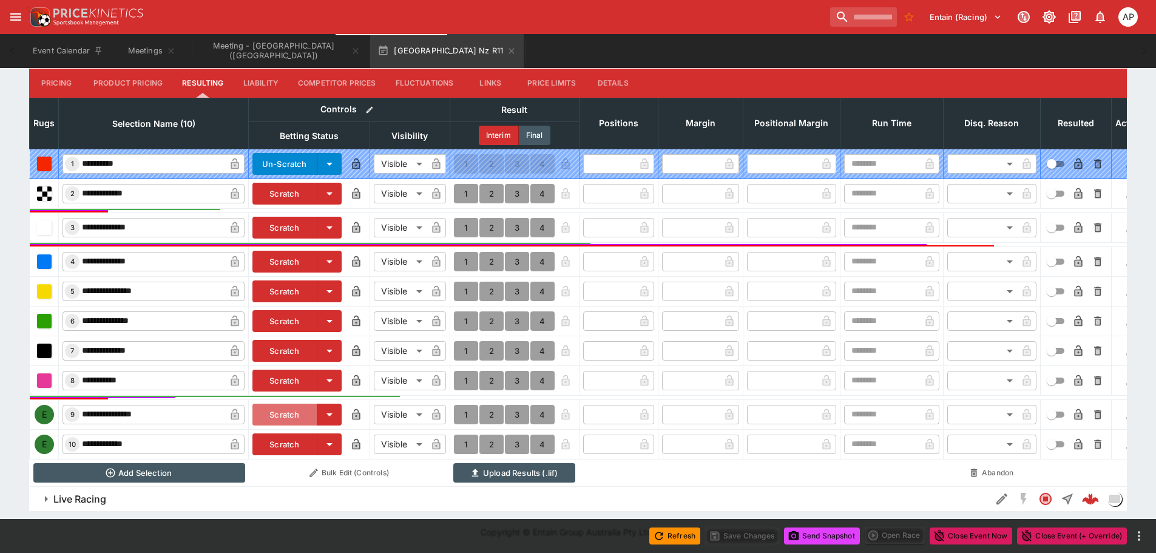
drag, startPoint x: 304, startPoint y: 406, endPoint x: 289, endPoint y: 442, distance: 39.2
click at [303, 406] on button "Scratch" at bounding box center [284, 414] width 65 height 22
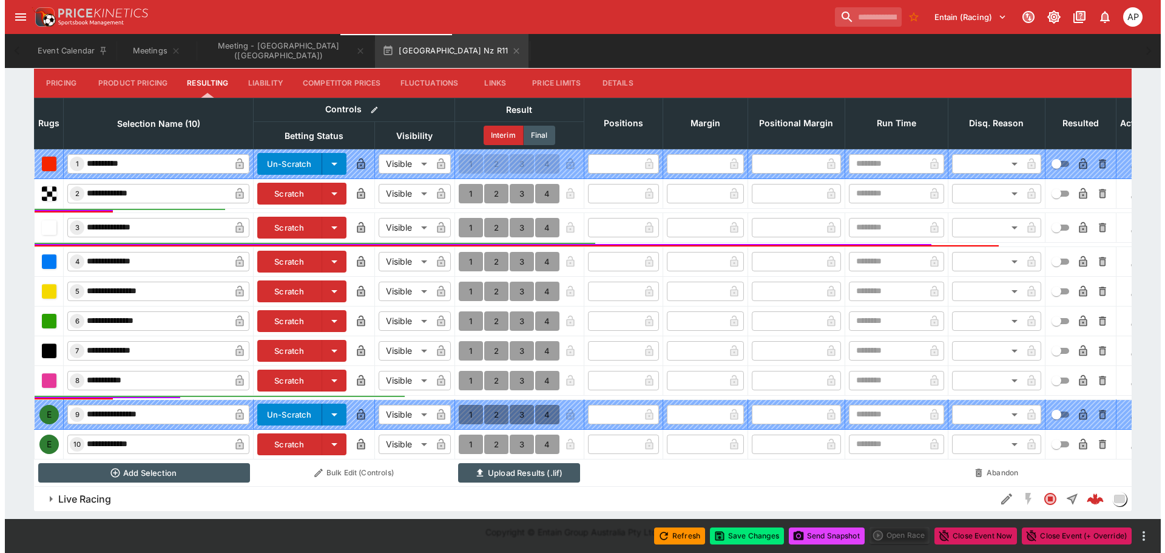
scroll to position [523, 0]
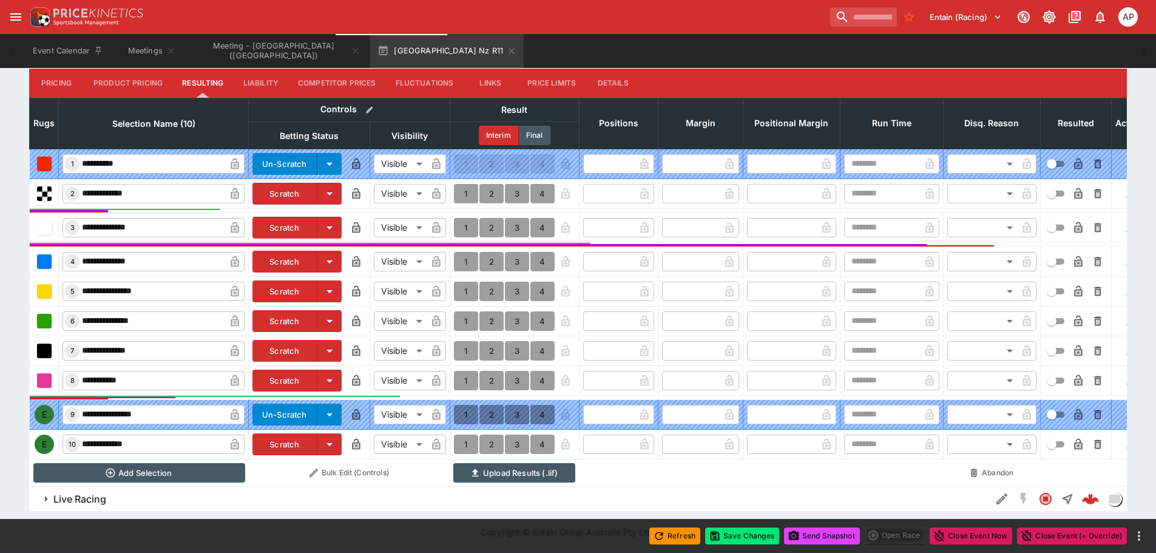
click at [286, 433] on button "Scratch" at bounding box center [284, 444] width 65 height 22
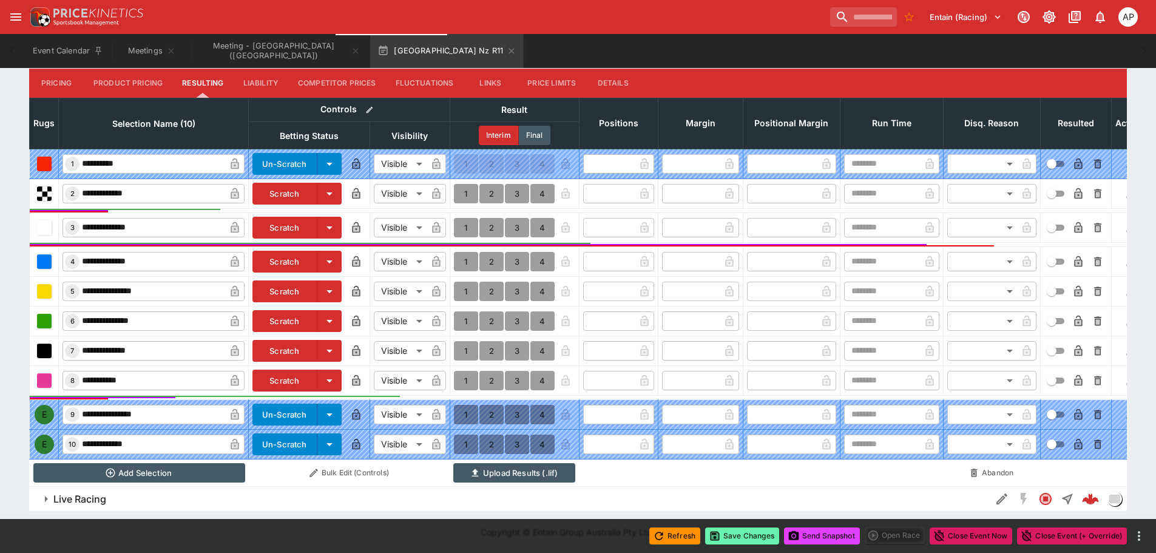
click at [743, 531] on button "Save Changes" at bounding box center [742, 535] width 74 height 17
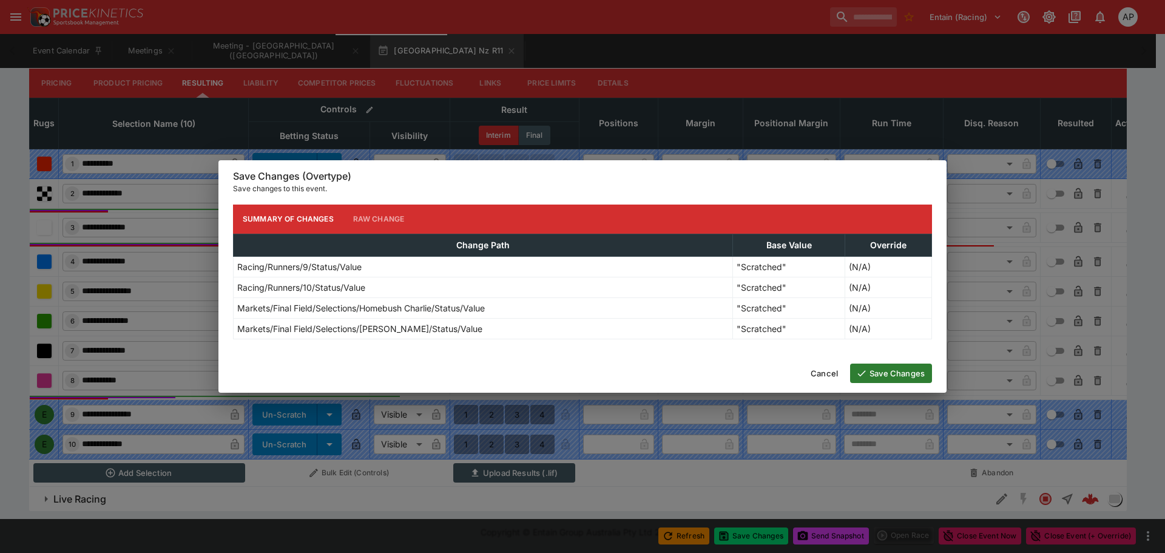
click at [887, 372] on button "Save Changes" at bounding box center [891, 372] width 82 height 19
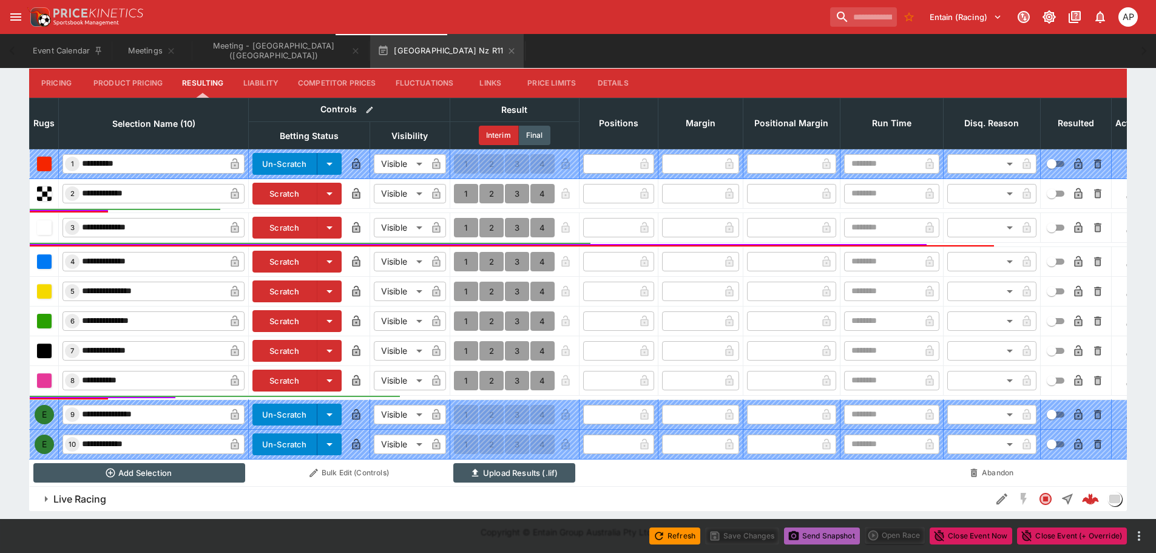
click at [827, 534] on button "Send Snapshot" at bounding box center [822, 535] width 76 height 17
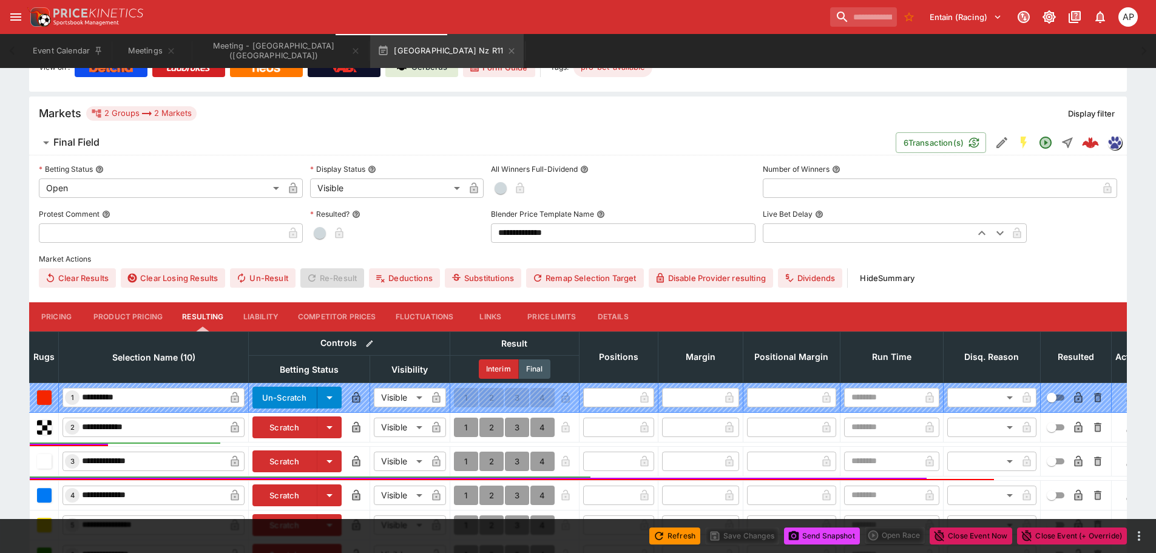
scroll to position [159, 0]
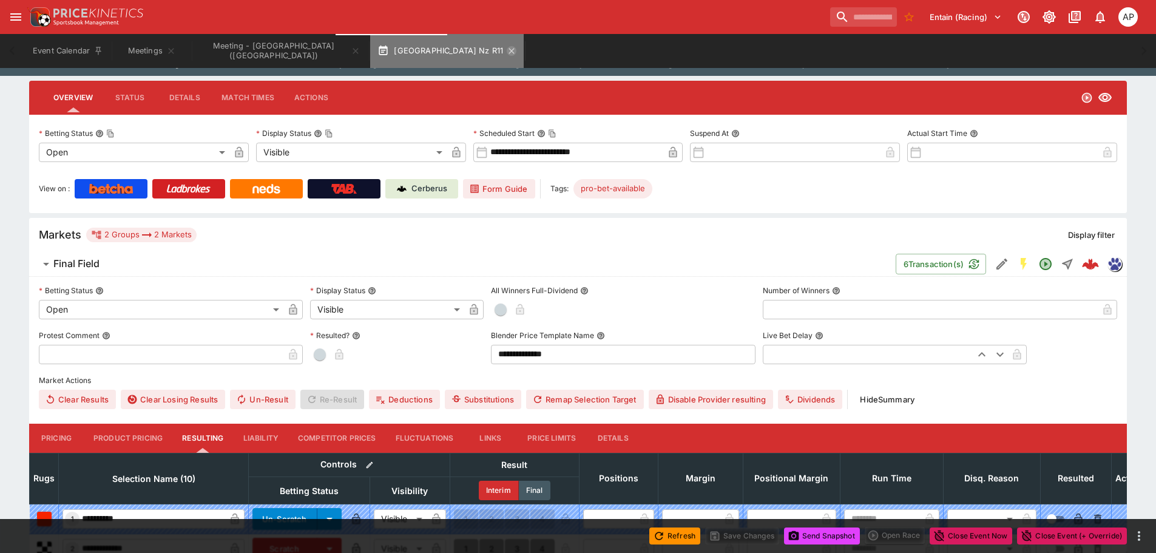
click at [507, 50] on icon "button" at bounding box center [512, 51] width 10 height 10
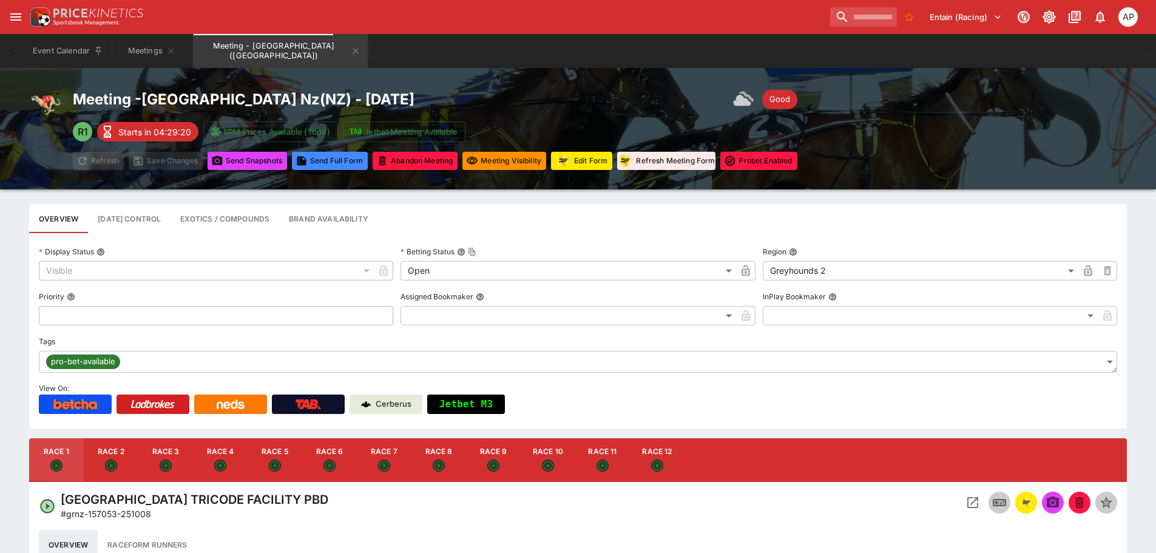
click at [657, 456] on button "Race 12" at bounding box center [657, 460] width 55 height 44
type input "**********"
click at [974, 505] on icon "Open Event" at bounding box center [972, 502] width 15 height 15
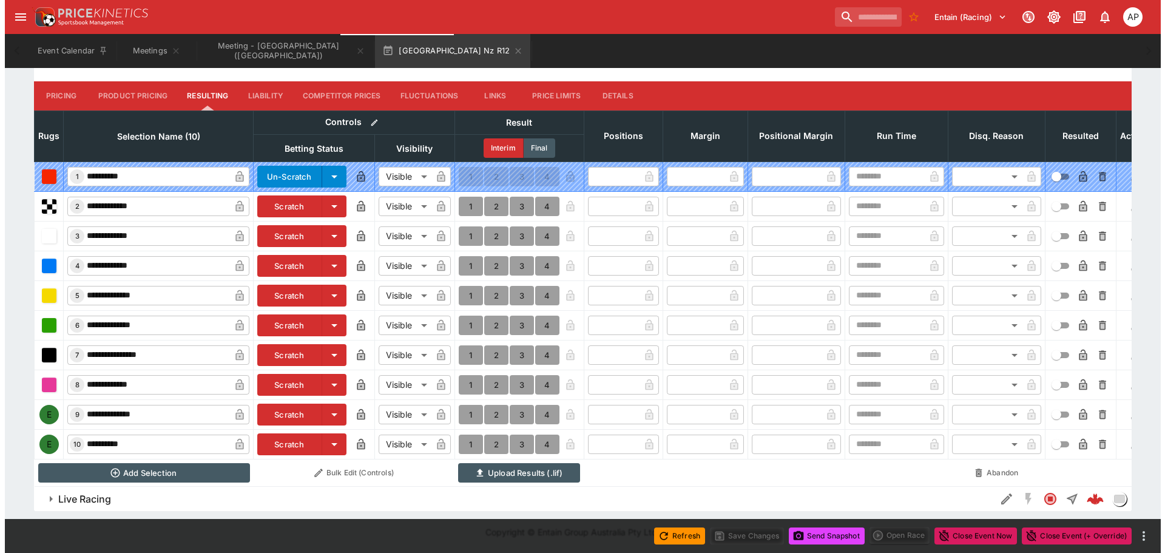
scroll to position [510, 0]
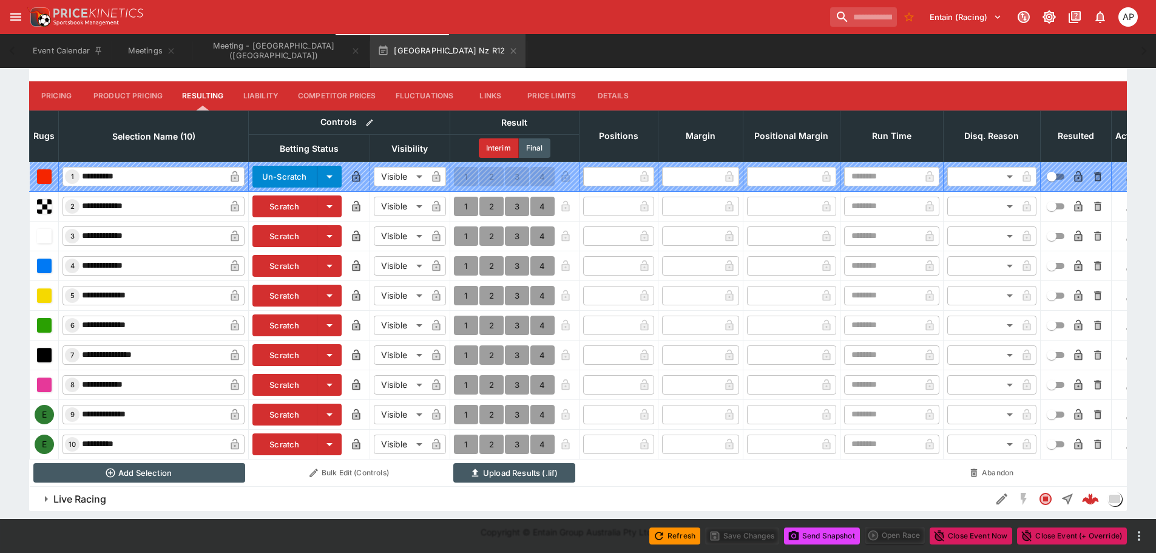
click at [279, 405] on button "Scratch" at bounding box center [284, 414] width 65 height 22
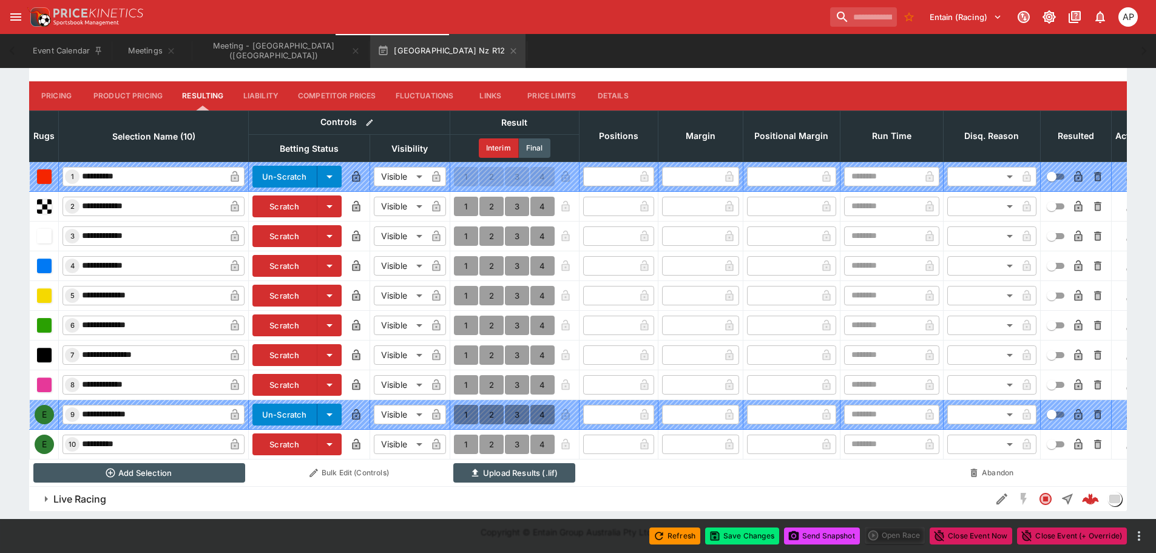
click at [277, 433] on button "Scratch" at bounding box center [284, 444] width 65 height 22
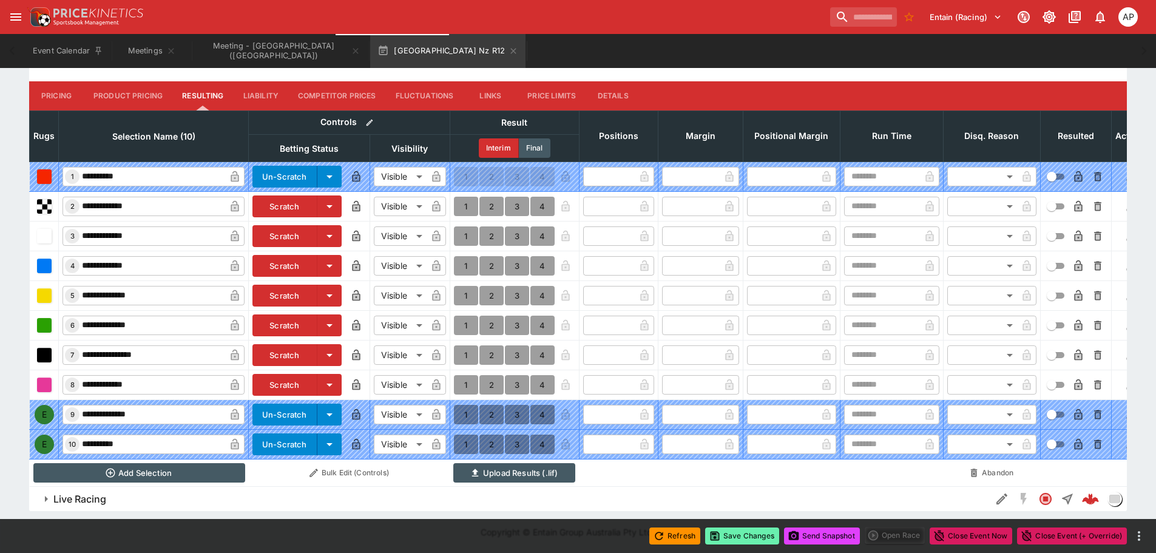
click at [734, 533] on button "Save Changes" at bounding box center [742, 535] width 74 height 17
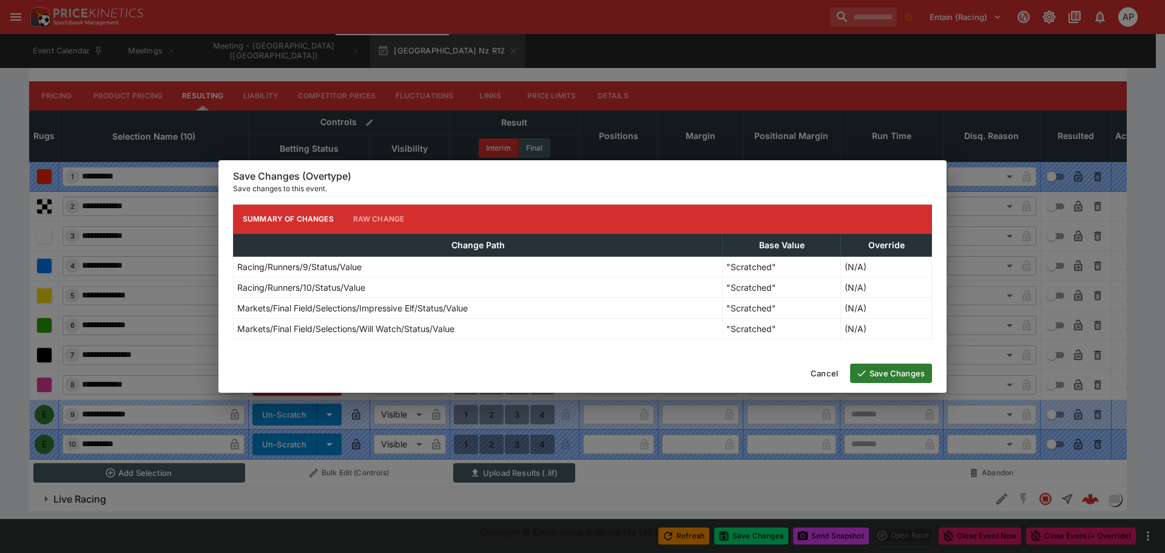
drag, startPoint x: 899, startPoint y: 371, endPoint x: 892, endPoint y: 422, distance: 52.1
click at [899, 371] on button "Save Changes" at bounding box center [891, 372] width 82 height 19
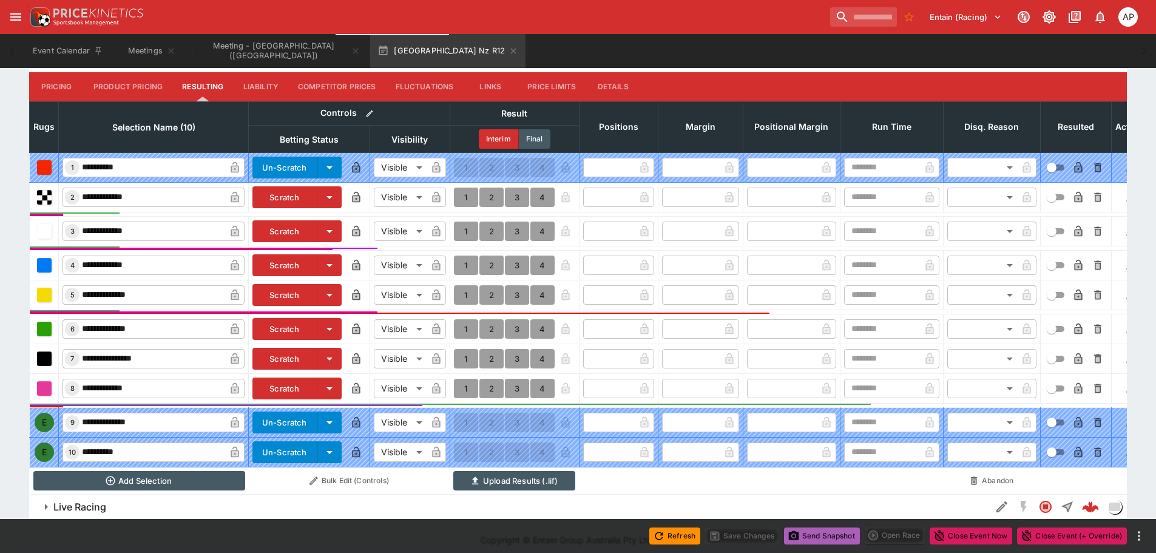
click at [811, 534] on button "Send Snapshot" at bounding box center [822, 535] width 76 height 17
click at [508, 53] on icon "button" at bounding box center [513, 51] width 10 height 10
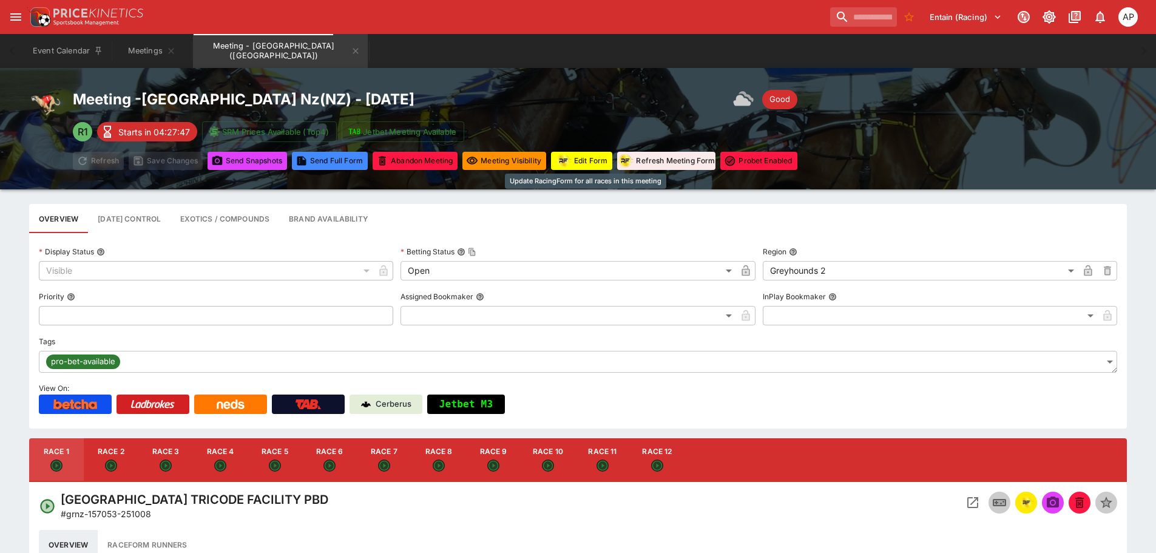
click at [585, 163] on button "Edit Form" at bounding box center [581, 161] width 61 height 18
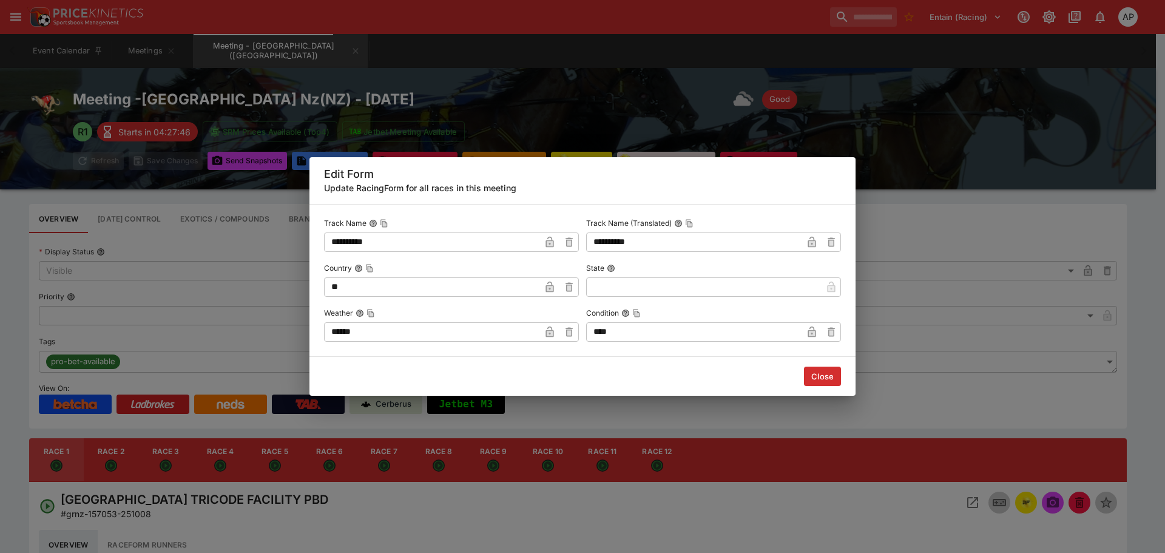
drag, startPoint x: 432, startPoint y: 335, endPoint x: 12, endPoint y: 335, distance: 419.8
click at [51, 335] on div "**********" at bounding box center [582, 276] width 1165 height 553
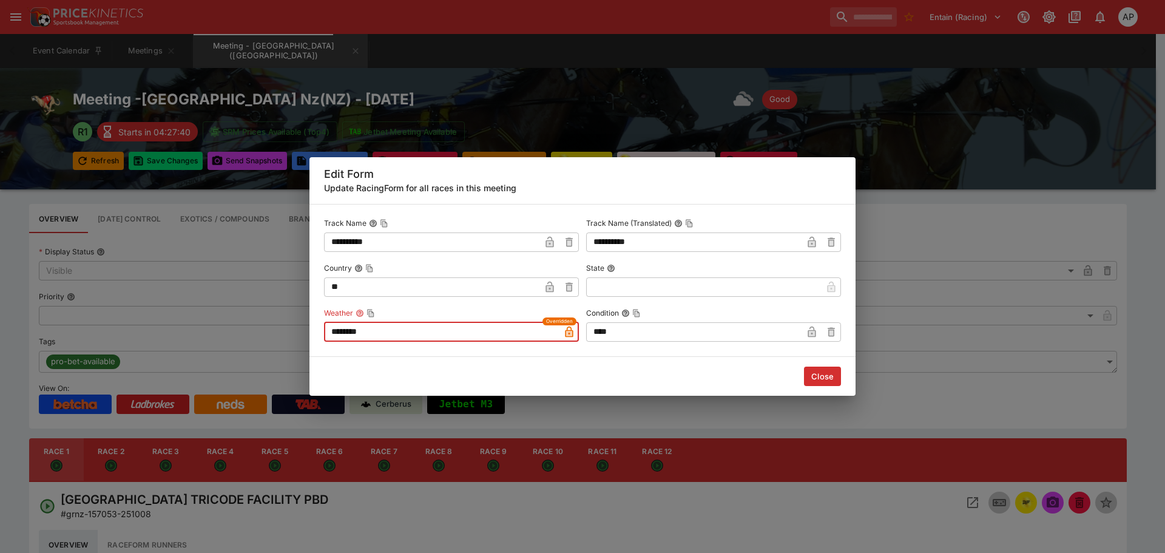
type input "********"
click at [822, 379] on button "Close" at bounding box center [822, 375] width 37 height 19
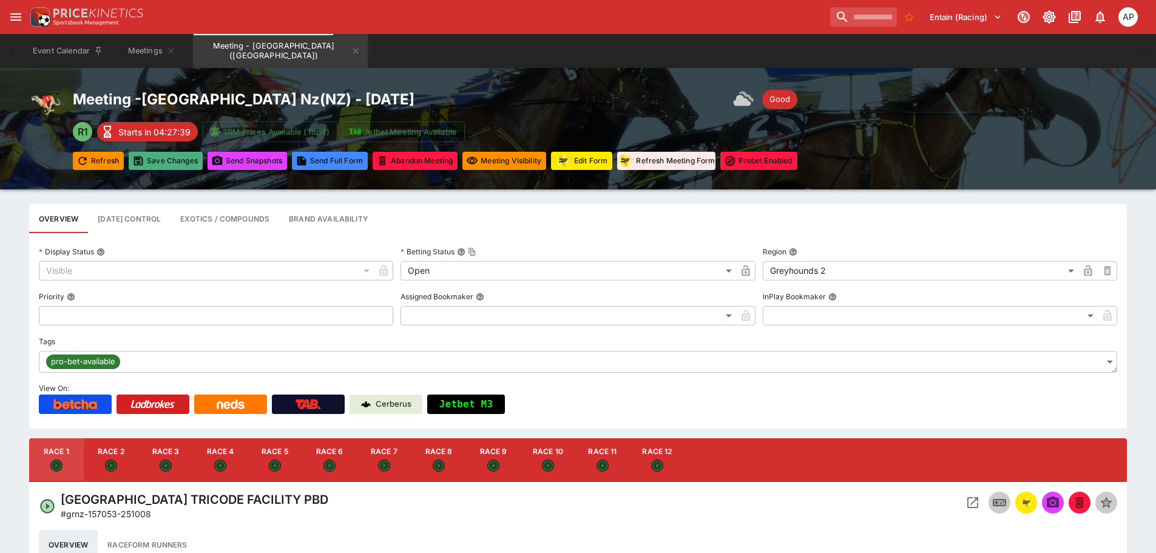
click at [160, 164] on button "Save Changes" at bounding box center [166, 161] width 74 height 18
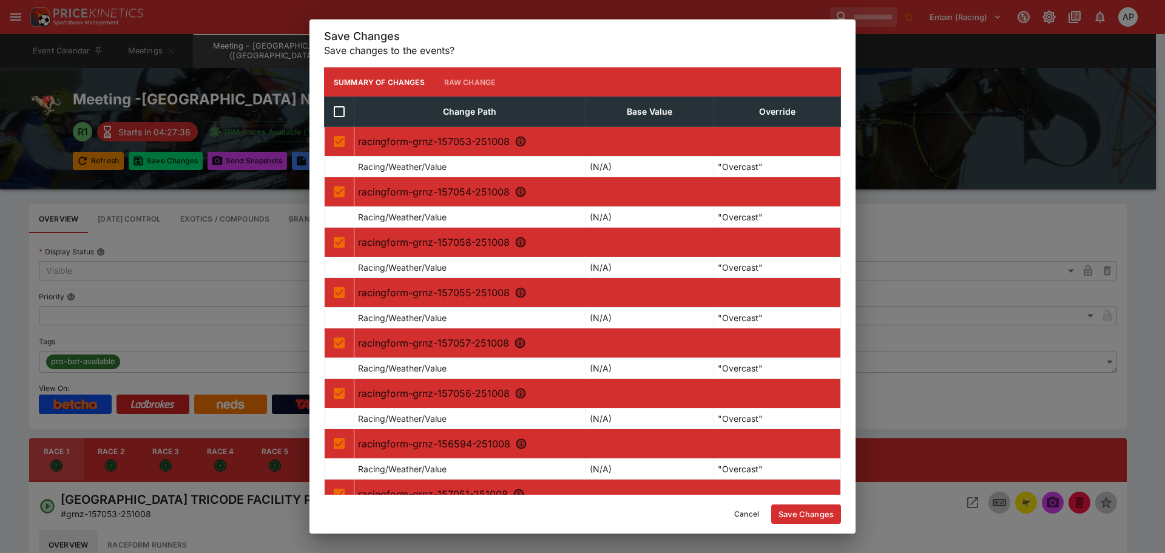
click at [817, 519] on button "Save Changes" at bounding box center [806, 513] width 70 height 19
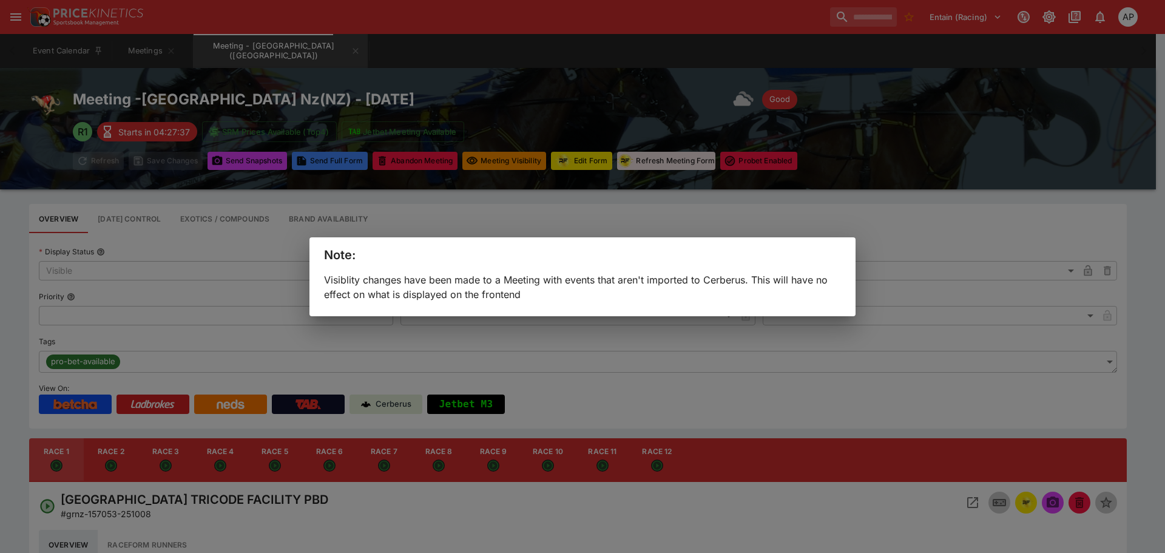
click at [253, 164] on div "Note: Visiblity changes have been made to a Meeting with events that aren't imp…" at bounding box center [582, 276] width 1165 height 553
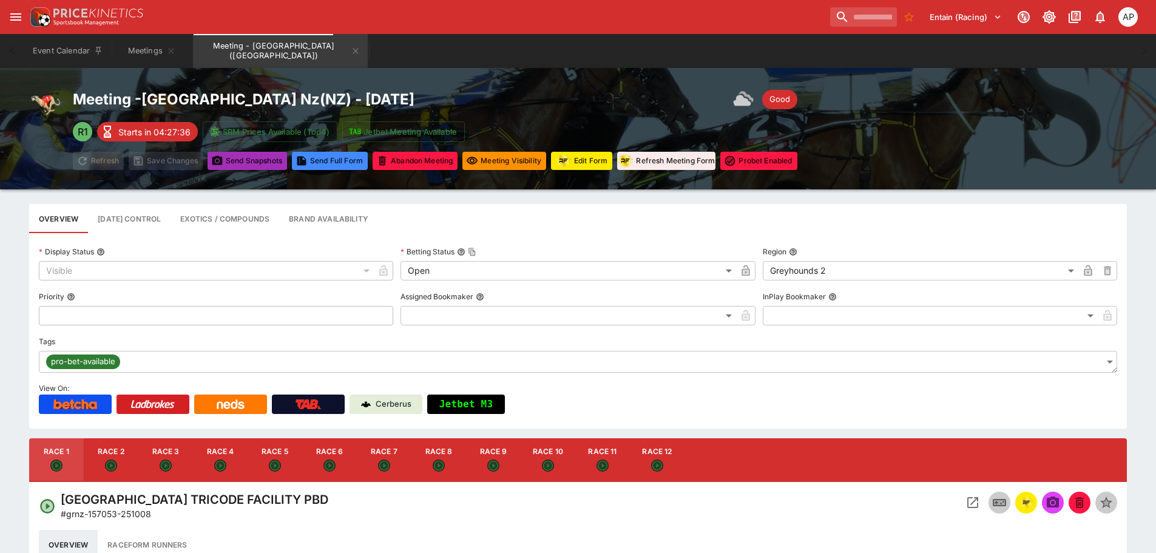
click at [253, 164] on button "Send Snapshot s" at bounding box center [246, 161] width 79 height 18
click at [587, 152] on button "Edit Form" at bounding box center [581, 161] width 61 height 18
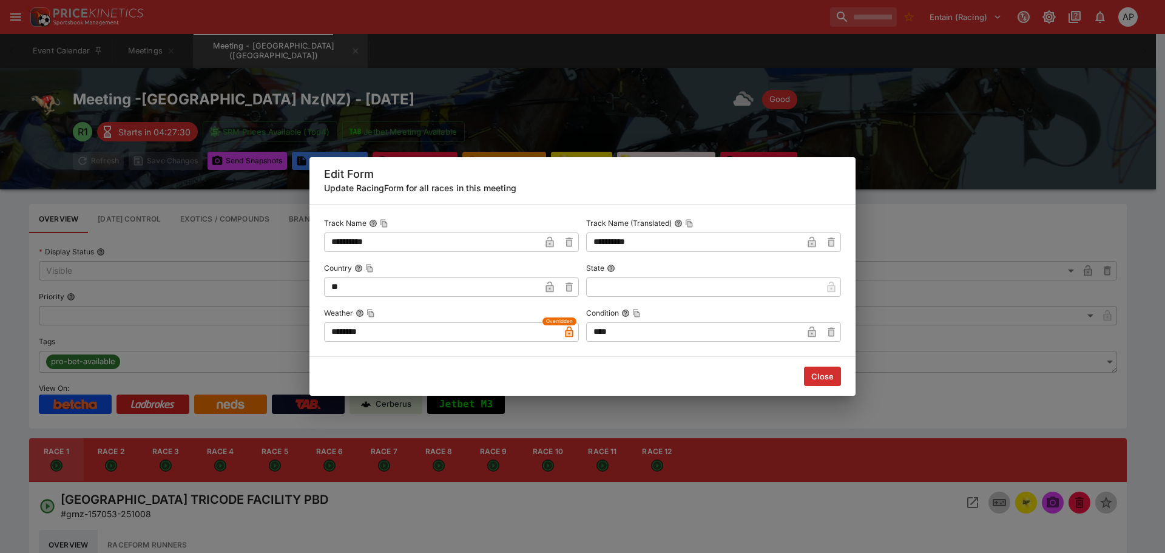
click at [596, 106] on div "**********" at bounding box center [582, 276] width 1165 height 553
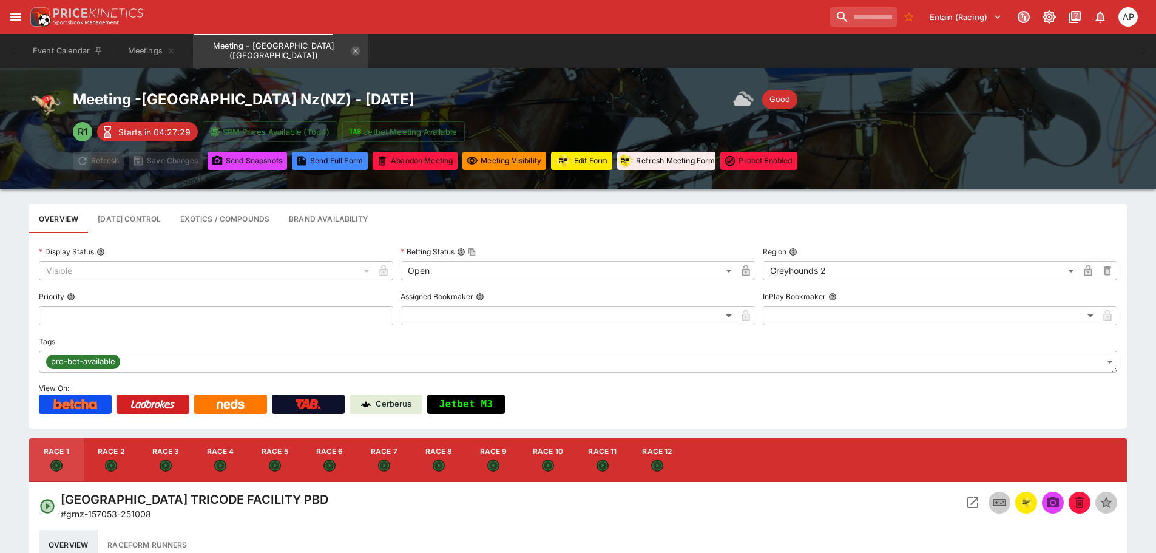
click at [351, 52] on icon "Meeting - Ascot Park Nz (NZ)" at bounding box center [356, 51] width 10 height 10
